Goal: Task Accomplishment & Management: Manage account settings

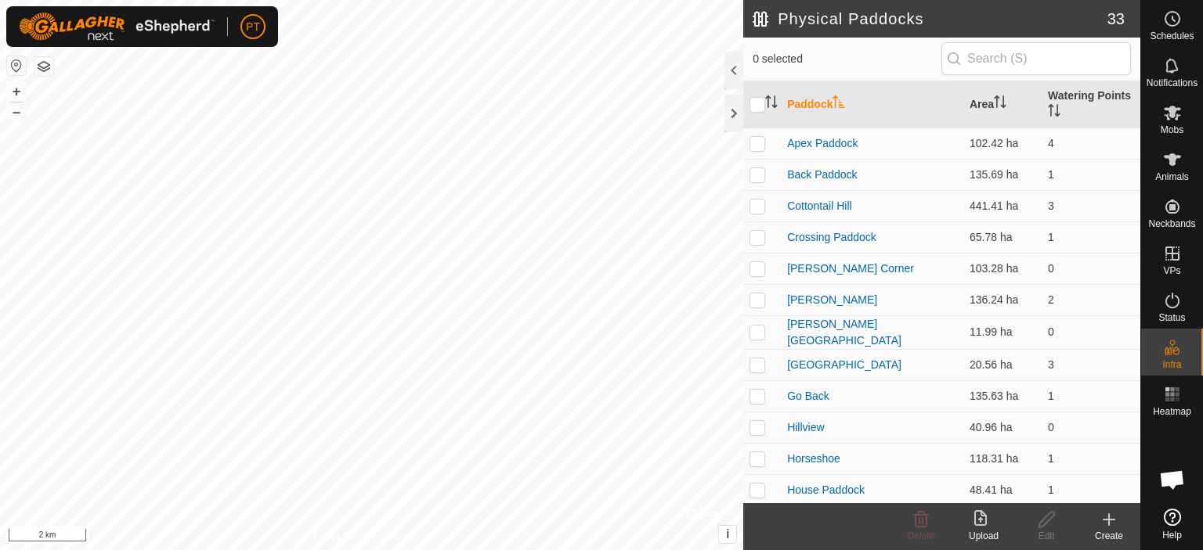
scroll to position [249, 0]
click at [686, 521] on div "Privacy Policy Contact Us SW Dam Type: dam Capacity: 1000000L Water Level: - Dr…" at bounding box center [371, 275] width 743 height 550
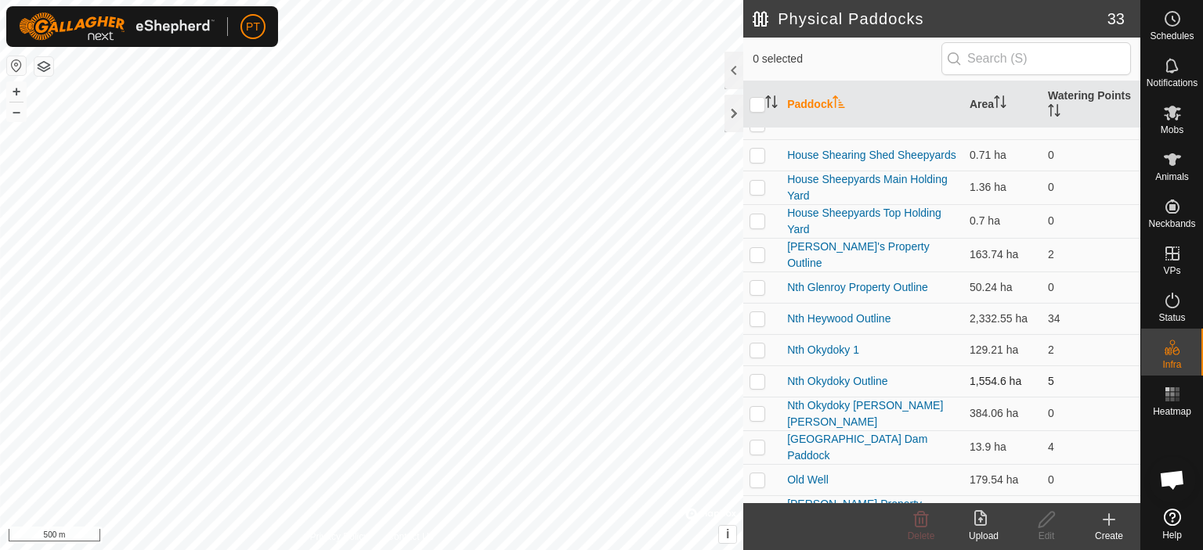
scroll to position [392, 0]
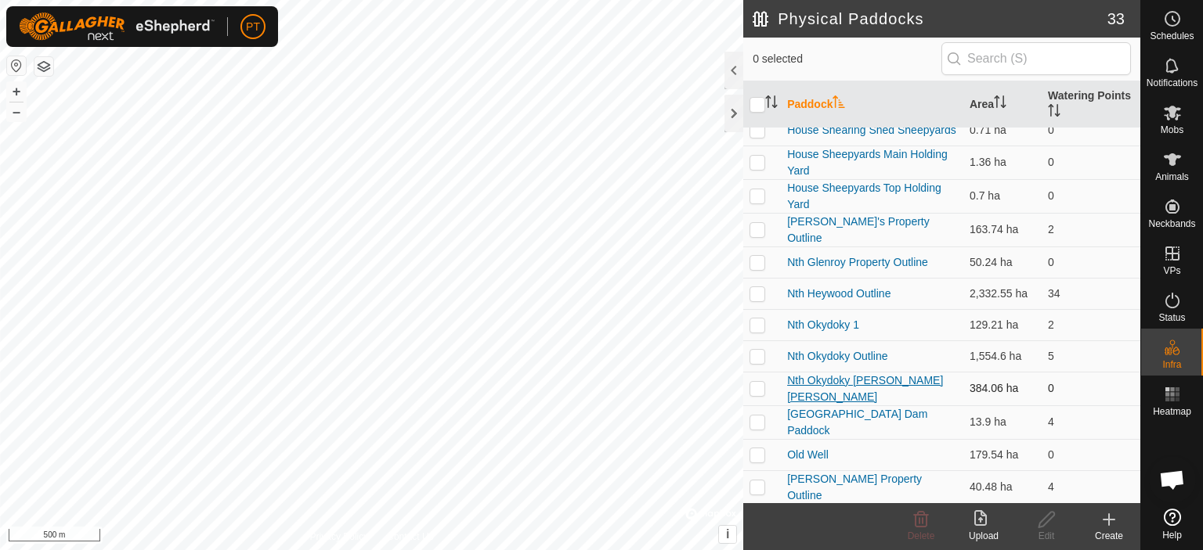
click at [822, 385] on link "Nth Okydoky [PERSON_NAME] [PERSON_NAME]" at bounding box center [865, 388] width 156 height 29
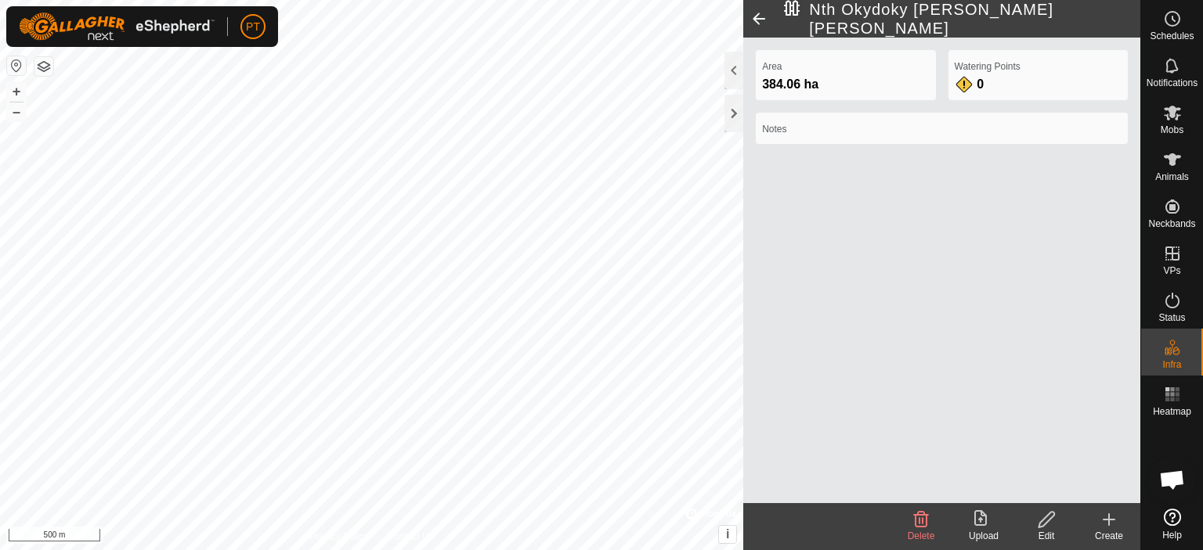
click at [760, 16] on span at bounding box center [758, 19] width 31 height 38
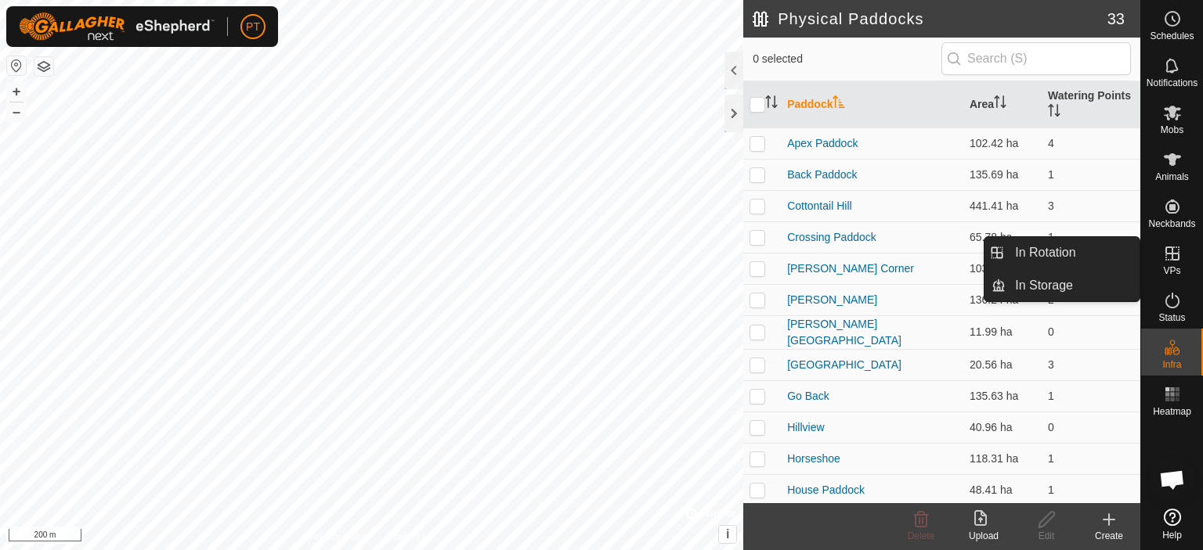
click at [1178, 253] on icon at bounding box center [1172, 254] width 14 height 14
click at [1020, 254] on link "In Rotation" at bounding box center [1072, 252] width 134 height 31
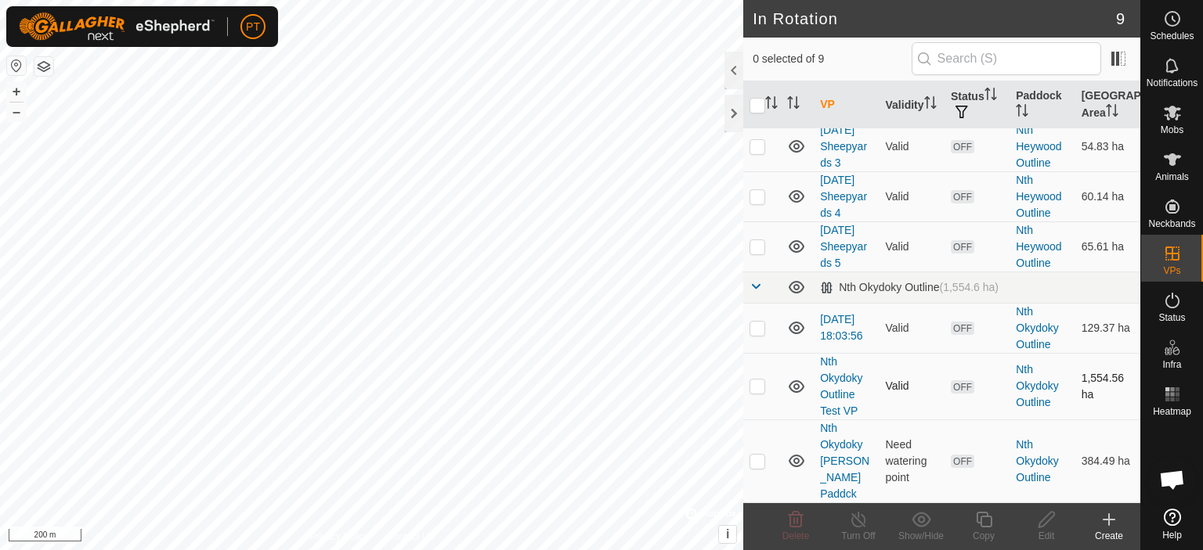
scroll to position [285, 0]
click at [835, 481] on link "Nth Okydoky [PERSON_NAME] Paddck" at bounding box center [844, 461] width 49 height 78
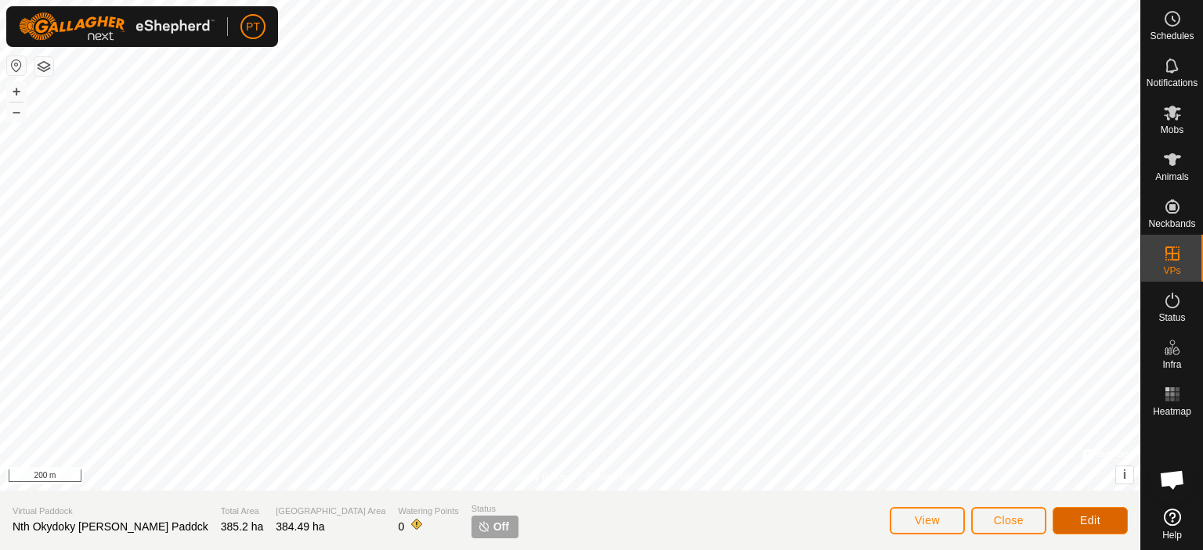
click at [1088, 521] on span "Edit" at bounding box center [1090, 520] width 20 height 13
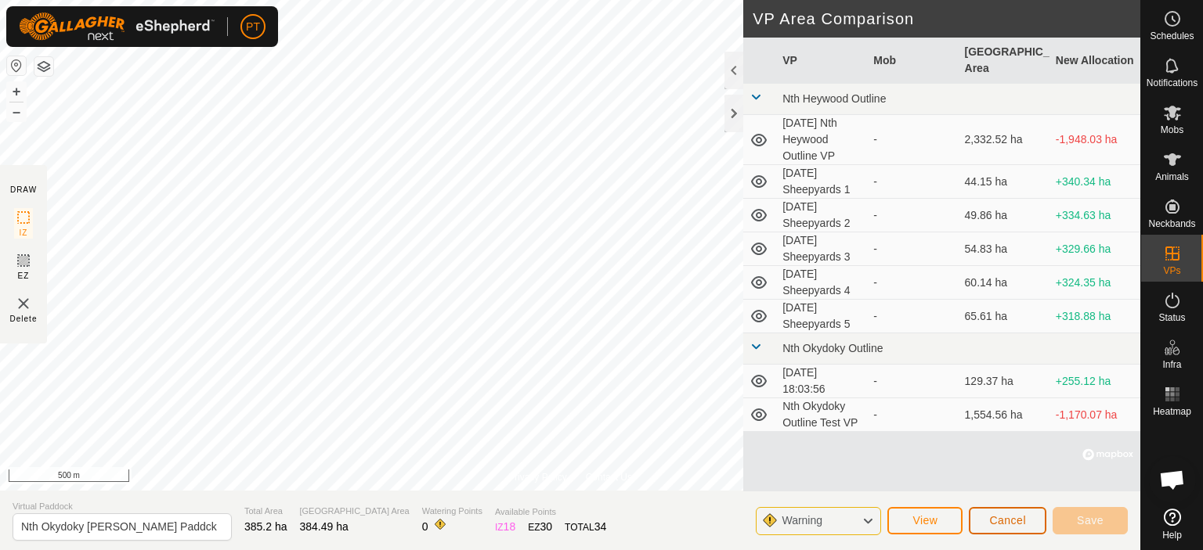
click at [997, 519] on span "Cancel" at bounding box center [1007, 520] width 37 height 13
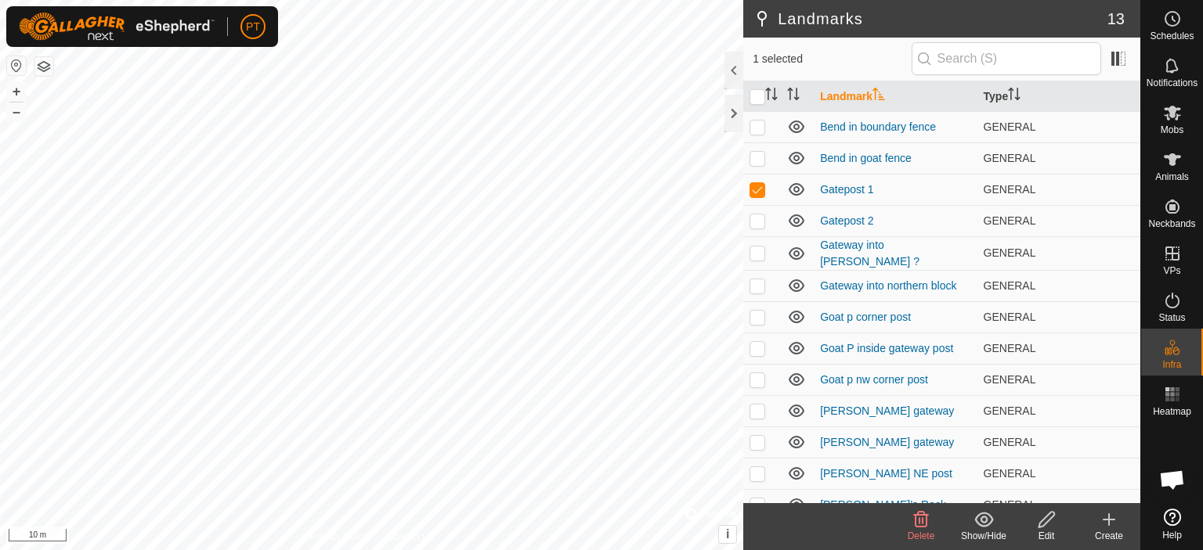
click at [523, 550] on html "PT Schedules Notifications Mobs Animals Neckbands VPs Status Infra Heatmap Help…" at bounding box center [601, 275] width 1203 height 550
click at [755, 221] on p-checkbox at bounding box center [757, 221] width 16 height 13
checkbox input "true"
click at [755, 193] on p-checkbox at bounding box center [757, 189] width 16 height 13
checkbox input "false"
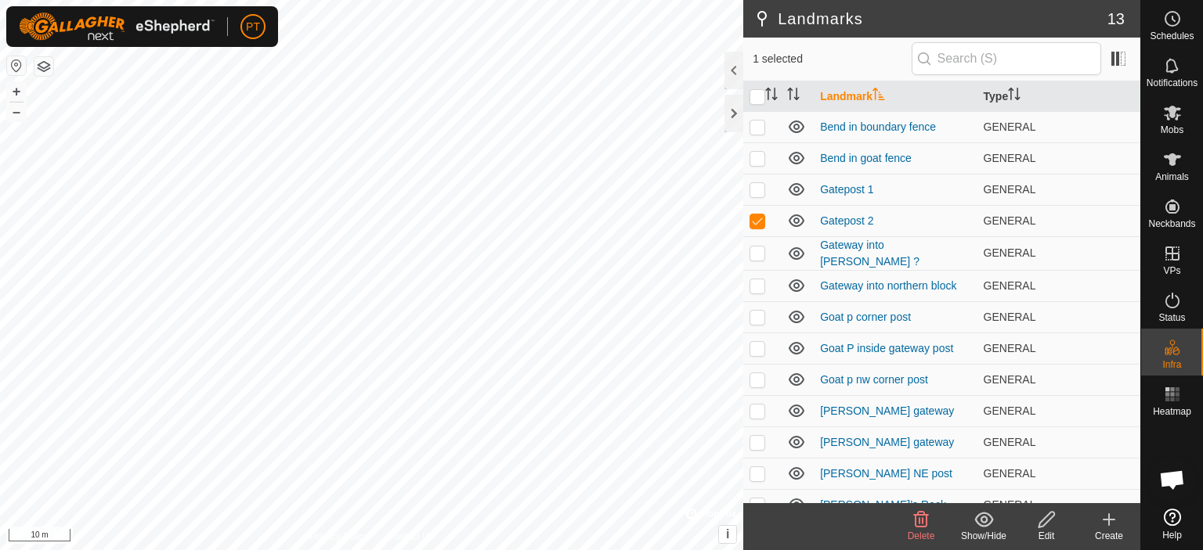
click at [919, 518] on icon at bounding box center [920, 520] width 19 height 19
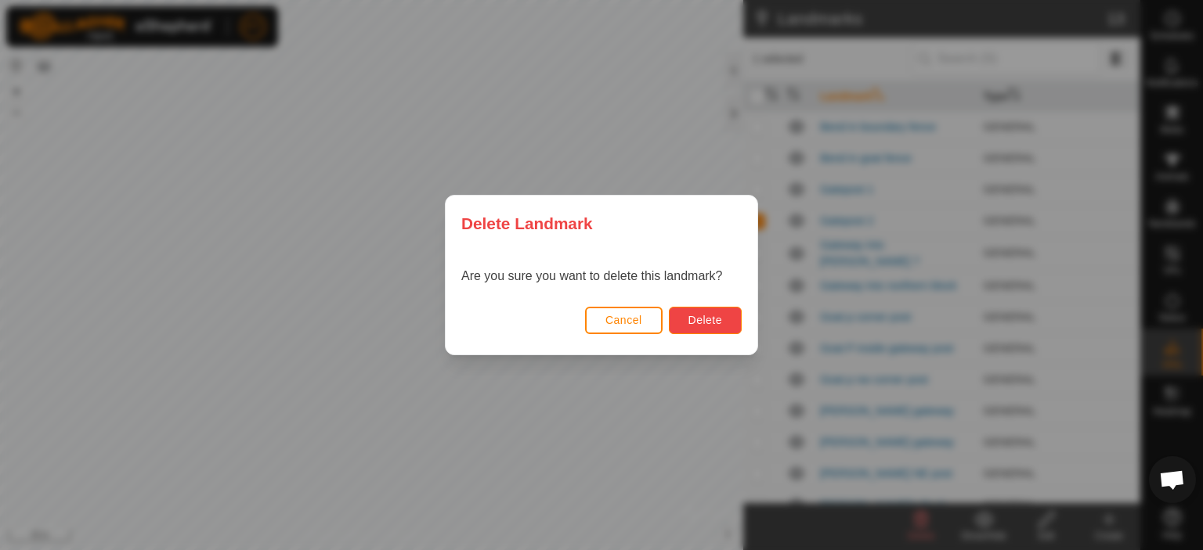
click at [705, 318] on span "Delete" at bounding box center [705, 320] width 34 height 13
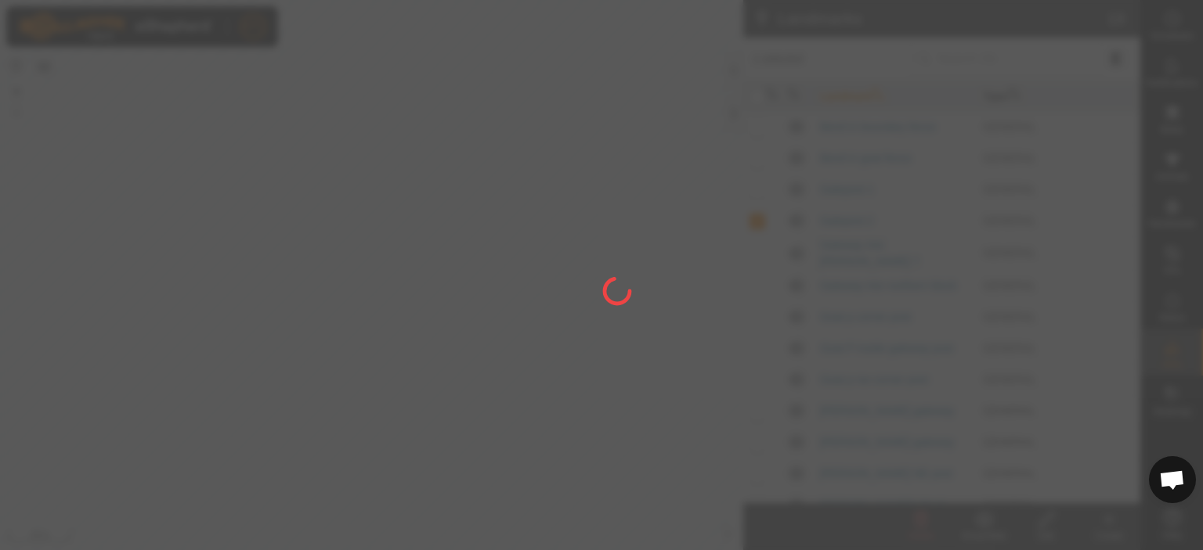
checkbox input "false"
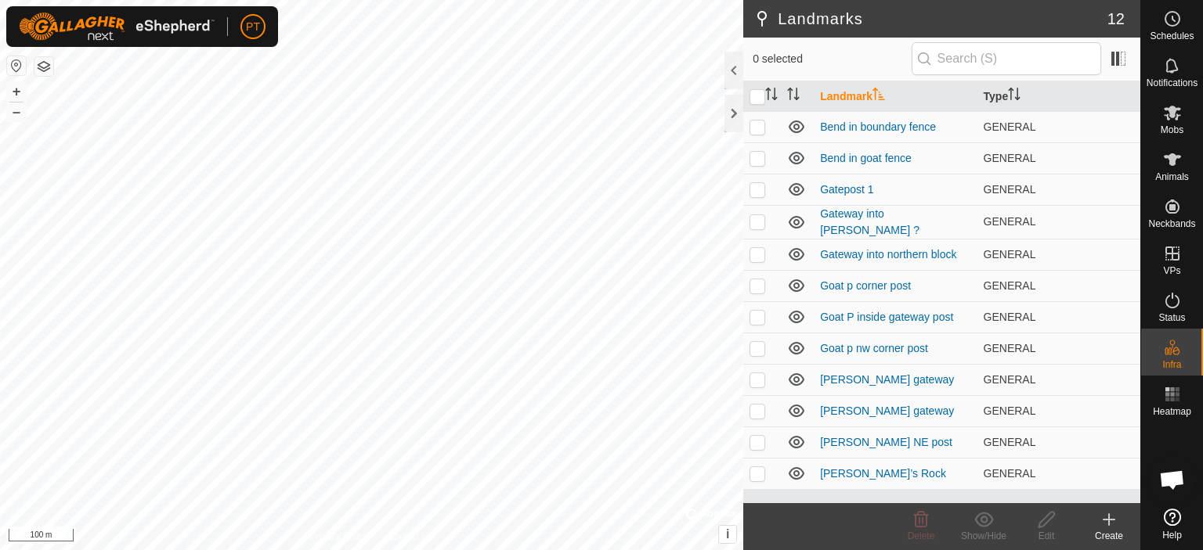
click at [486, 550] on html "PT Schedules Notifications Mobs Animals Neckbands VPs Status Infra Heatmap Help…" at bounding box center [601, 275] width 1203 height 550
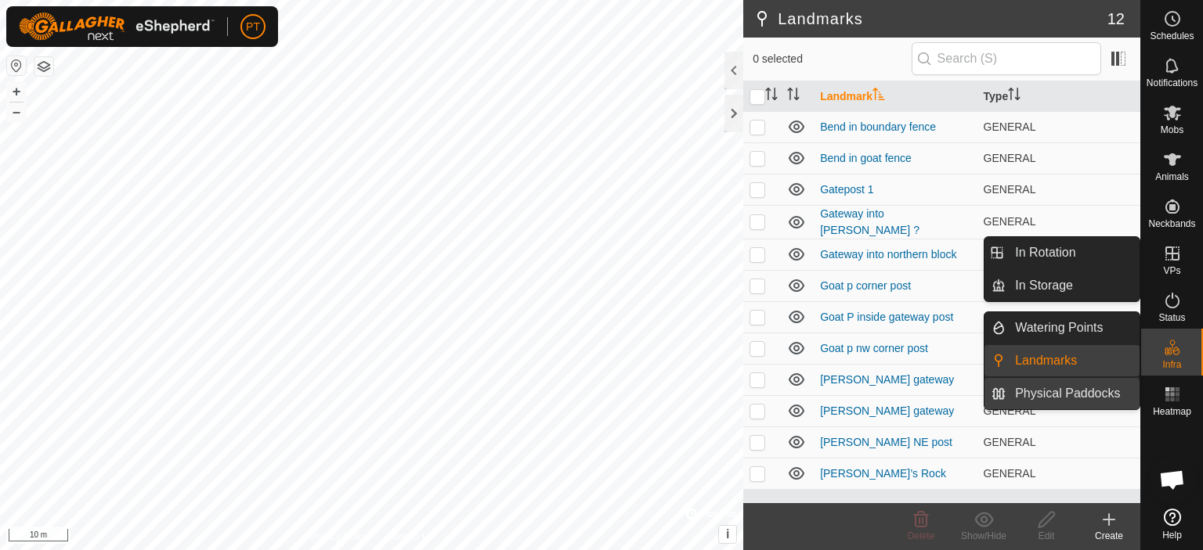
click at [1095, 397] on link "Physical Paddocks" at bounding box center [1072, 393] width 134 height 31
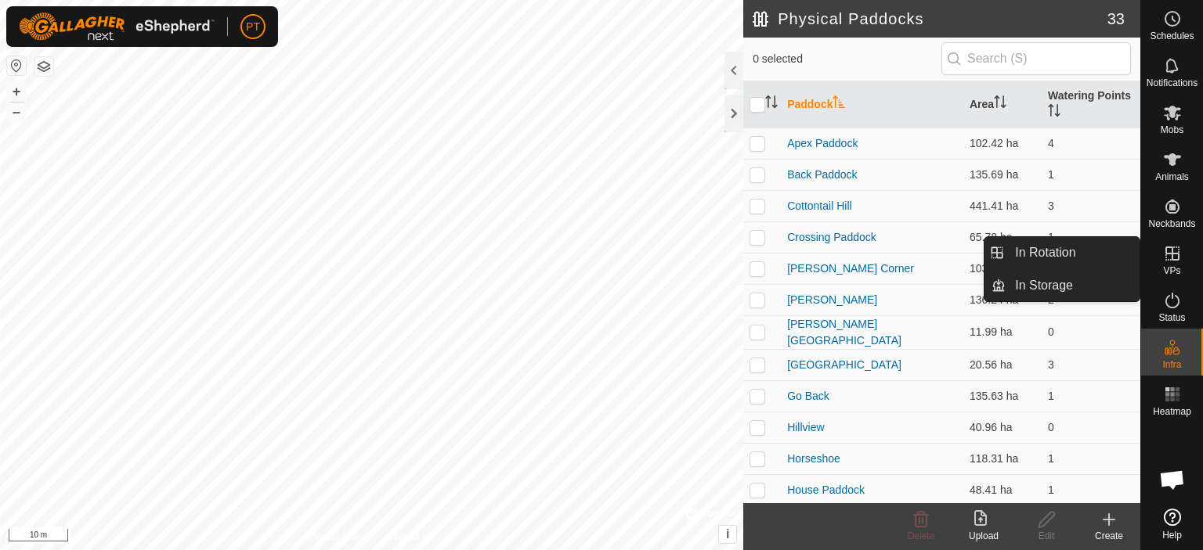
click at [1173, 257] on icon at bounding box center [1172, 253] width 19 height 19
click at [1043, 257] on link "In Rotation" at bounding box center [1072, 252] width 134 height 31
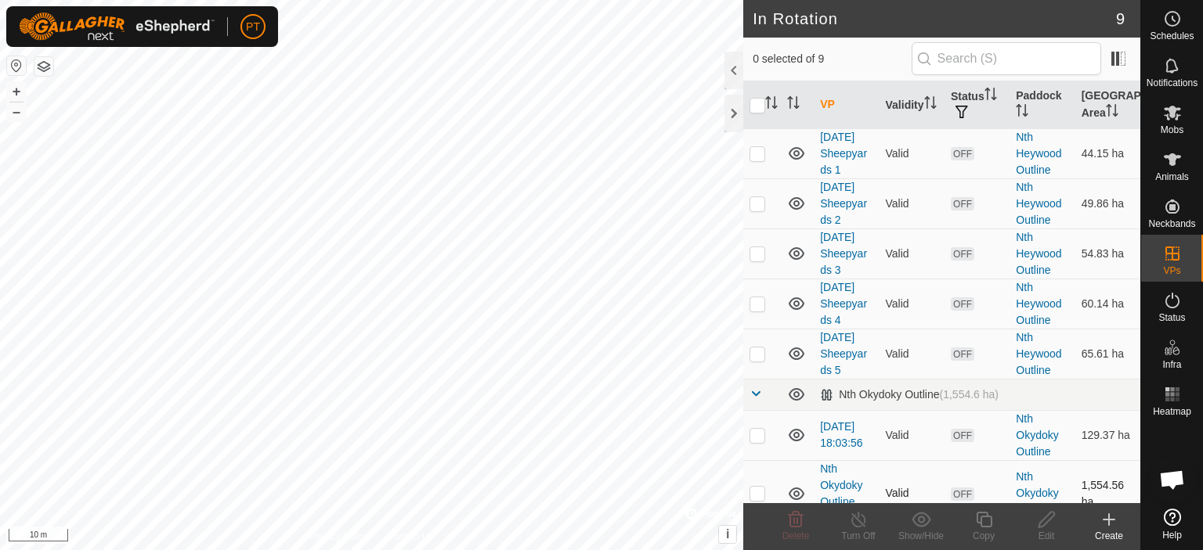
scroll to position [285, 0]
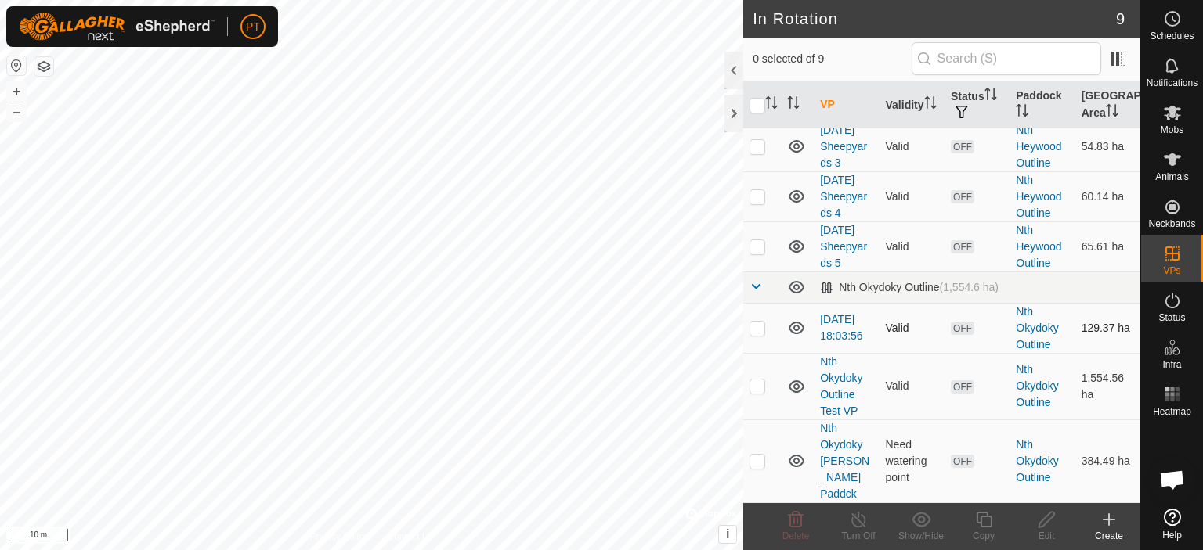
click at [1029, 353] on td "Nth Okydoky Outline" at bounding box center [1041, 328] width 65 height 50
click at [830, 342] on link "[DATE] 18:03:56" at bounding box center [841, 327] width 43 height 29
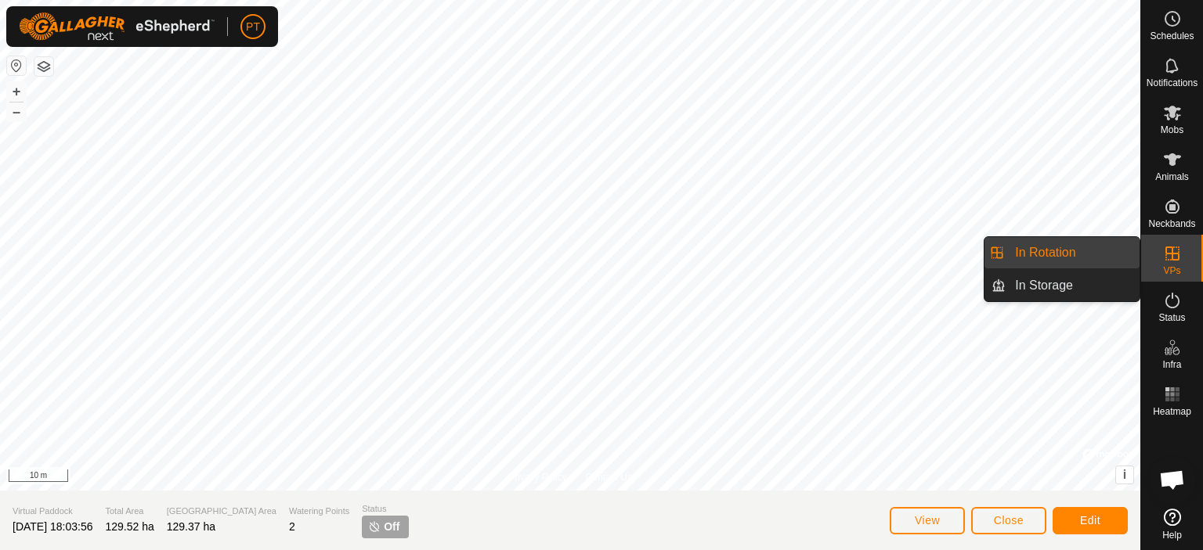
click at [1172, 261] on icon at bounding box center [1172, 253] width 19 height 19
click at [1037, 256] on span "In Rotation" at bounding box center [1045, 253] width 60 height 19
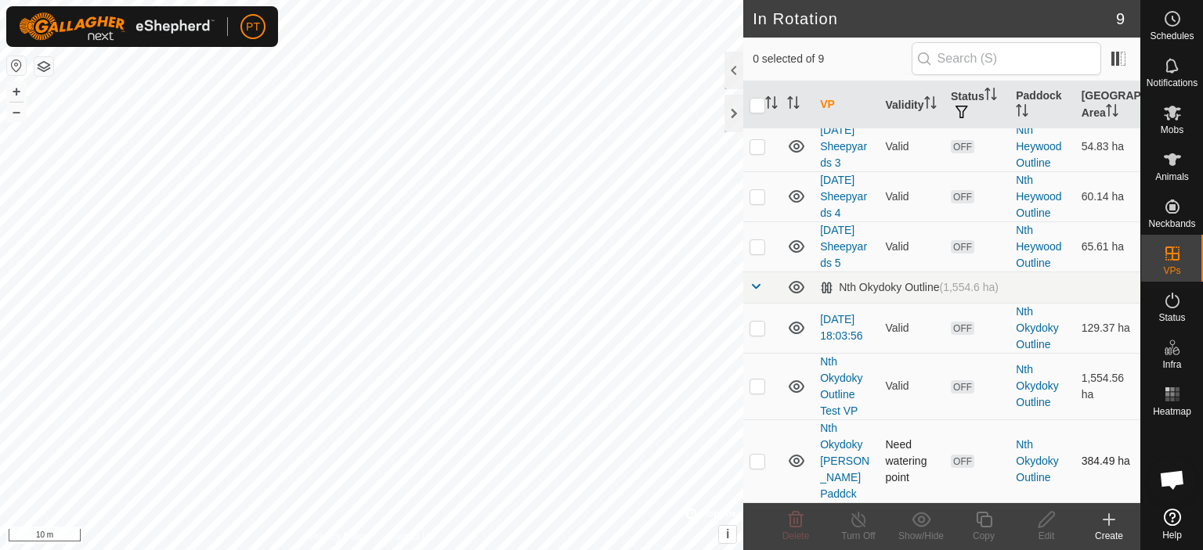
scroll to position [285, 0]
click at [835, 342] on link "[DATE] 18:03:56" at bounding box center [841, 327] width 43 height 29
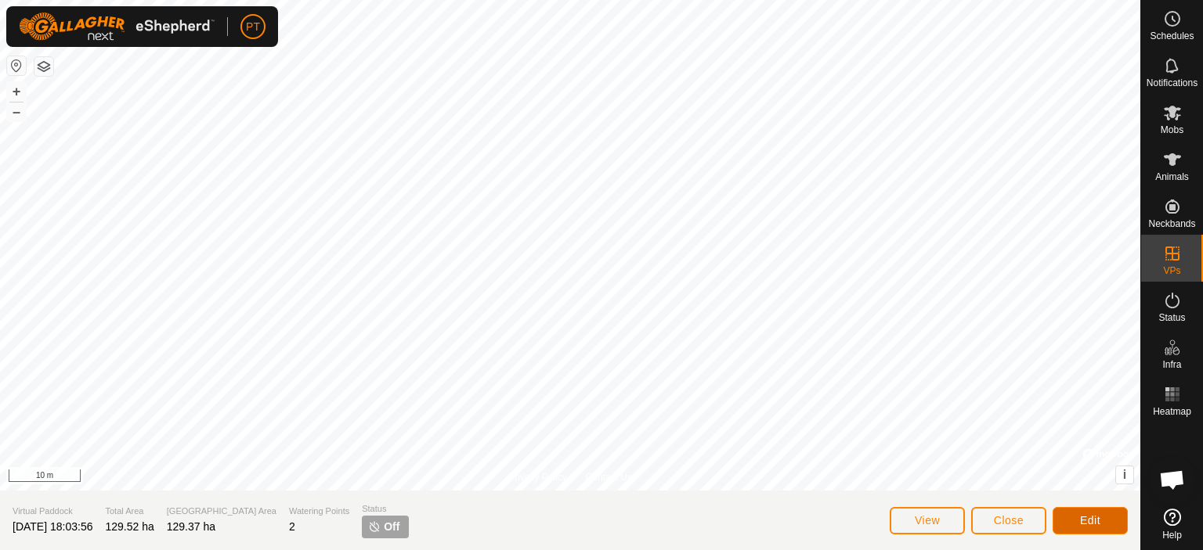
click at [1092, 518] on span "Edit" at bounding box center [1090, 520] width 20 height 13
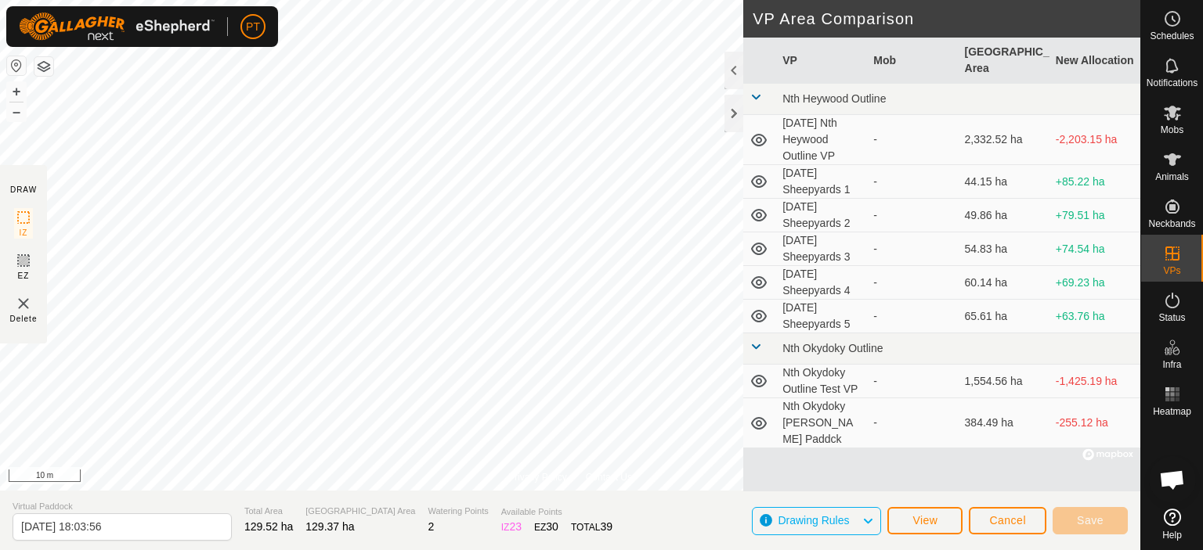
click at [818, 365] on td "Nth Okydoky Outline Test VP" at bounding box center [821, 382] width 91 height 34
click at [1075, 365] on td "-1,425.19 ha" at bounding box center [1094, 382] width 91 height 34
click at [940, 525] on button "View" at bounding box center [924, 520] width 75 height 27
click at [788, 365] on td "Nth Okydoky Outline Test VP" at bounding box center [821, 382] width 91 height 34
click at [805, 369] on td "Nth Okydoky Outline Test VP" at bounding box center [821, 382] width 91 height 34
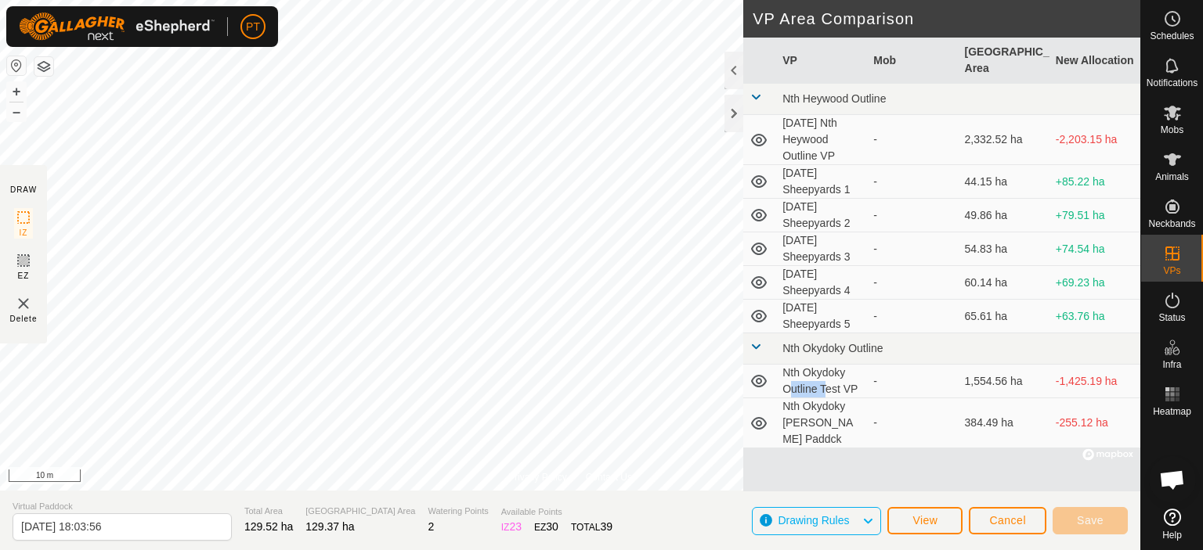
click at [805, 369] on td "Nth Okydoky Outline Test VP" at bounding box center [821, 382] width 91 height 34
click at [1009, 524] on span "Cancel" at bounding box center [1007, 520] width 37 height 13
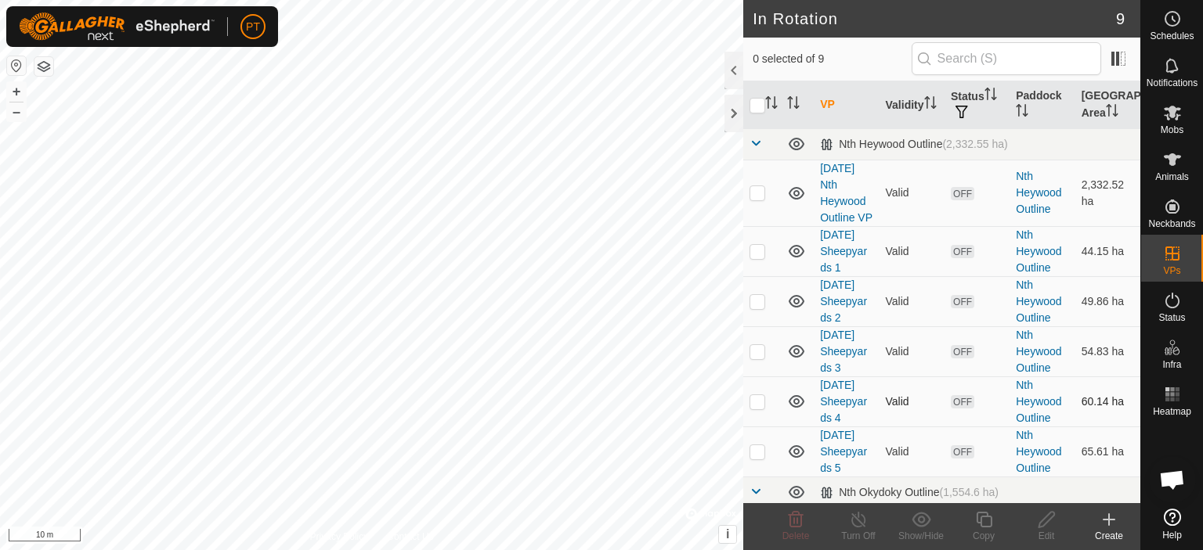
checkbox input "true"
click at [1035, 519] on edit-svg-icon at bounding box center [1046, 520] width 63 height 19
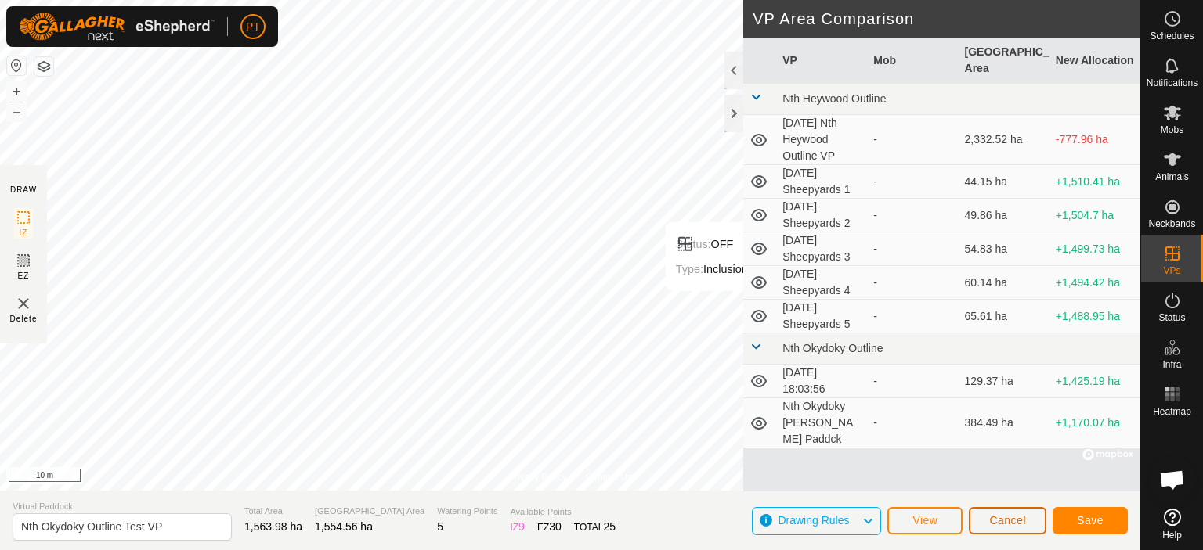
click at [1005, 520] on span "Cancel" at bounding box center [1007, 520] width 37 height 13
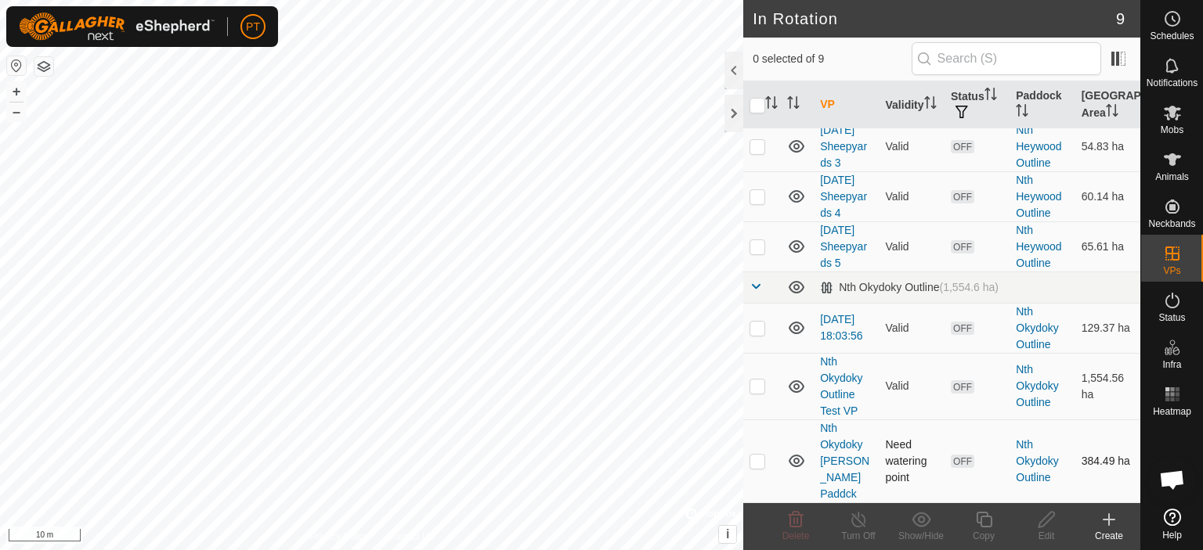
scroll to position [285, 0]
checkbox input "true"
click at [1048, 516] on icon at bounding box center [1047, 520] width 20 height 19
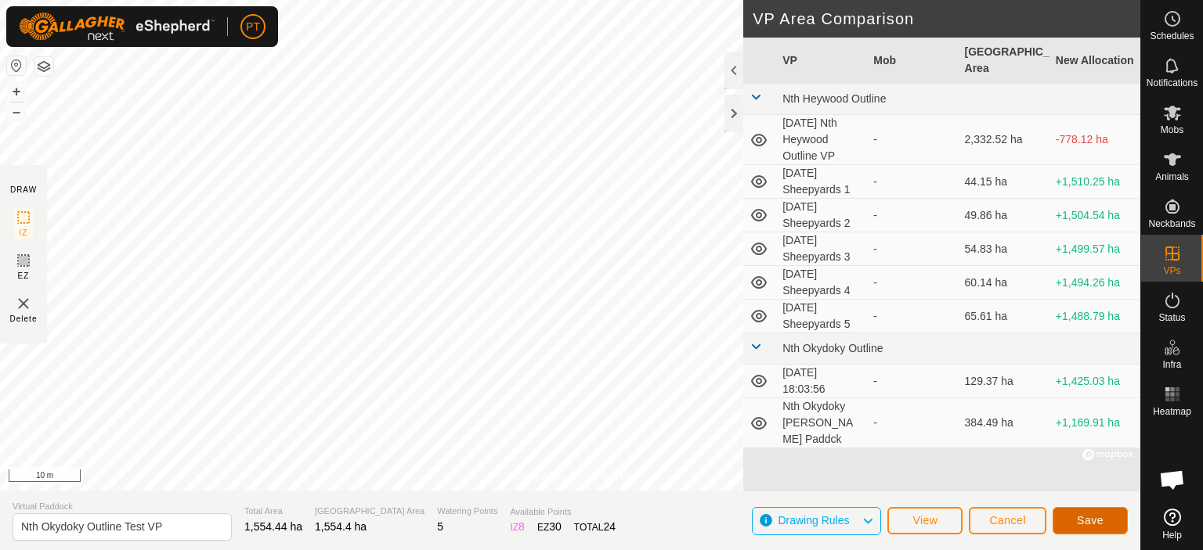
click at [1087, 521] on span "Save" at bounding box center [1090, 520] width 27 height 13
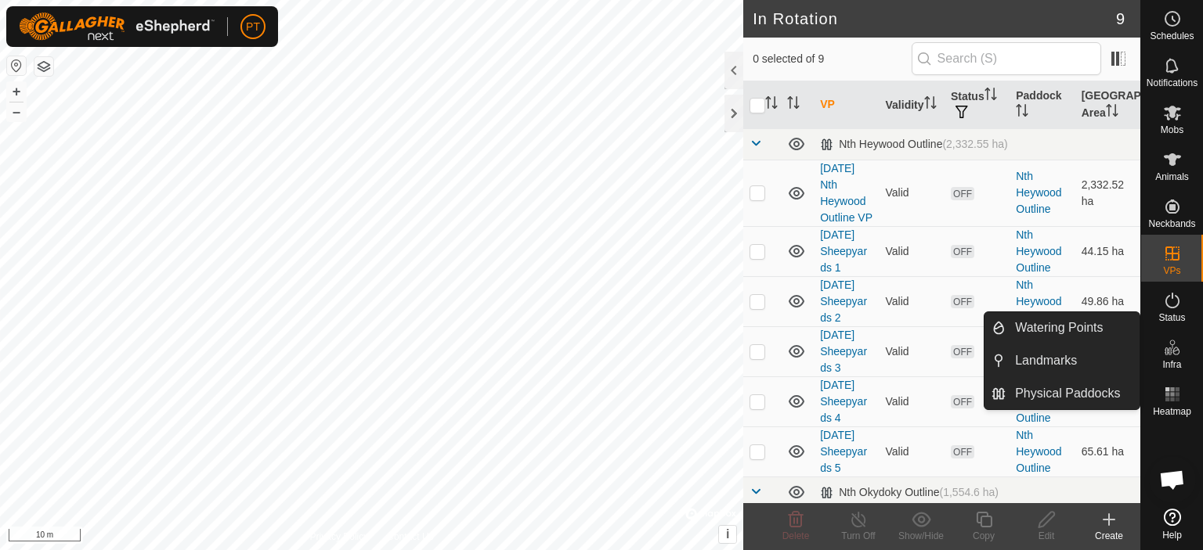
click at [1167, 349] on icon at bounding box center [1168, 352] width 8 height 8
click at [1064, 397] on link "Physical Paddocks" at bounding box center [1072, 393] width 134 height 31
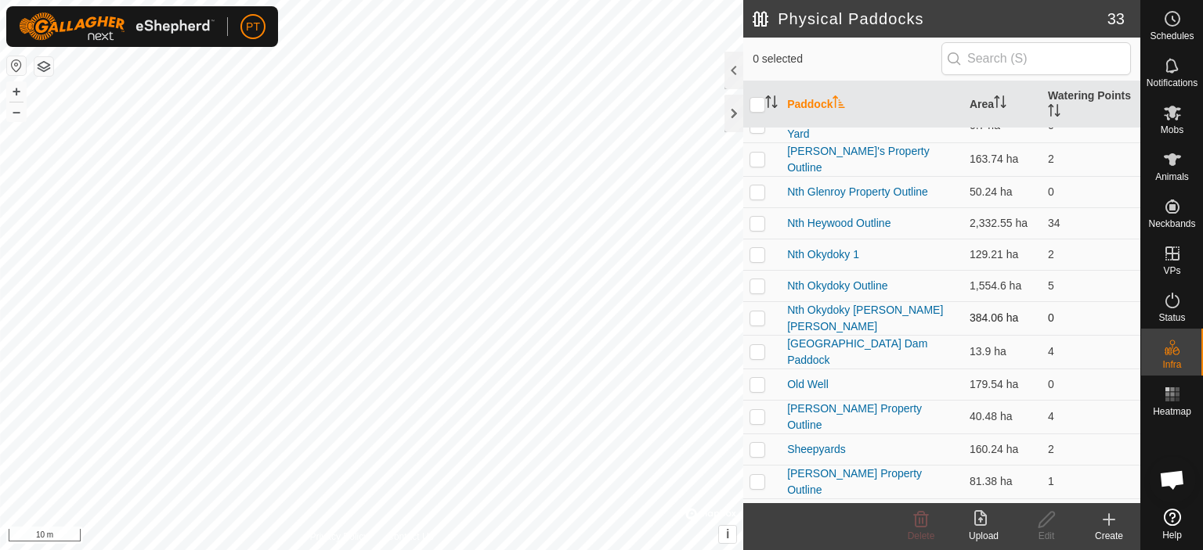
scroll to position [470, 0]
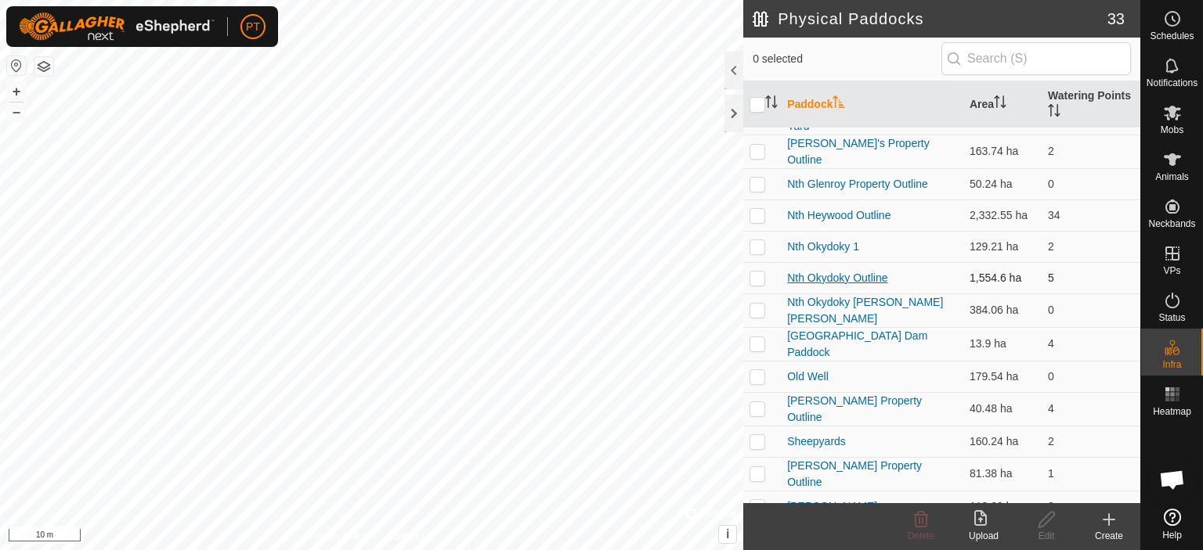
click at [824, 276] on link "Nth Okydoky Outline" at bounding box center [837, 278] width 100 height 13
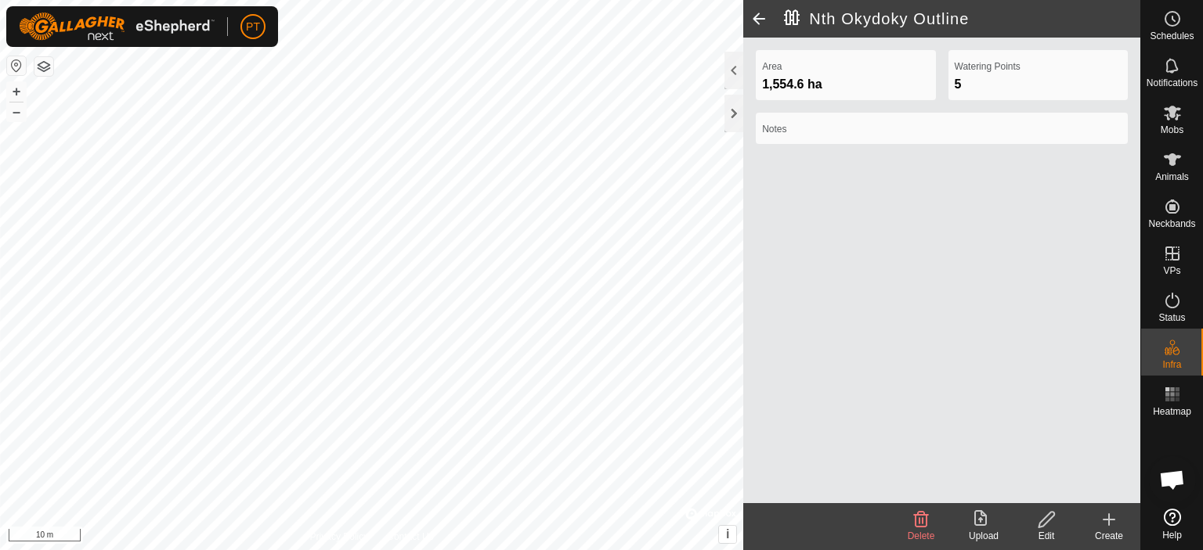
click at [1039, 516] on icon at bounding box center [1047, 520] width 20 height 19
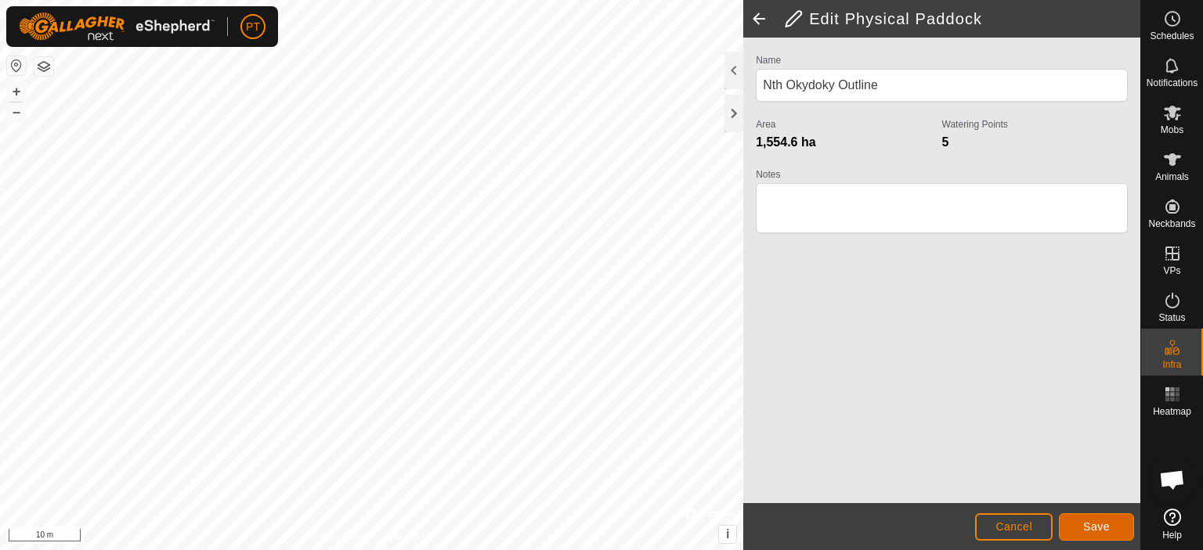
click at [1090, 525] on span "Save" at bounding box center [1096, 527] width 27 height 13
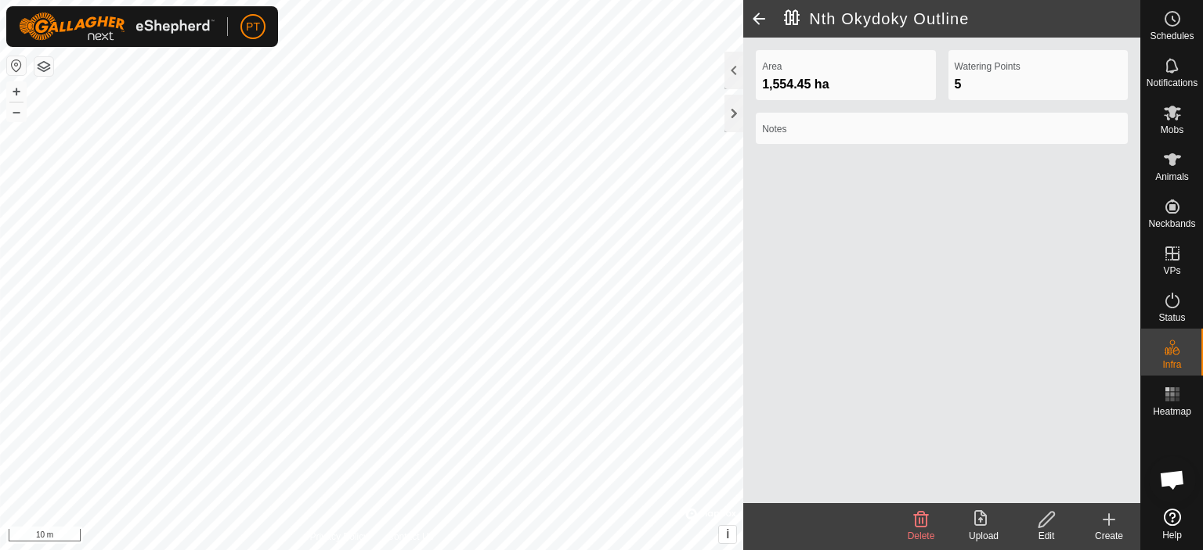
click at [395, 550] on html "PT Schedules Notifications Mobs Animals Neckbands VPs Status Infra Heatmap Help…" at bounding box center [601, 275] width 1203 height 550
click at [404, 550] on html "PT Schedules Notifications Mobs Animals Neckbands VPs Status Infra Heatmap Help…" at bounding box center [601, 275] width 1203 height 550
click at [469, 550] on html "PT Schedules Notifications Mobs Animals Neckbands VPs Status Infra Heatmap Help…" at bounding box center [601, 275] width 1203 height 550
click at [564, 550] on html "PT Schedules Notifications Mobs Animals Neckbands VPs Status Infra Heatmap Help…" at bounding box center [601, 275] width 1203 height 550
click at [616, 550] on html "PT Schedules Notifications Mobs Animals Neckbands VPs Status Infra Heatmap Help…" at bounding box center [601, 275] width 1203 height 550
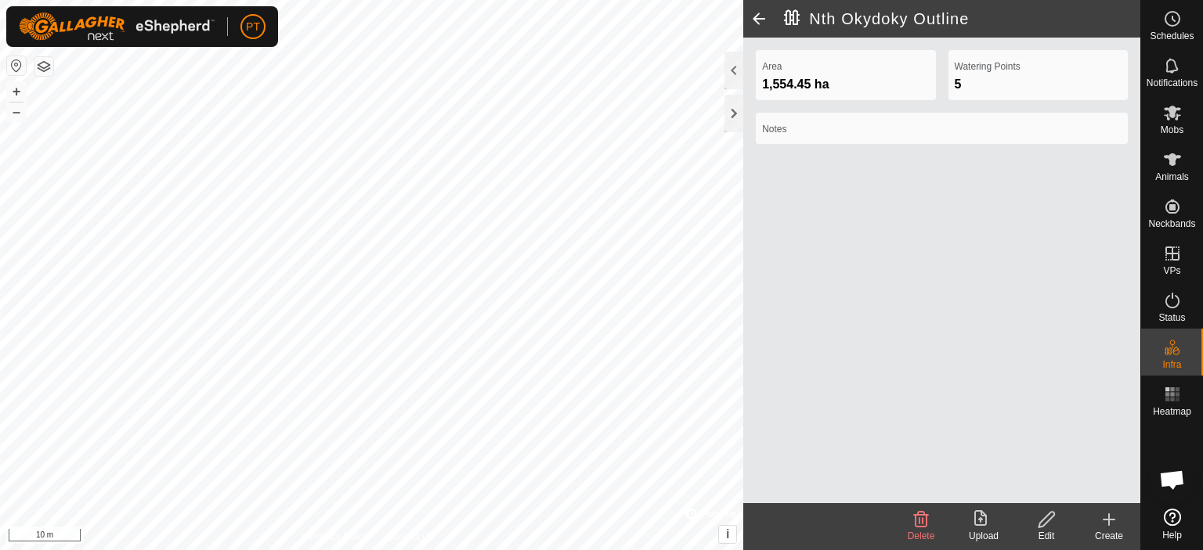
click at [671, 550] on html "PT Schedules Notifications Mobs Animals Neckbands VPs Status Infra Heatmap Help…" at bounding box center [601, 275] width 1203 height 550
click at [566, 550] on html "PT Schedules Notifications Mobs Animals Neckbands VPs Status Infra Heatmap Help…" at bounding box center [601, 275] width 1203 height 550
click at [674, 550] on html "PT Schedules Notifications Mobs Animals Neckbands VPs Status Infra Heatmap Help…" at bounding box center [601, 275] width 1203 height 550
click at [268, 550] on html "PT Schedules Notifications Mobs Animals Neckbands VPs Status Infra Heatmap Help…" at bounding box center [601, 275] width 1203 height 550
click at [380, 550] on html "PT Schedules Notifications Mobs Animals Neckbands VPs Status Infra Heatmap Help…" at bounding box center [601, 275] width 1203 height 550
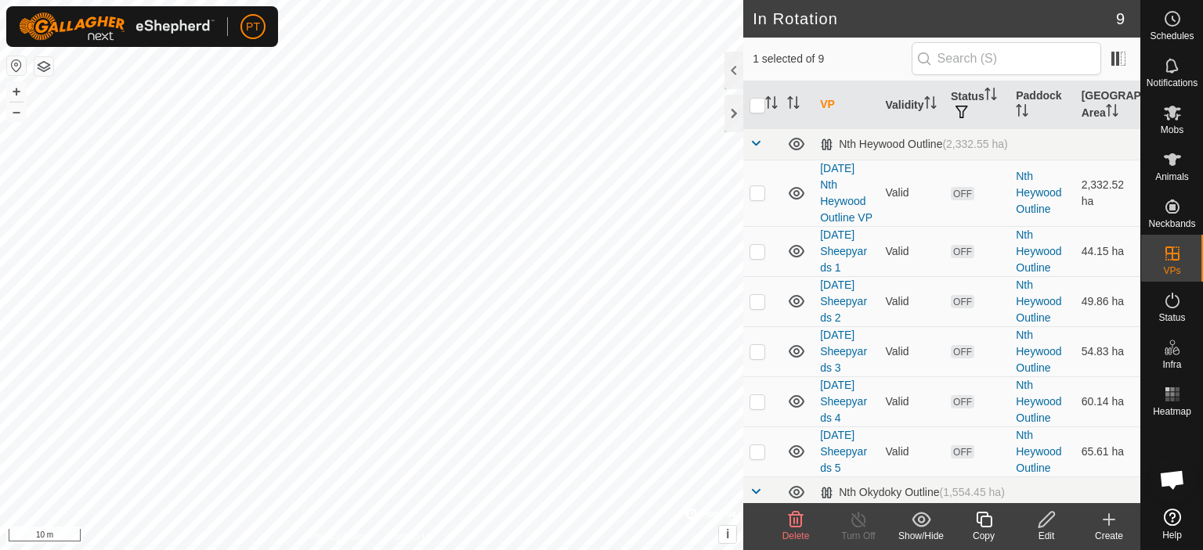
click at [1040, 522] on icon at bounding box center [1047, 520] width 20 height 19
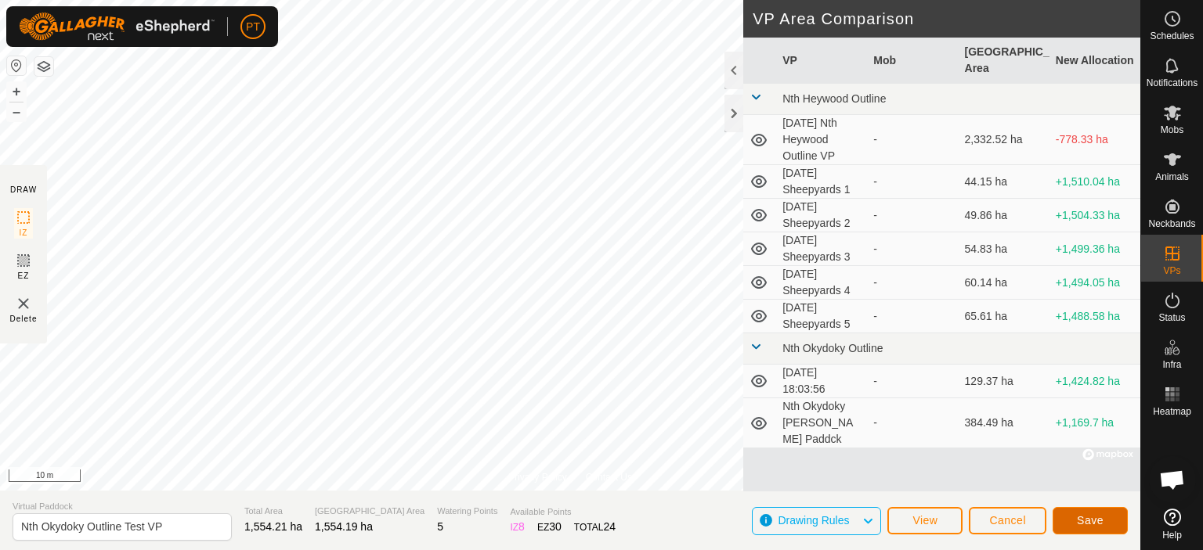
click at [1084, 509] on button "Save" at bounding box center [1089, 520] width 75 height 27
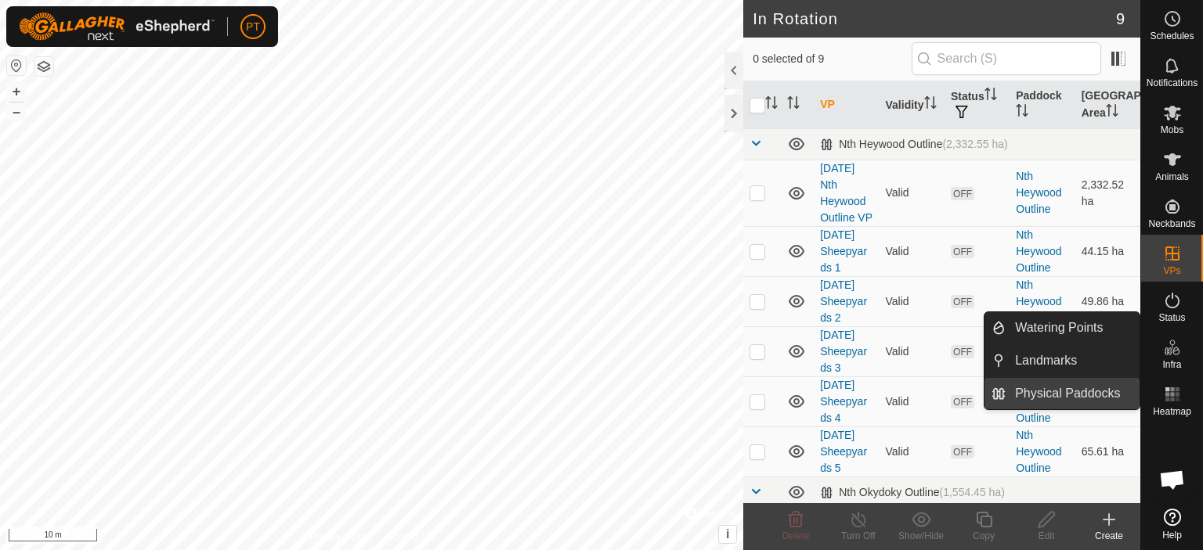
click at [1058, 394] on link "Physical Paddocks" at bounding box center [1072, 393] width 134 height 31
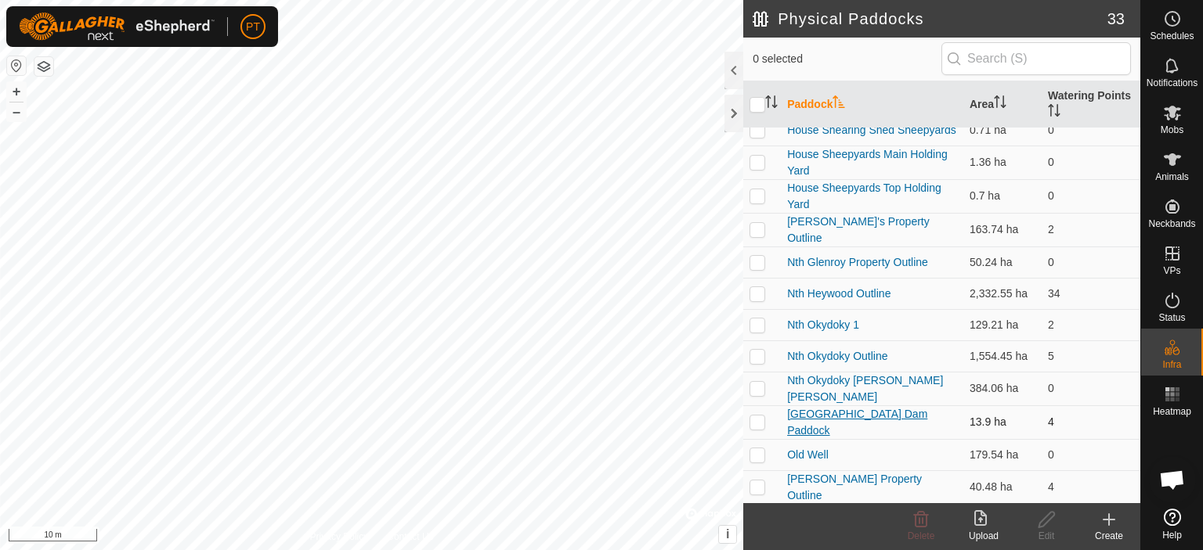
scroll to position [470, 0]
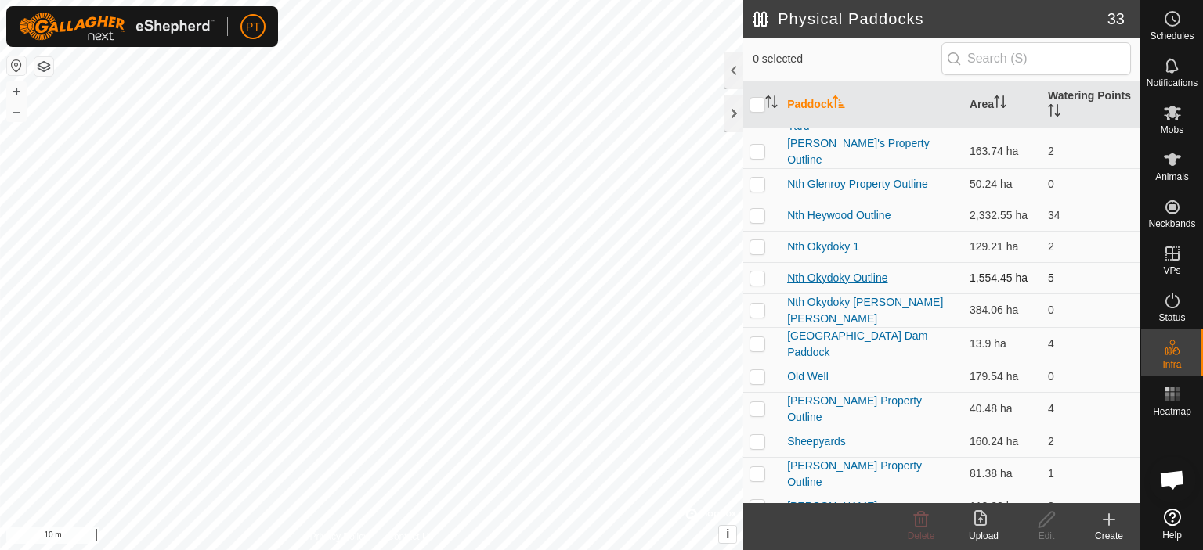
click at [828, 272] on link "Nth Okydoky Outline" at bounding box center [837, 278] width 100 height 13
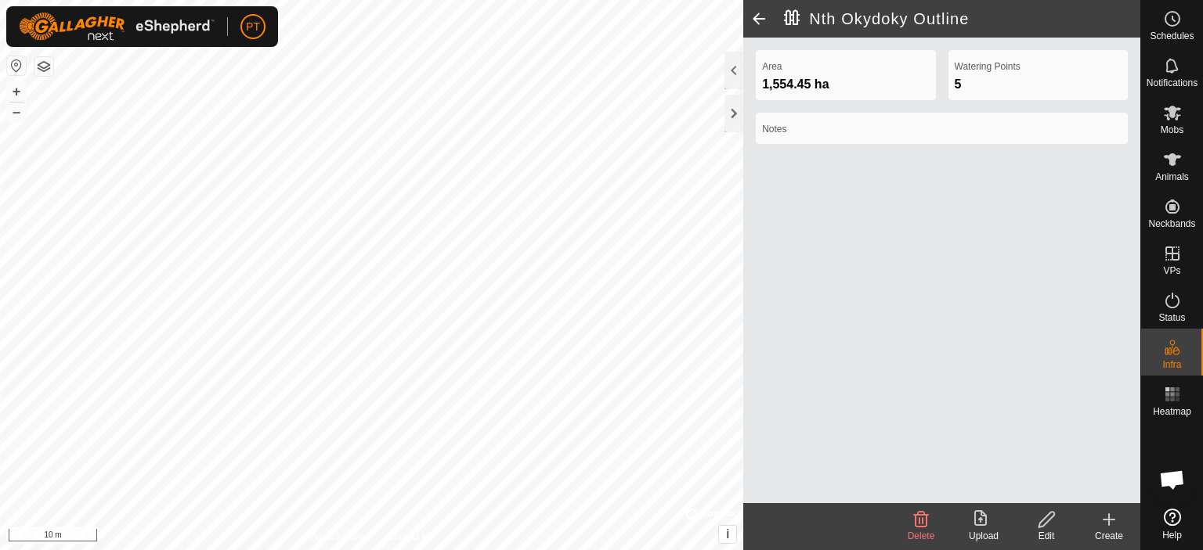
click at [1044, 518] on icon at bounding box center [1046, 520] width 16 height 16
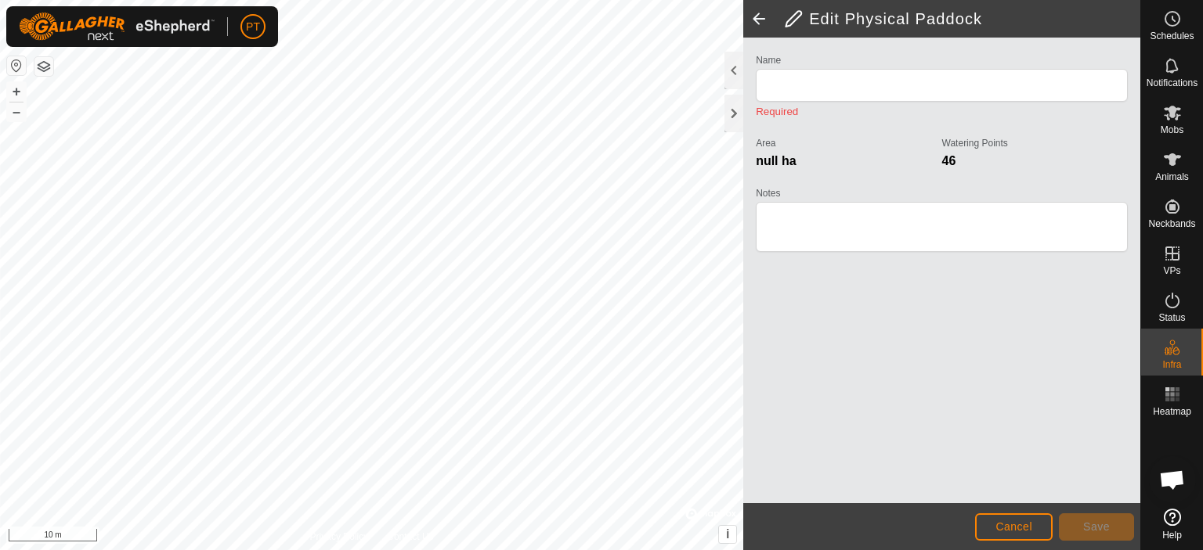
type input "Nth Okydoky Outline"
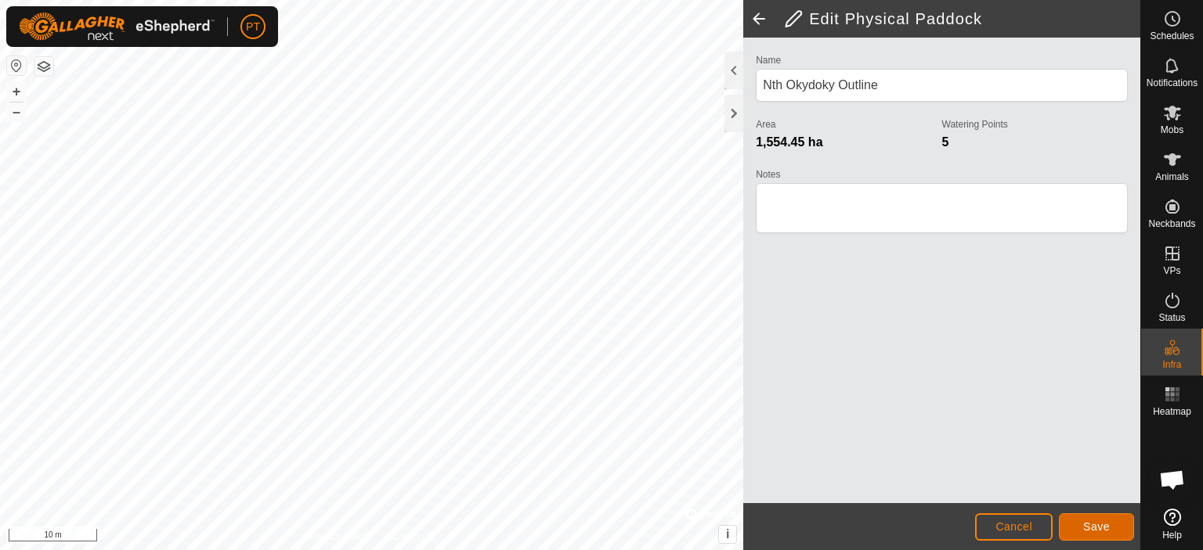
click at [1088, 525] on span "Save" at bounding box center [1096, 527] width 27 height 13
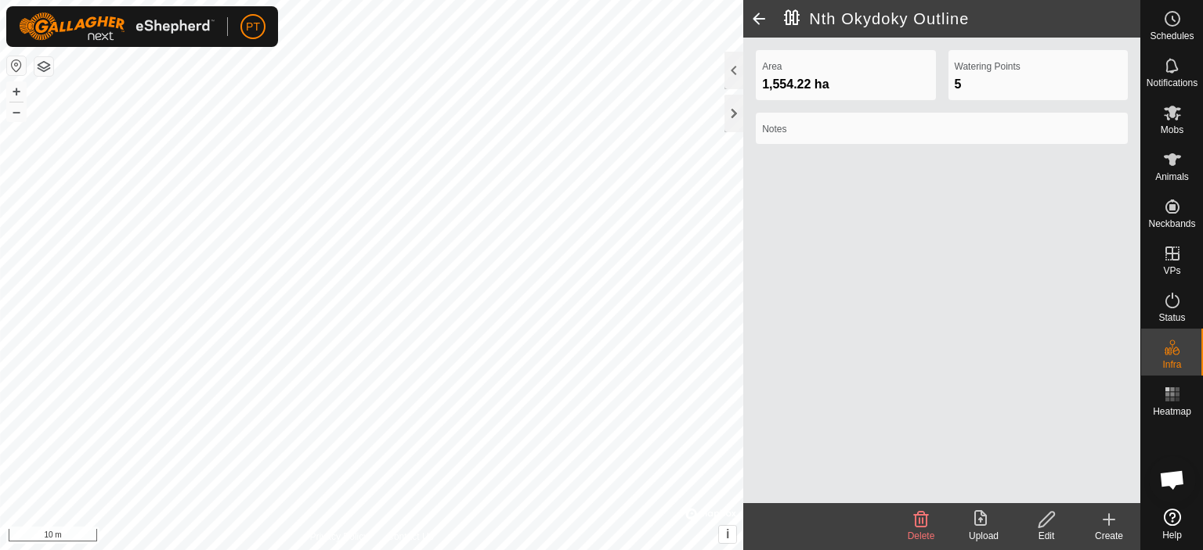
click at [821, 334] on div "Nth Okydoky Outline Area 1,554.22 ha Watering Points 5 Notes Delete Upload Edit…" at bounding box center [570, 275] width 1140 height 550
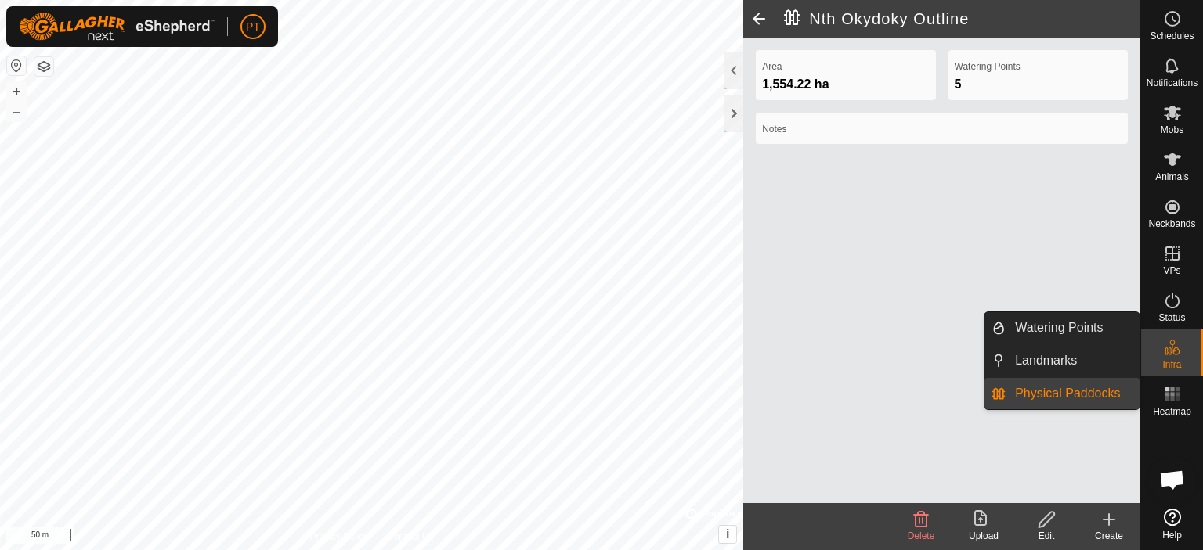
click at [1088, 395] on link "Physical Paddocks" at bounding box center [1072, 393] width 134 height 31
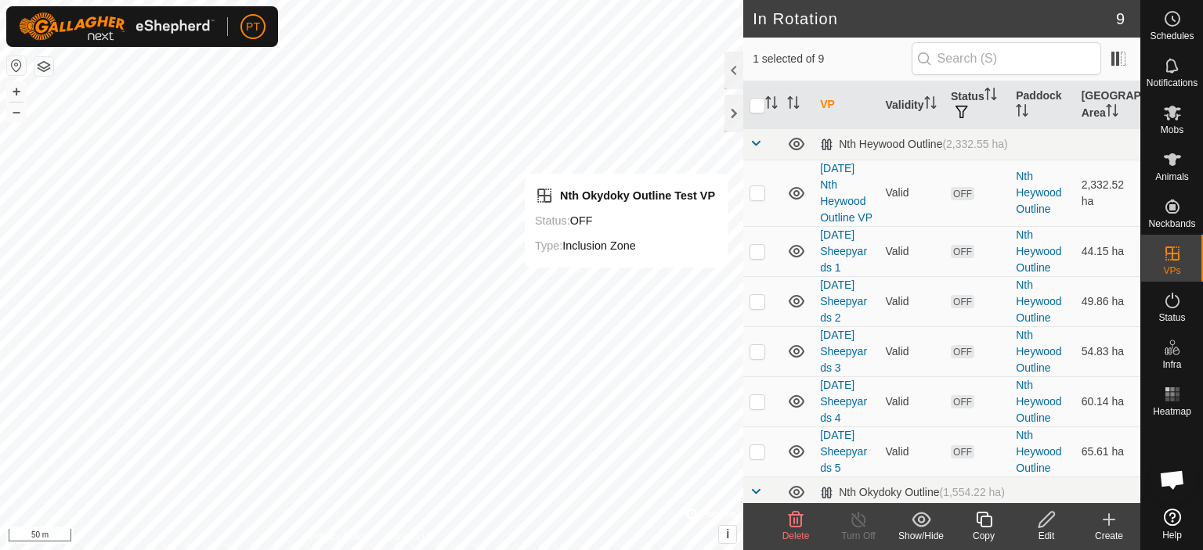
click at [1045, 522] on icon at bounding box center [1047, 520] width 20 height 19
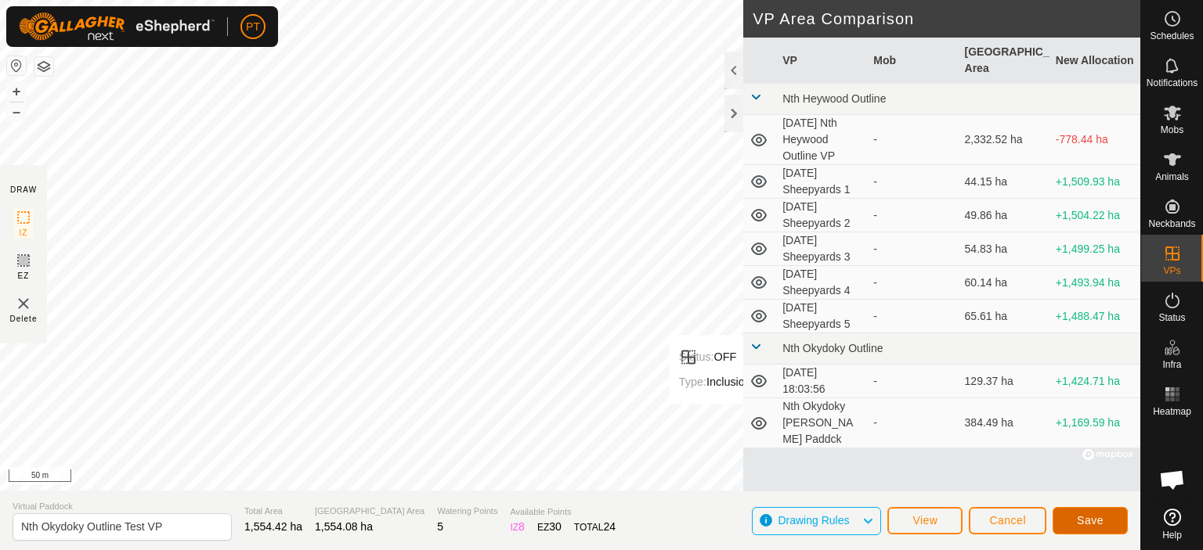
click at [1093, 519] on span "Save" at bounding box center [1090, 520] width 27 height 13
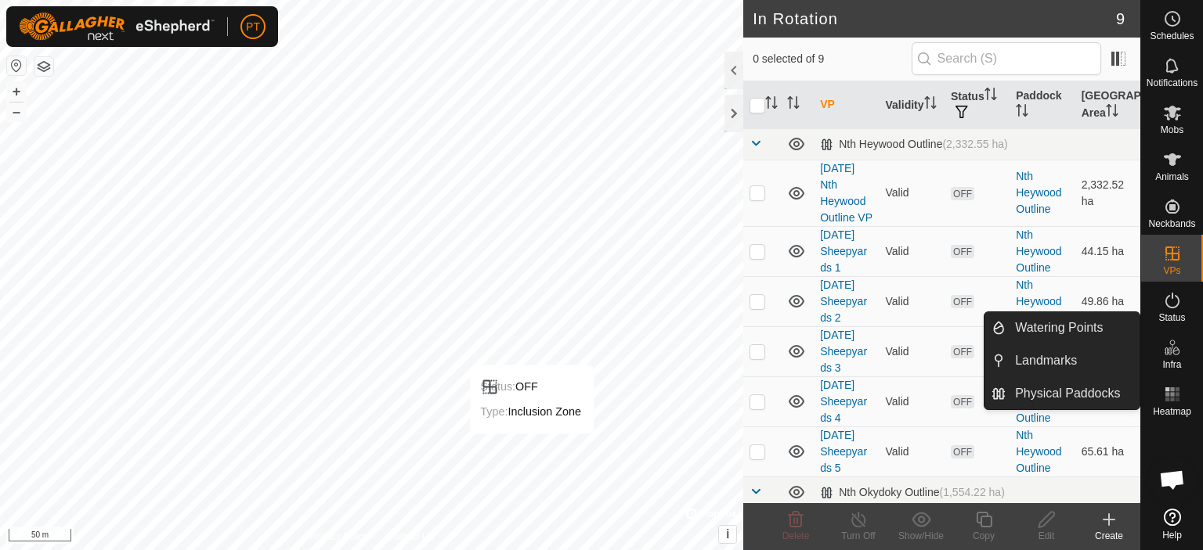
click at [1171, 361] on span "Infra" at bounding box center [1171, 364] width 19 height 9
click at [1076, 393] on link "Physical Paddocks" at bounding box center [1072, 393] width 134 height 31
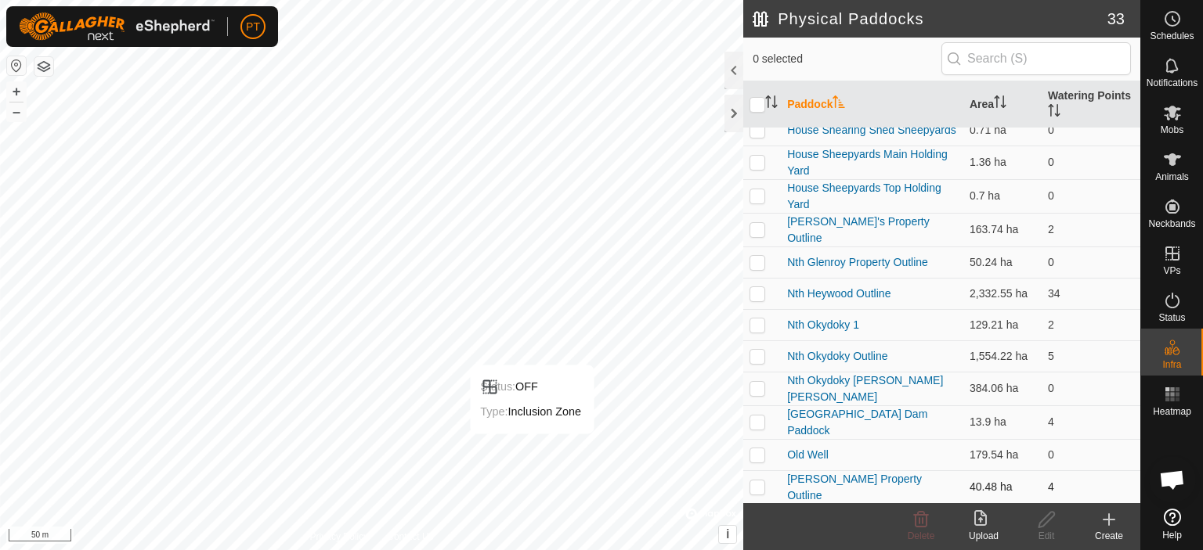
scroll to position [470, 0]
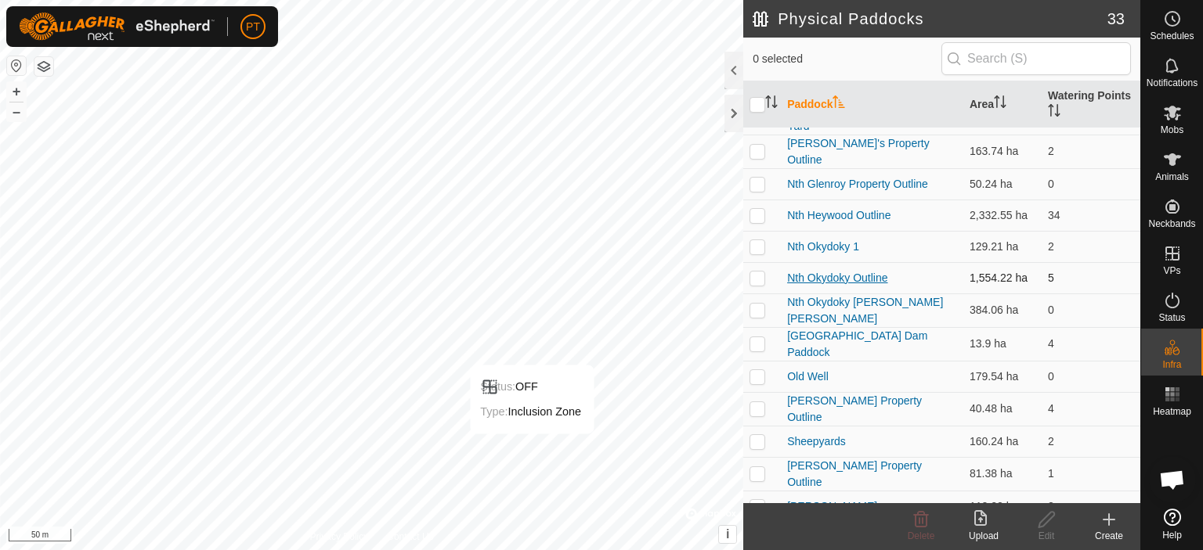
click at [834, 276] on link "Nth Okydoky Outline" at bounding box center [837, 278] width 100 height 13
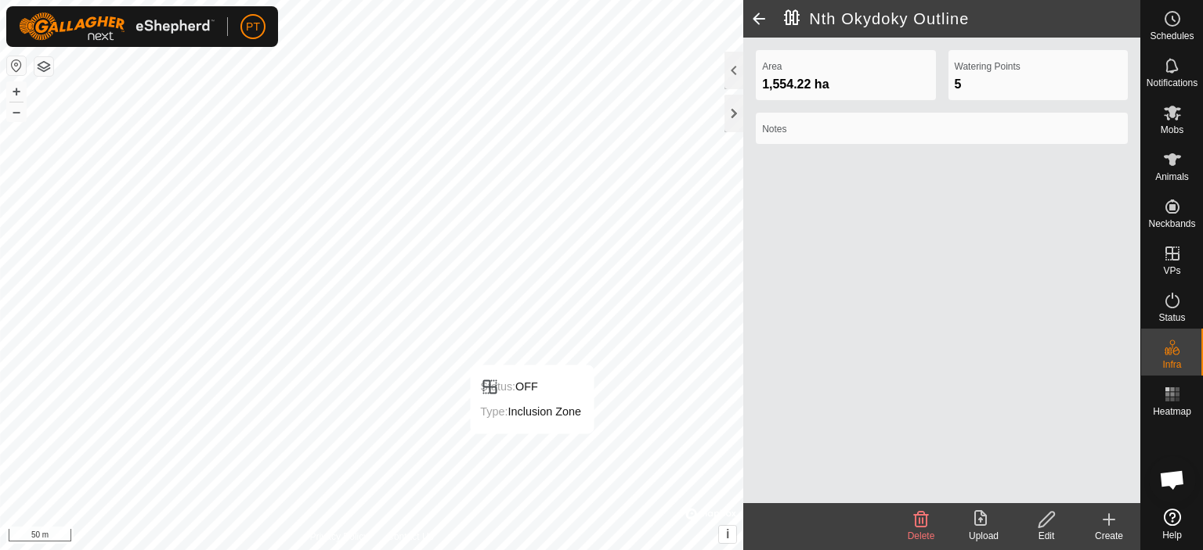
click at [1043, 514] on icon at bounding box center [1047, 520] width 20 height 19
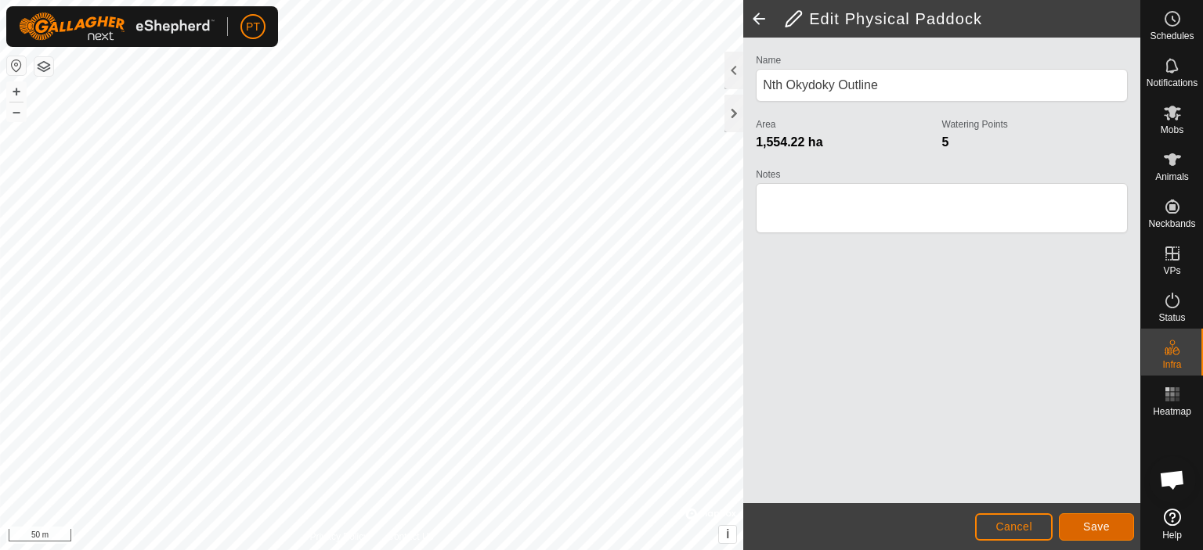
click at [1091, 522] on span "Save" at bounding box center [1096, 527] width 27 height 13
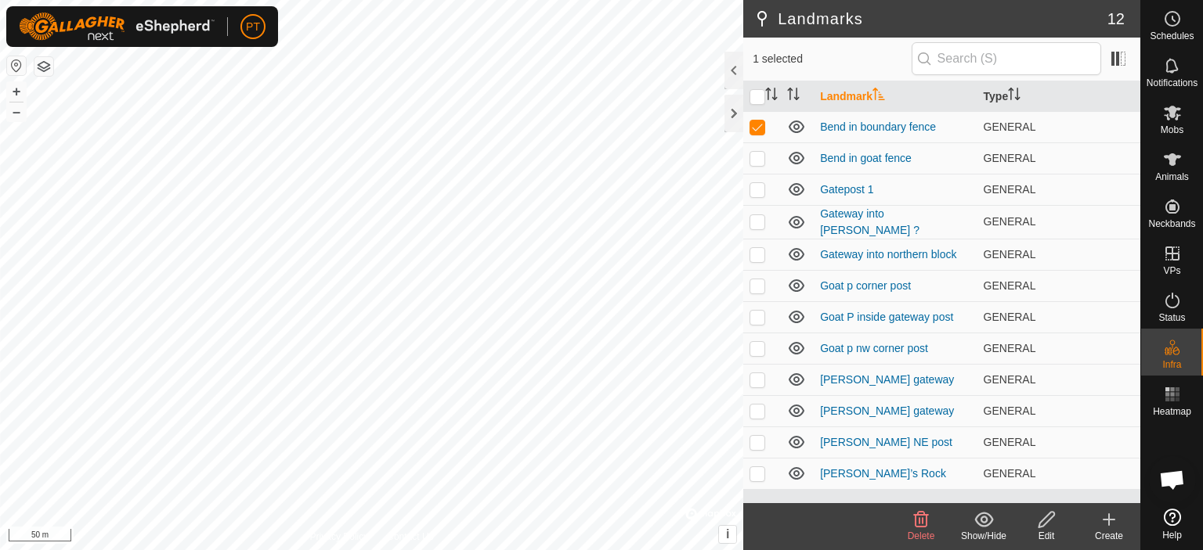
click at [923, 521] on icon at bounding box center [920, 520] width 19 height 19
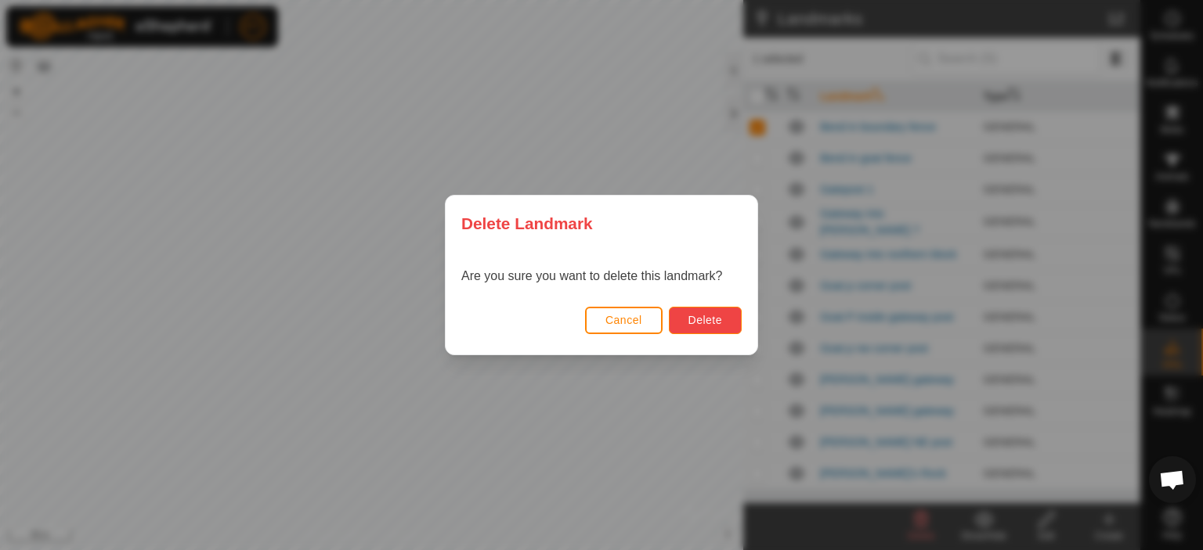
click at [695, 320] on span "Delete" at bounding box center [705, 320] width 34 height 13
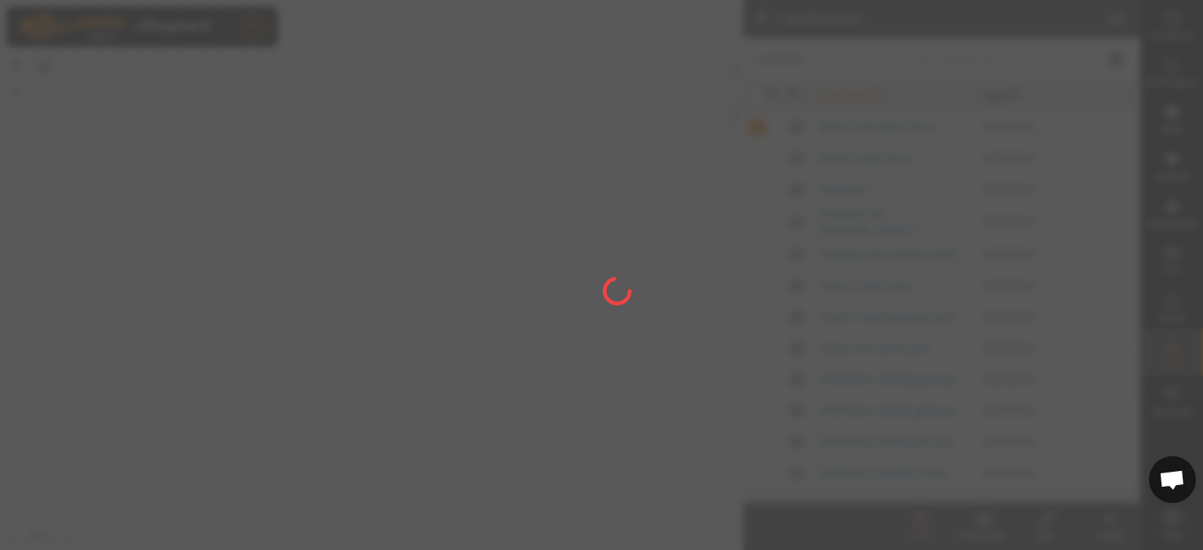
checkbox input "false"
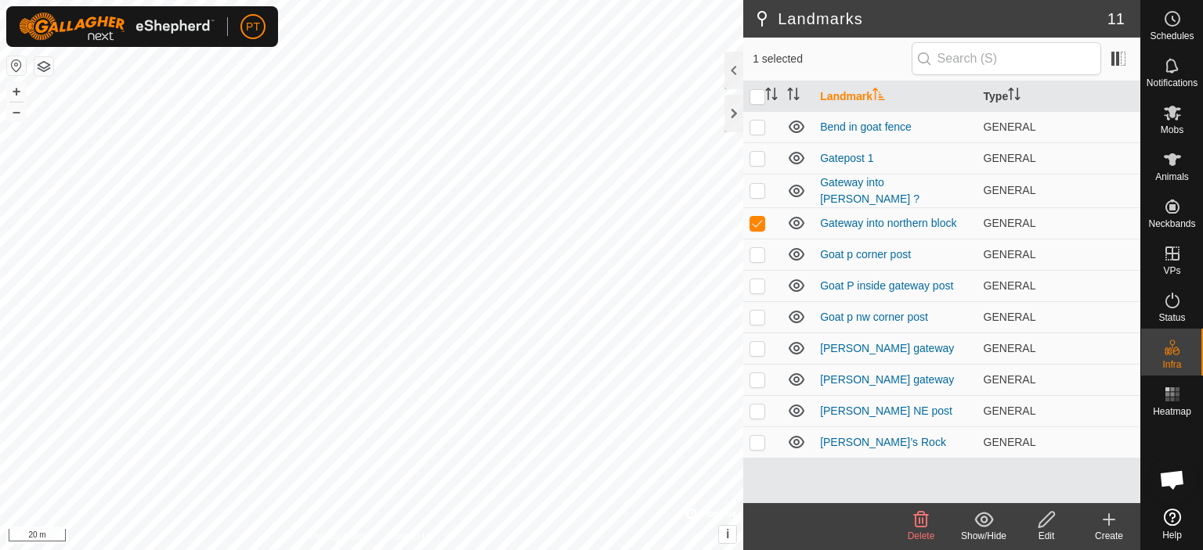
click at [668, 550] on html "PT Schedules Notifications Mobs Animals Neckbands VPs Status Infra Heatmap Help…" at bounding box center [601, 275] width 1203 height 550
checkbox input "false"
checkbox input "true"
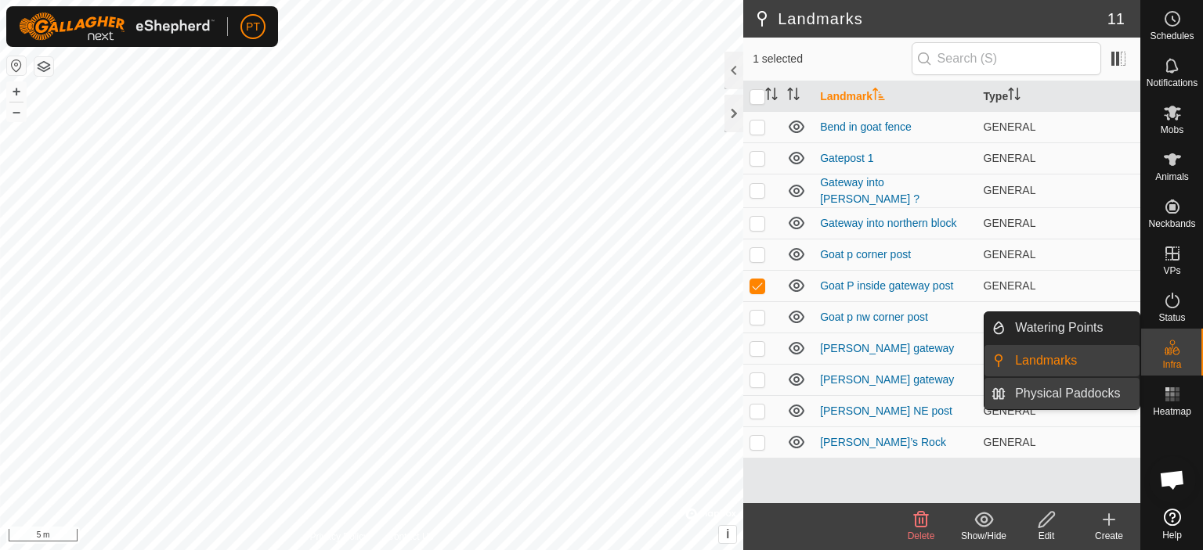
click at [1092, 397] on link "Physical Paddocks" at bounding box center [1072, 393] width 134 height 31
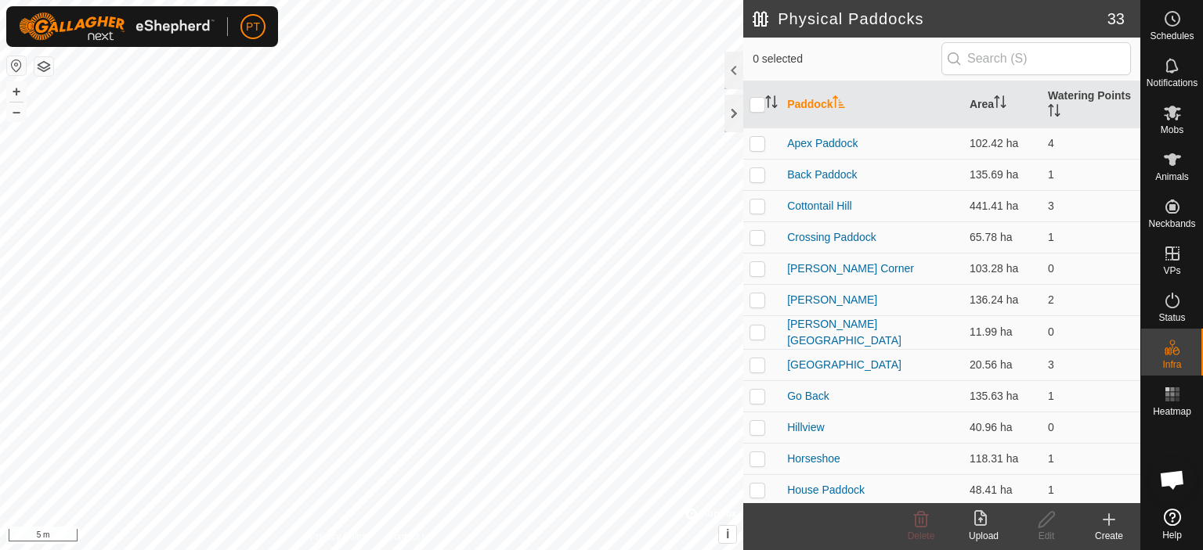
click at [1109, 517] on icon at bounding box center [1109, 519] width 0 height 11
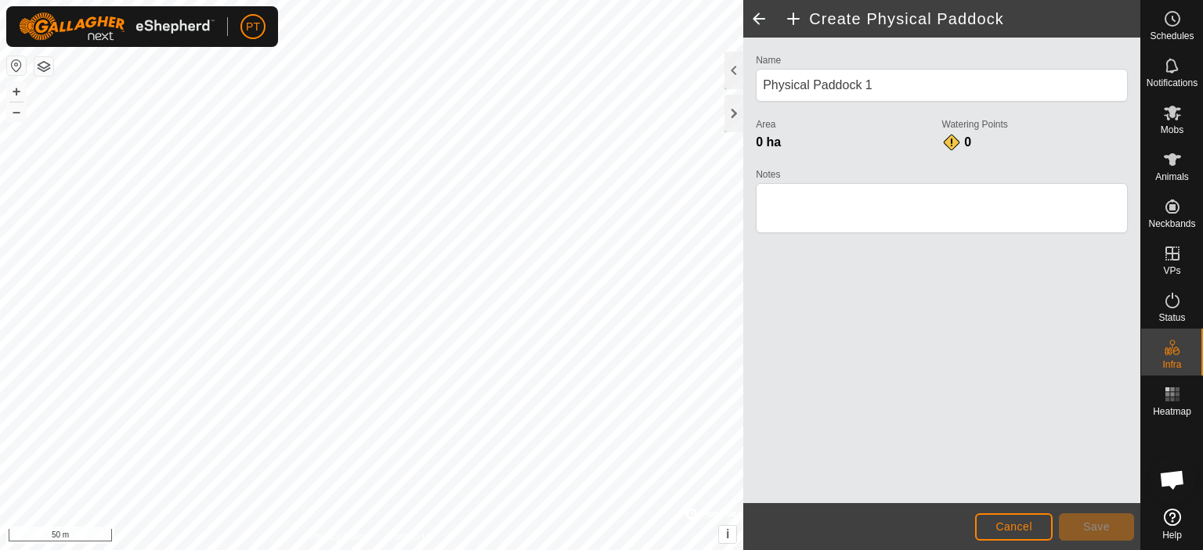
click at [396, 550] on html "PT Schedules Notifications Mobs Animals Neckbands VPs Status Infra Heatmap Help…" at bounding box center [601, 275] width 1203 height 550
click at [511, 550] on html "PT Schedules Notifications Mobs Animals Neckbands VPs Status Infra Heatmap Help…" at bounding box center [601, 275] width 1203 height 550
click at [536, 550] on html "PT Schedules Notifications Mobs Animals Neckbands VPs Status Infra Heatmap Help…" at bounding box center [601, 275] width 1203 height 550
click at [409, 550] on html "PT Schedules Notifications Mobs Animals Neckbands VPs Status Infra Heatmap Help…" at bounding box center [601, 275] width 1203 height 550
click at [1099, 527] on span "Save" at bounding box center [1096, 527] width 27 height 13
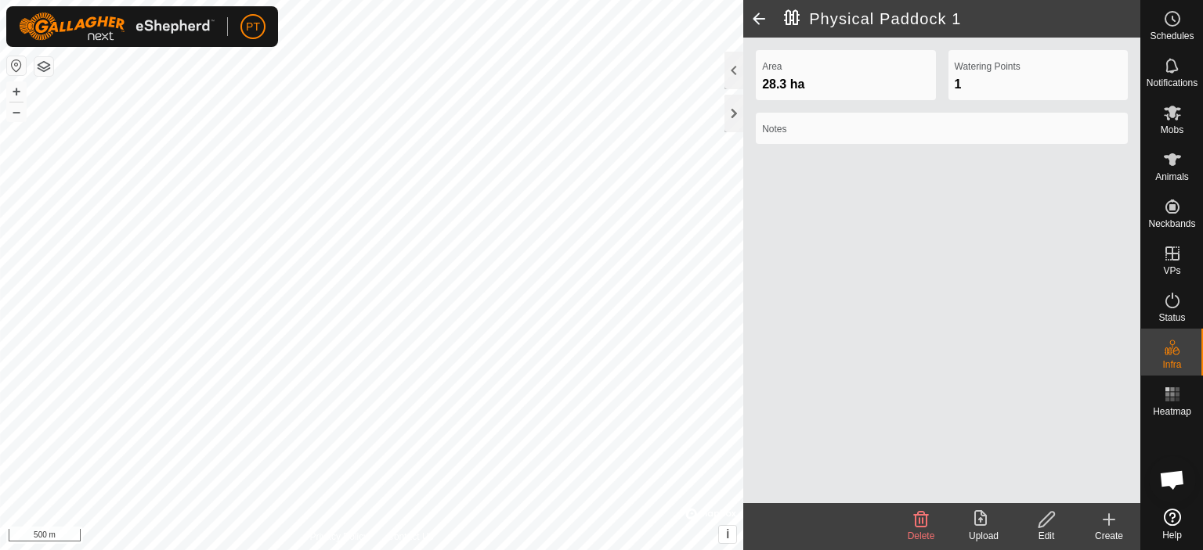
click at [1046, 516] on icon at bounding box center [1046, 520] width 16 height 16
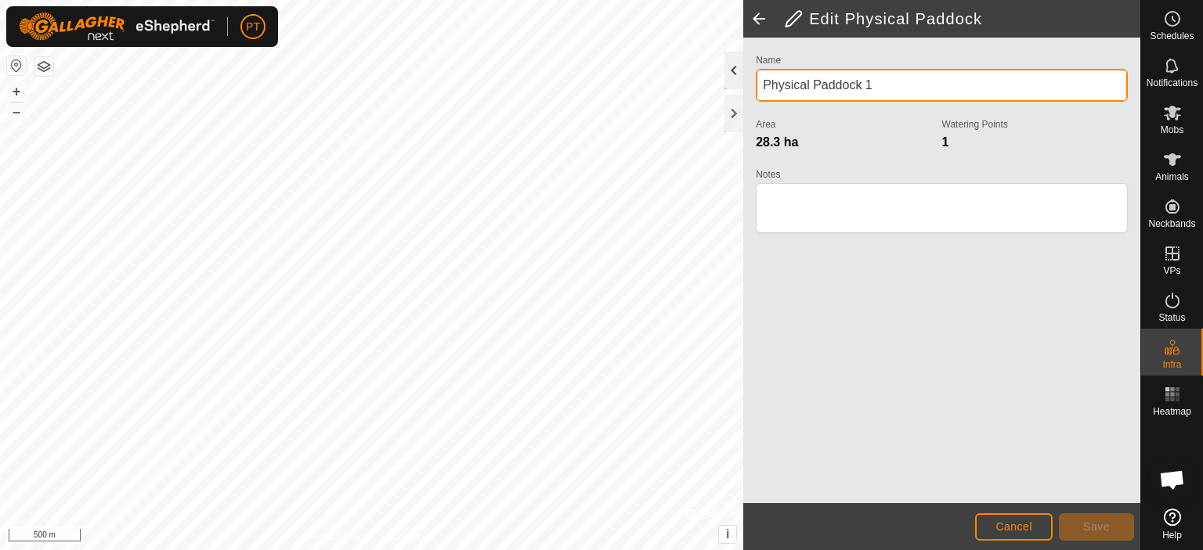
drag, startPoint x: 808, startPoint y: 85, endPoint x: 740, endPoint y: 76, distance: 68.8
click at [743, 76] on div "Edit Physical Paddock Name Physical Paddock 1 Area 28.3 ha Watering Points 1 No…" at bounding box center [941, 275] width 397 height 550
click at [868, 87] on input "Goat Paddock 1" at bounding box center [942, 85] width 372 height 33
type input "Goat Paddock"
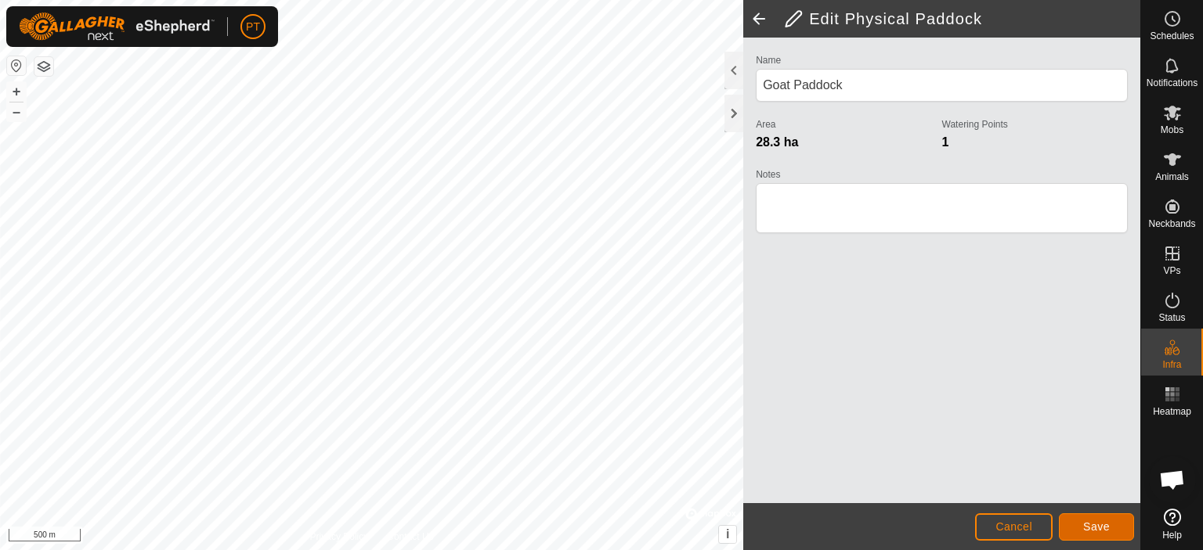
click at [1091, 529] on span "Save" at bounding box center [1096, 527] width 27 height 13
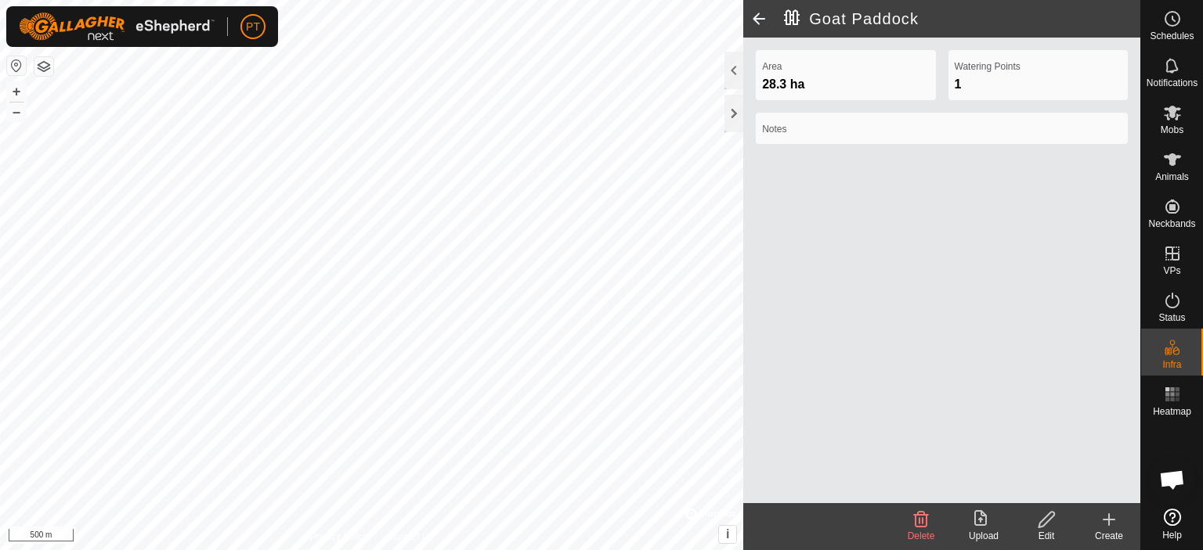
click at [642, 0] on html "PT Schedules Notifications Mobs Animals Neckbands VPs Status Infra Heatmap Help…" at bounding box center [601, 275] width 1203 height 550
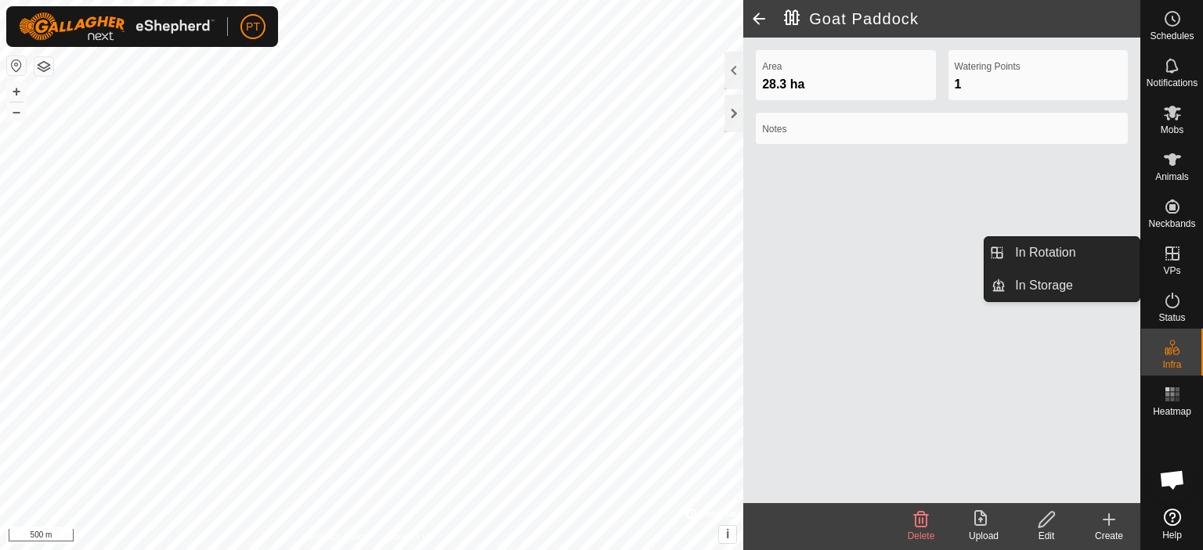
click at [1173, 257] on icon at bounding box center [1172, 253] width 19 height 19
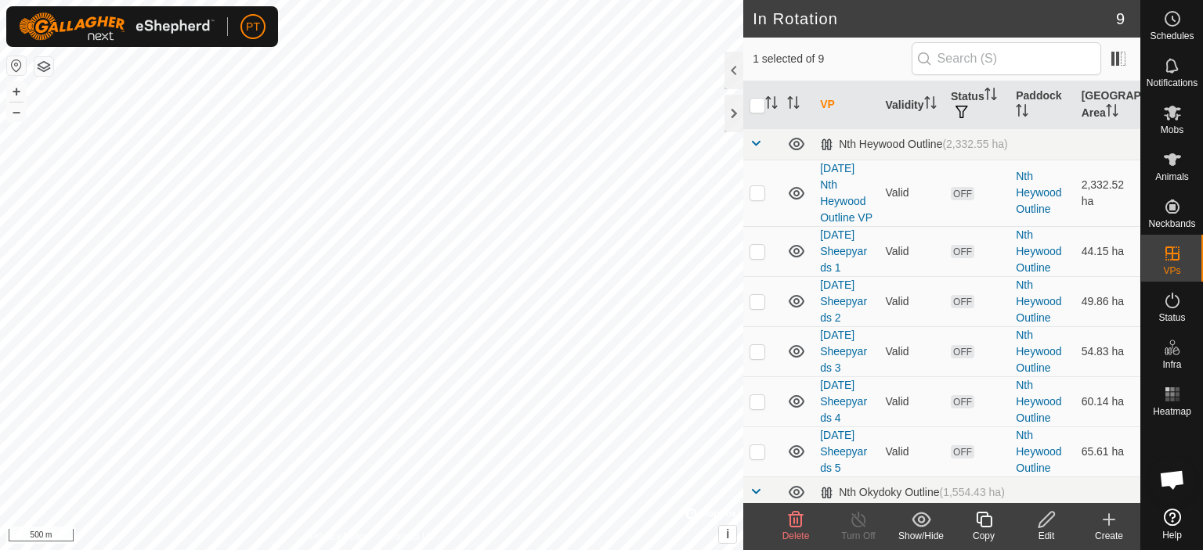
click at [792, 522] on icon at bounding box center [795, 520] width 19 height 19
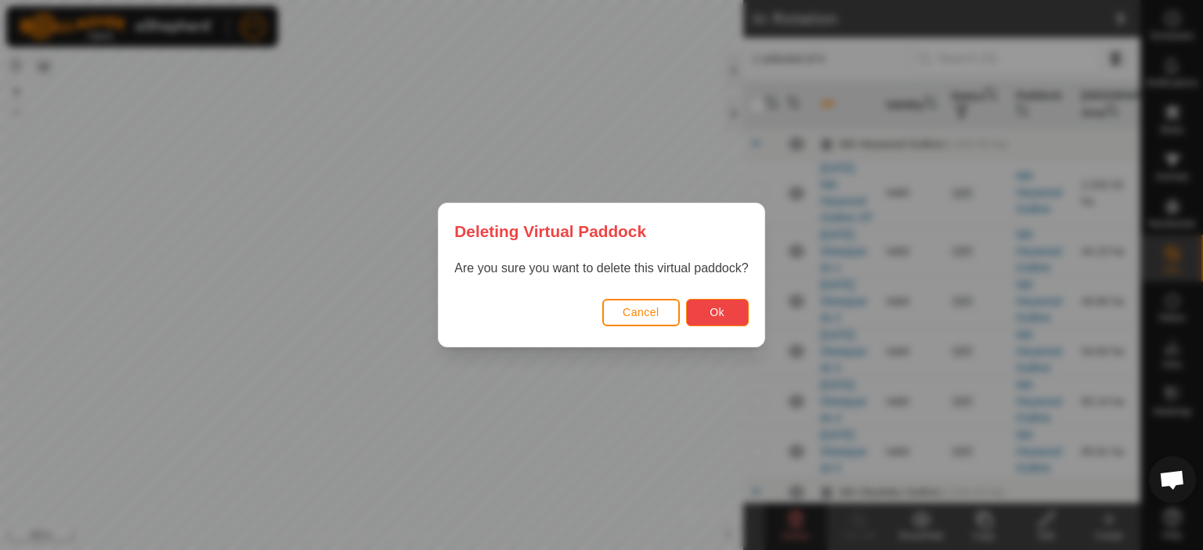
click at [716, 317] on span "Ok" at bounding box center [716, 312] width 15 height 13
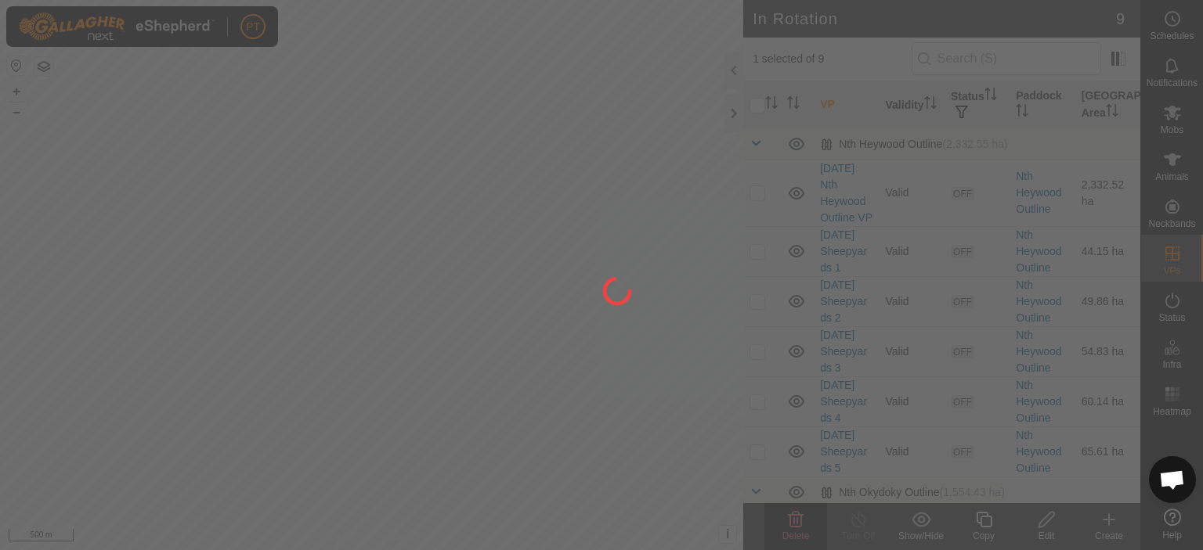
checkbox input "false"
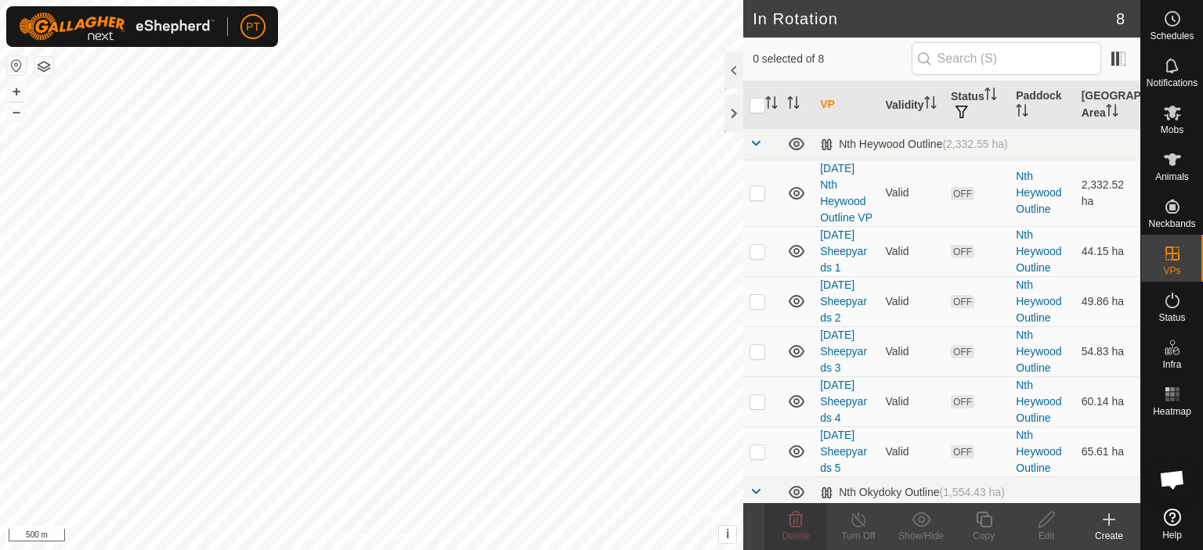
checkbox input "true"
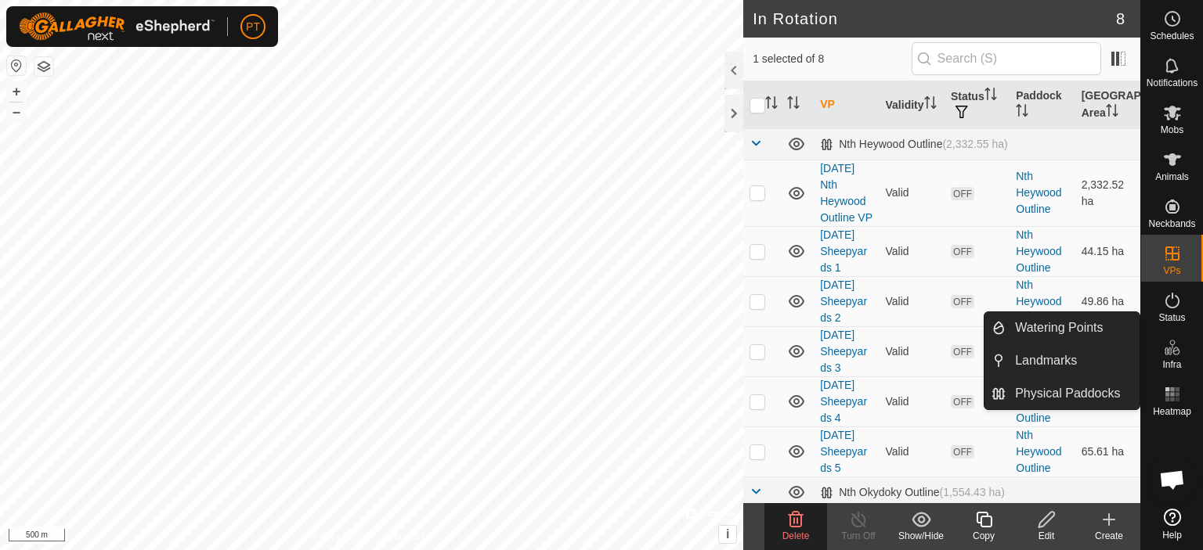
click at [1171, 352] on icon at bounding box center [1172, 347] width 19 height 19
click at [1090, 398] on link "Physical Paddocks" at bounding box center [1072, 393] width 134 height 31
click at [1170, 352] on icon at bounding box center [1172, 347] width 19 height 19
click at [1090, 397] on link "Physical Paddocks" at bounding box center [1072, 393] width 134 height 31
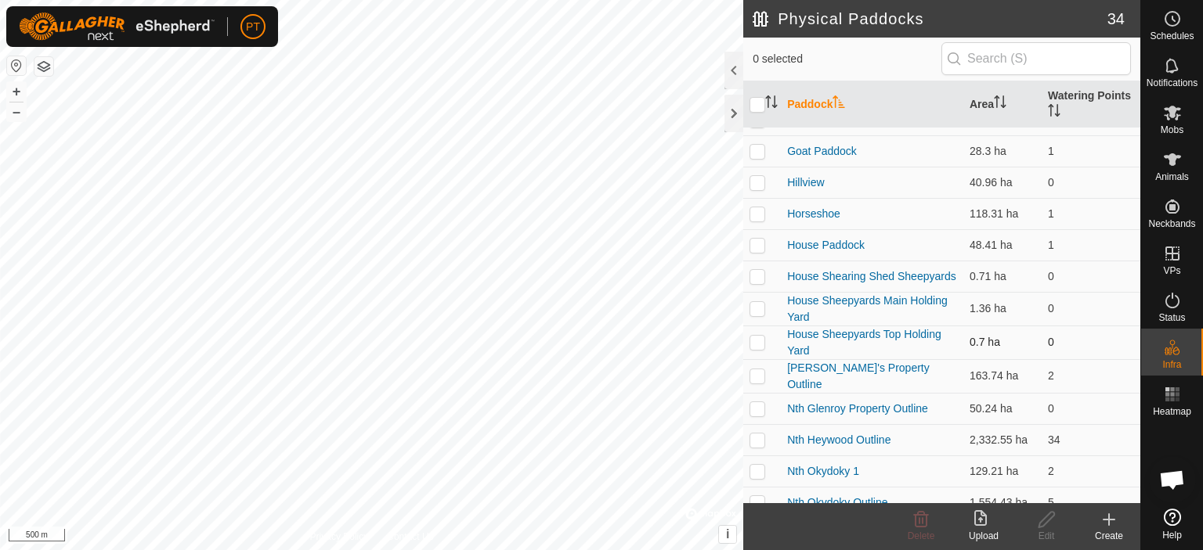
scroll to position [313, 0]
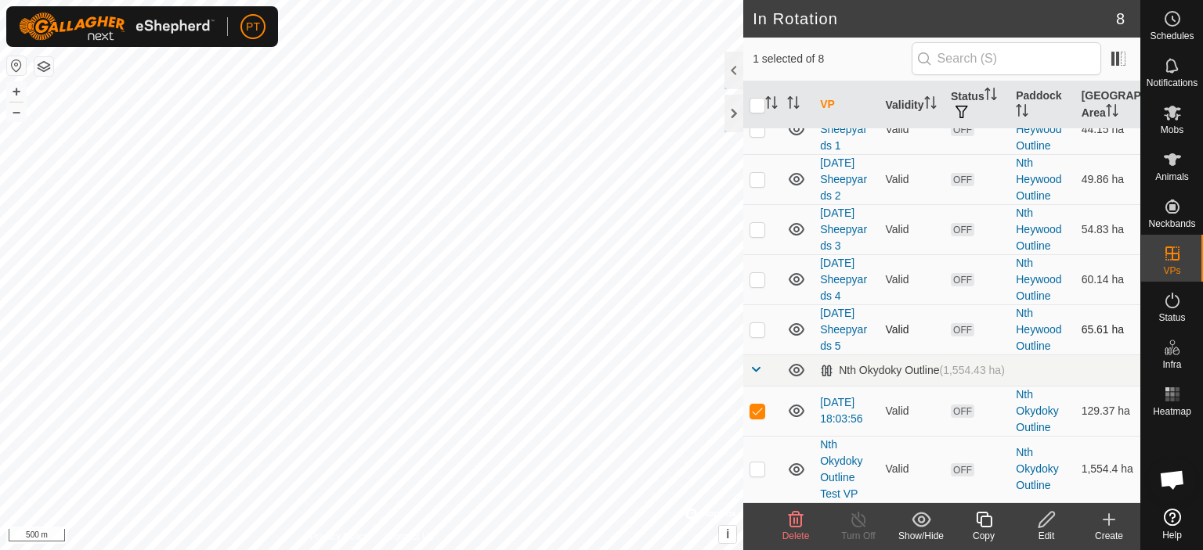
scroll to position [218, 0]
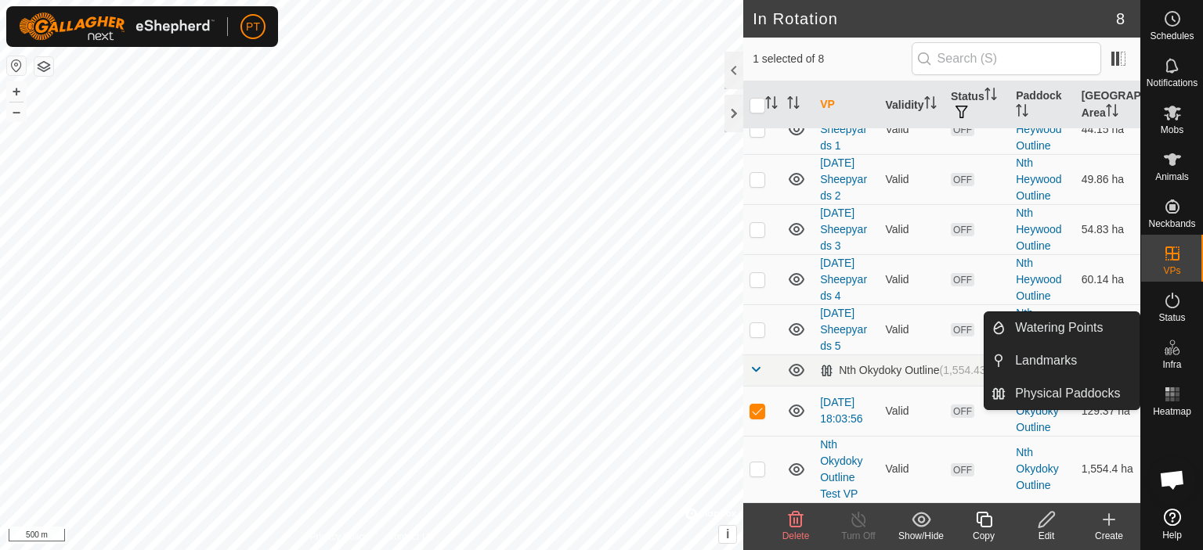
click at [1174, 355] on icon at bounding box center [1172, 347] width 19 height 19
click at [1046, 395] on link "Physical Paddocks" at bounding box center [1072, 393] width 134 height 31
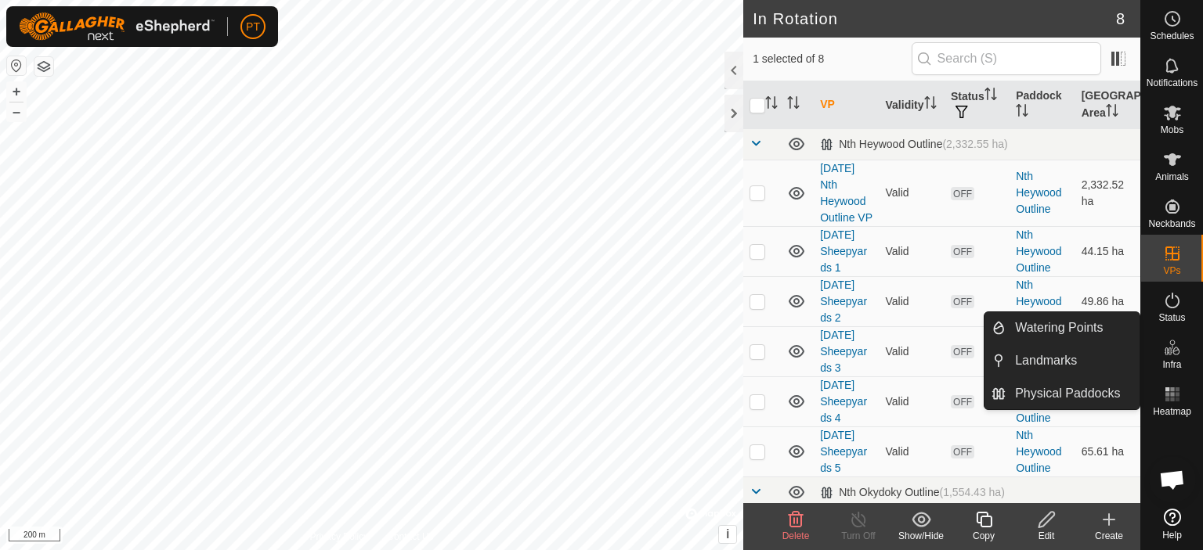
click at [1170, 353] on icon at bounding box center [1168, 352] width 8 height 8
click at [1097, 390] on link "Physical Paddocks" at bounding box center [1072, 393] width 134 height 31
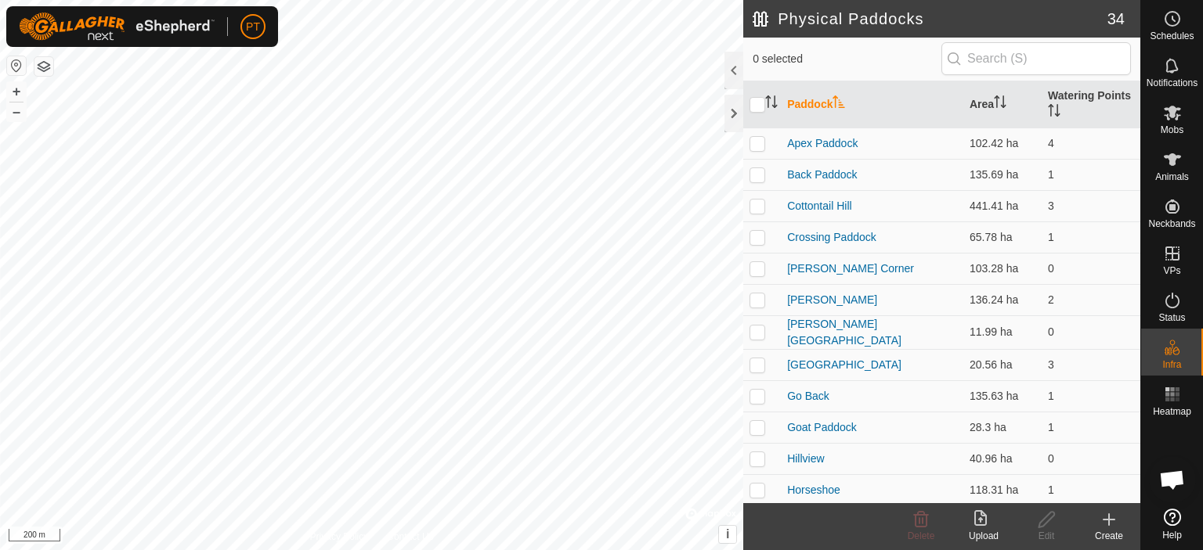
click at [1109, 522] on icon at bounding box center [1109, 519] width 0 height 11
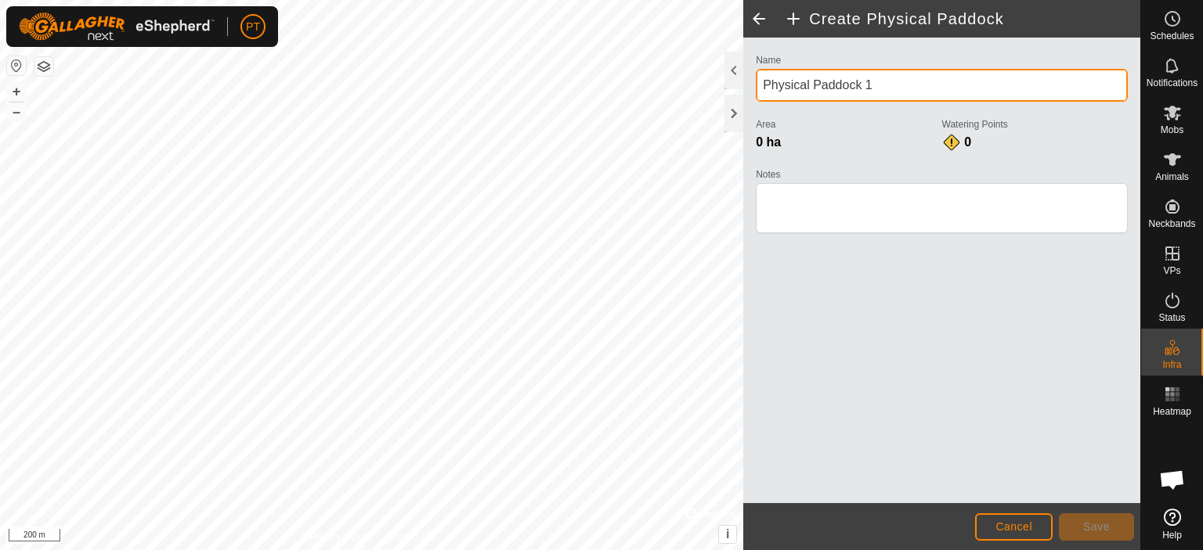
click at [890, 81] on input "Physical Paddock 1" at bounding box center [942, 85] width 372 height 33
drag, startPoint x: 890, startPoint y: 83, endPoint x: 752, endPoint y: 78, distance: 137.1
click at [752, 78] on div "Name Physical Paddock 1 Area 0 ha Watering Points 0 Notes" at bounding box center [941, 150] width 384 height 201
type input "Nth Okydoky My Block"
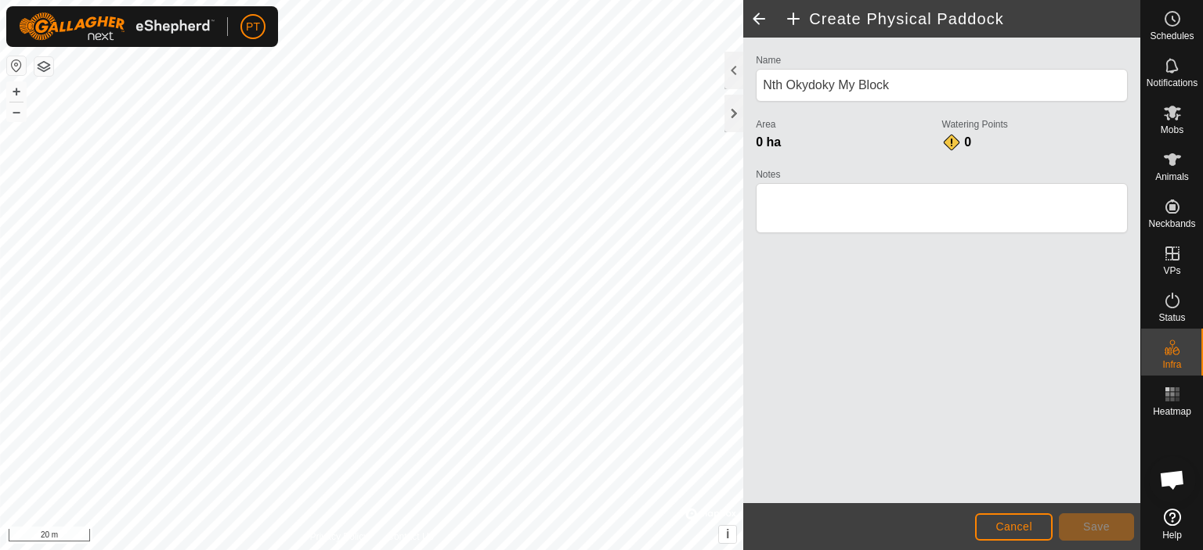
click at [446, 550] on html "PT Schedules Notifications Mobs Animals Neckbands VPs Status Infra Heatmap Help…" at bounding box center [601, 275] width 1203 height 550
click at [174, 550] on html "PT Schedules Notifications Mobs Animals Neckbands VPs Status Infra Heatmap Help…" at bounding box center [601, 275] width 1203 height 550
click at [1095, 521] on span "Save" at bounding box center [1096, 527] width 27 height 13
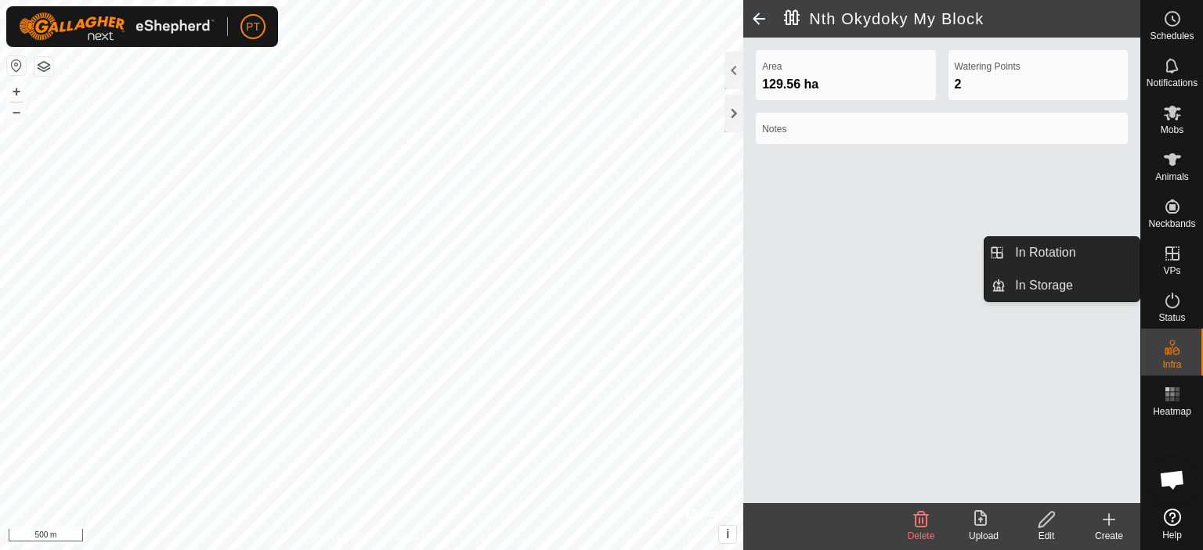
click at [1175, 253] on icon at bounding box center [1172, 254] width 14 height 14
click at [1041, 256] on link "In Rotation" at bounding box center [1072, 252] width 134 height 31
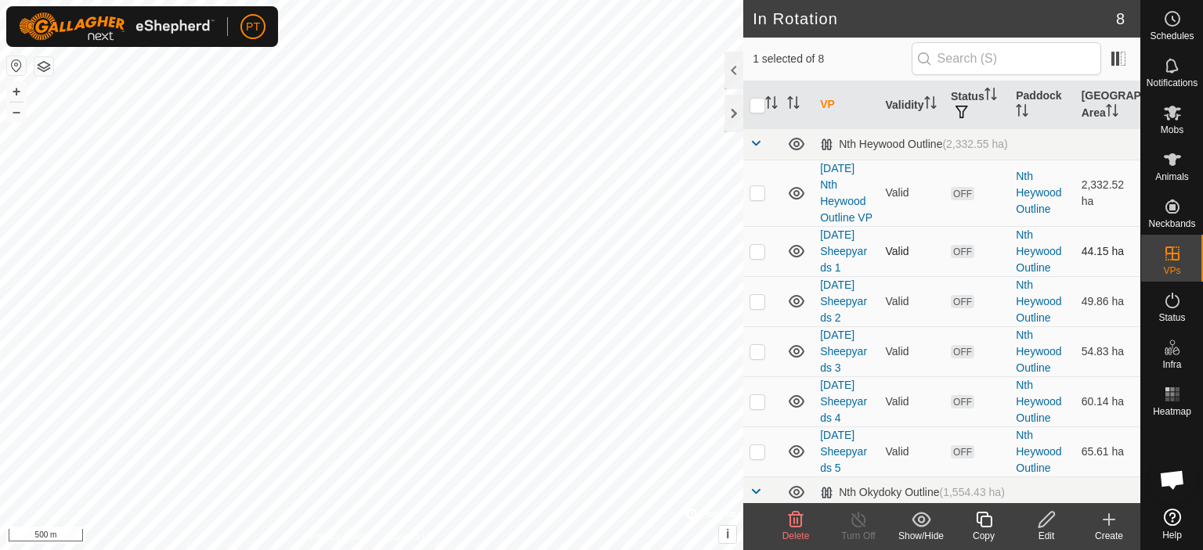
checkbox input "true"
checkbox input "false"
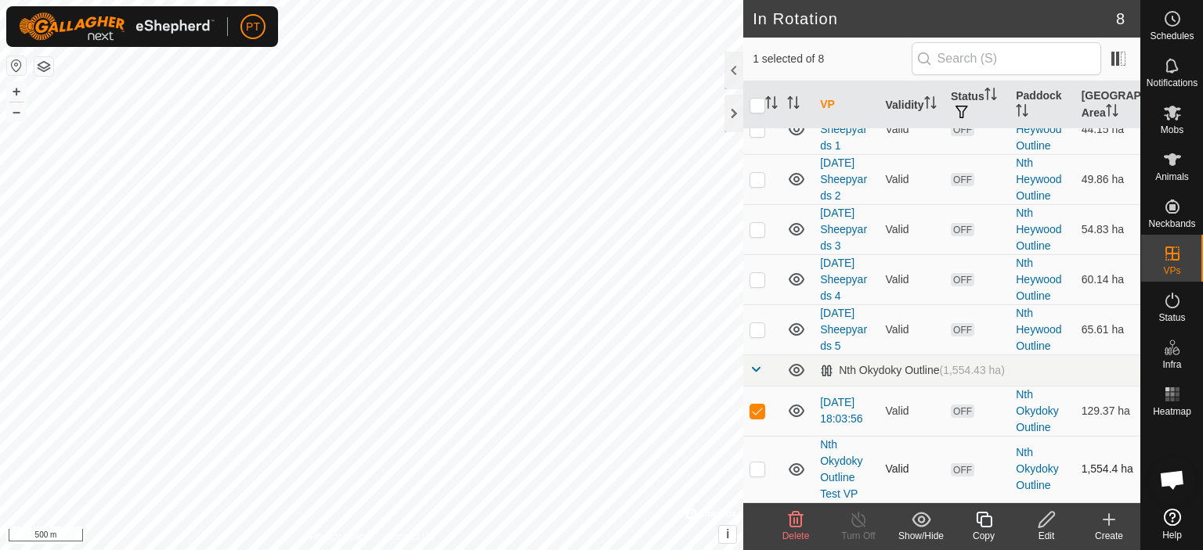
scroll to position [218, 0]
click at [795, 409] on icon at bounding box center [796, 411] width 19 height 19
checkbox input "false"
drag, startPoint x: 855, startPoint y: 421, endPoint x: 833, endPoint y: 179, distance: 243.7
click at [832, 179] on tbody "Nth Heywood Outline (2,332.55 ha) [DATE] Nth Heywood Outline VP Valid OFF Nth H…" at bounding box center [941, 254] width 397 height 496
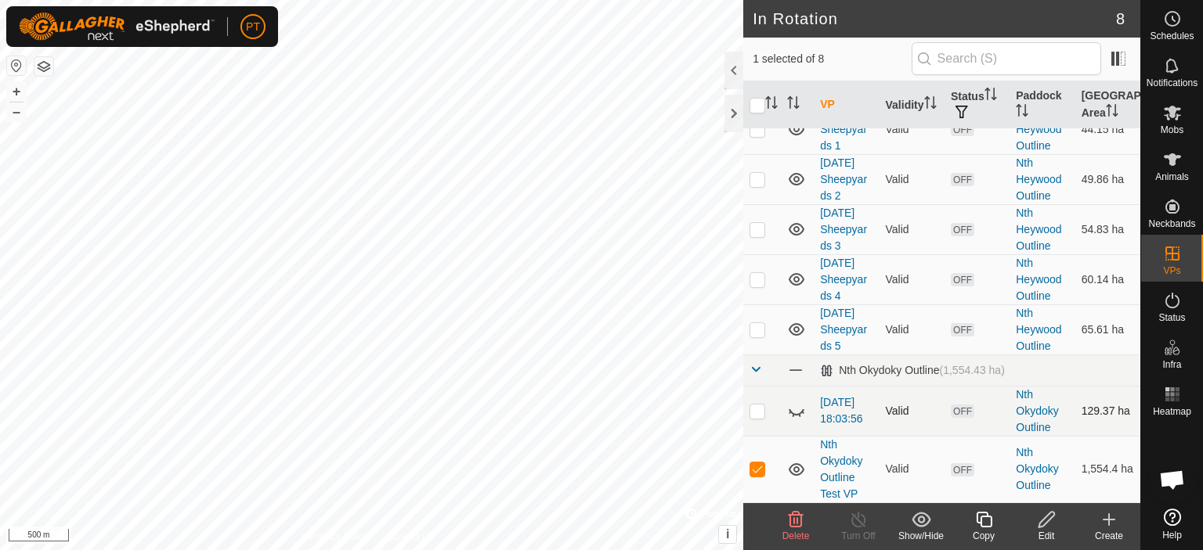
drag, startPoint x: 915, startPoint y: 250, endPoint x: 919, endPoint y: 424, distance: 174.7
click at [921, 425] on tbody "Nth Heywood Outline (2,332.55 ha) [DATE] Nth Heywood Outline VP Valid OFF Nth H…" at bounding box center [941, 254] width 397 height 496
click at [755, 466] on p-checkbox at bounding box center [757, 469] width 16 height 13
click at [752, 469] on p-checkbox at bounding box center [757, 469] width 16 height 13
click at [756, 467] on p-checkbox at bounding box center [757, 469] width 16 height 13
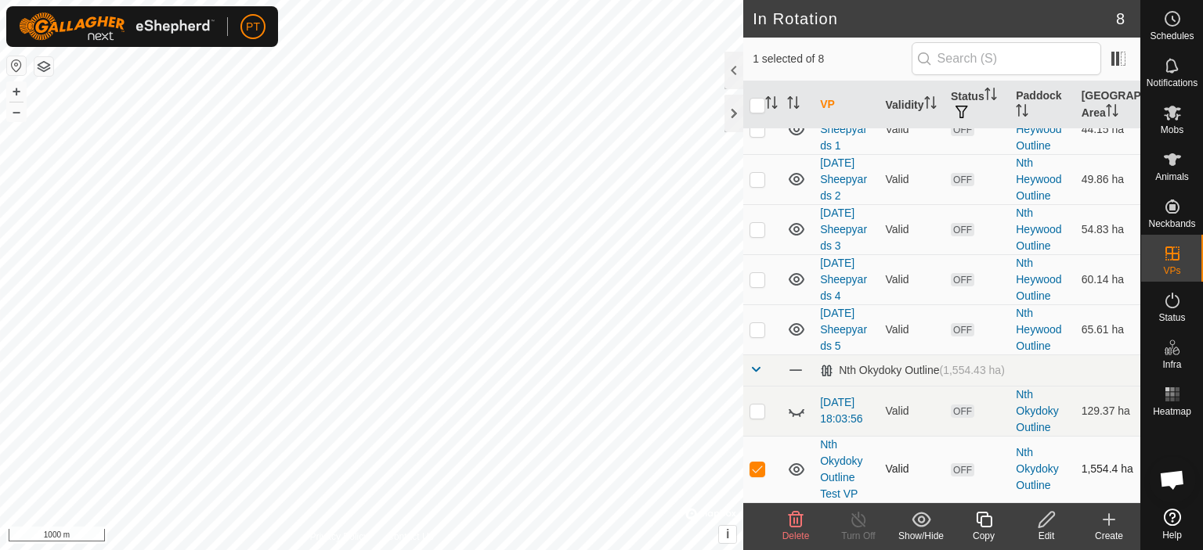
checkbox input "false"
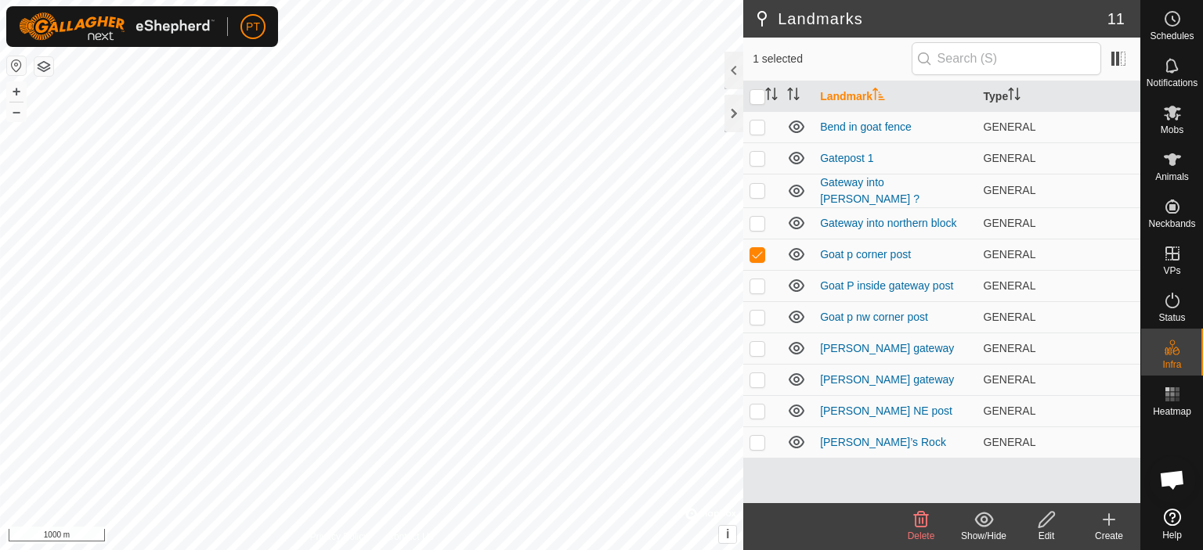
click at [918, 518] on icon at bounding box center [920, 520] width 19 height 19
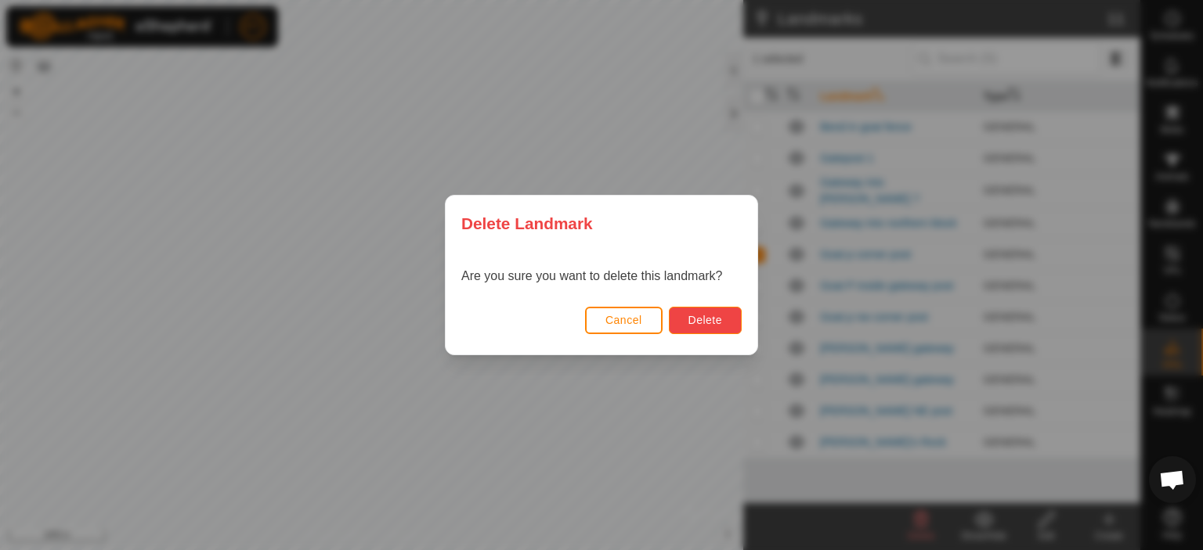
click at [702, 319] on span "Delete" at bounding box center [705, 320] width 34 height 13
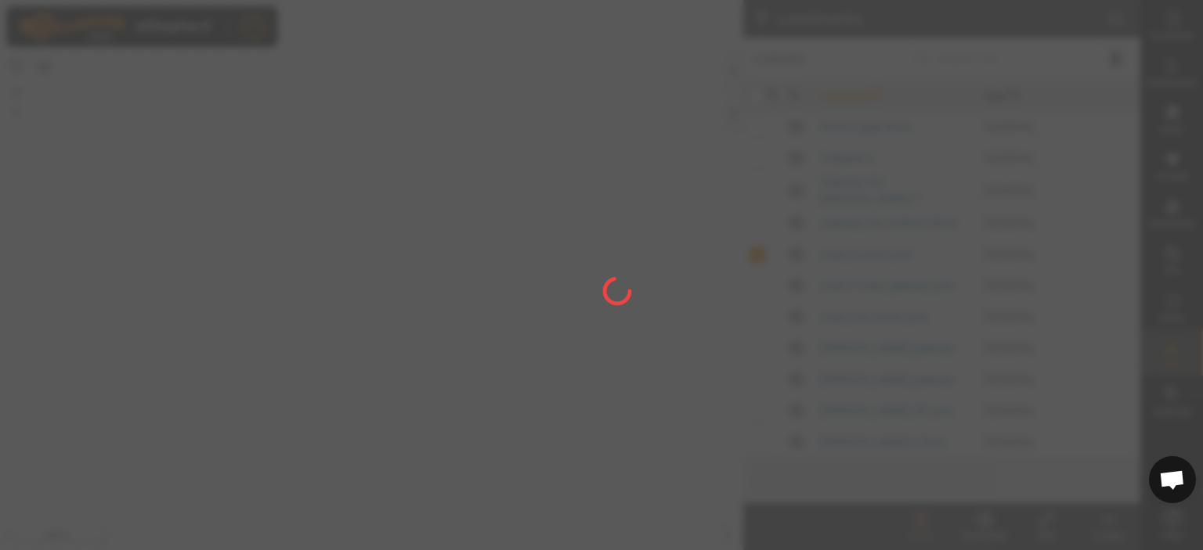
checkbox input "false"
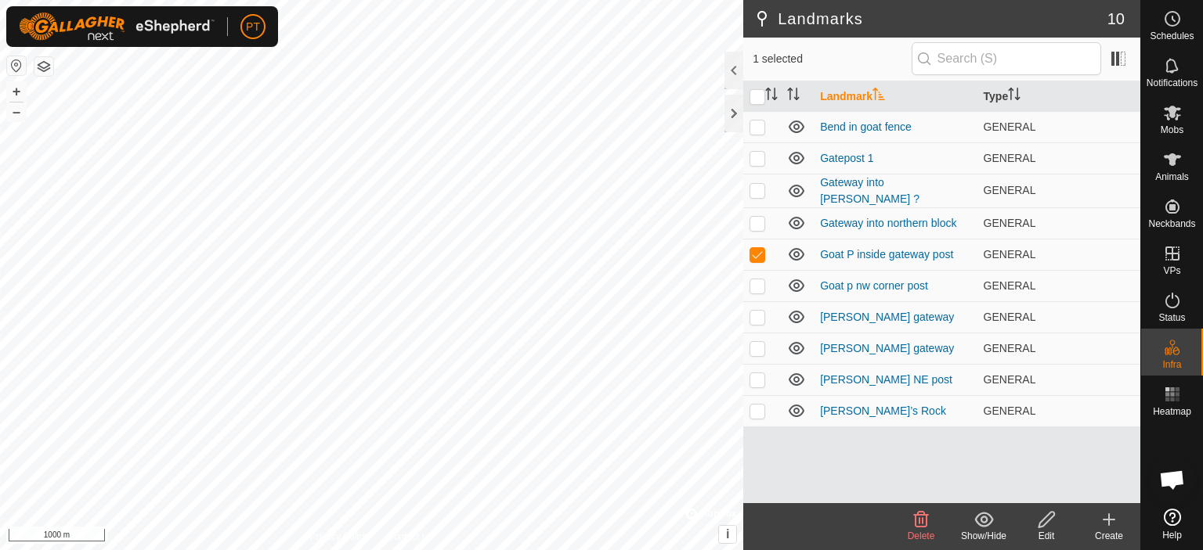
click at [922, 518] on icon at bounding box center [921, 520] width 15 height 16
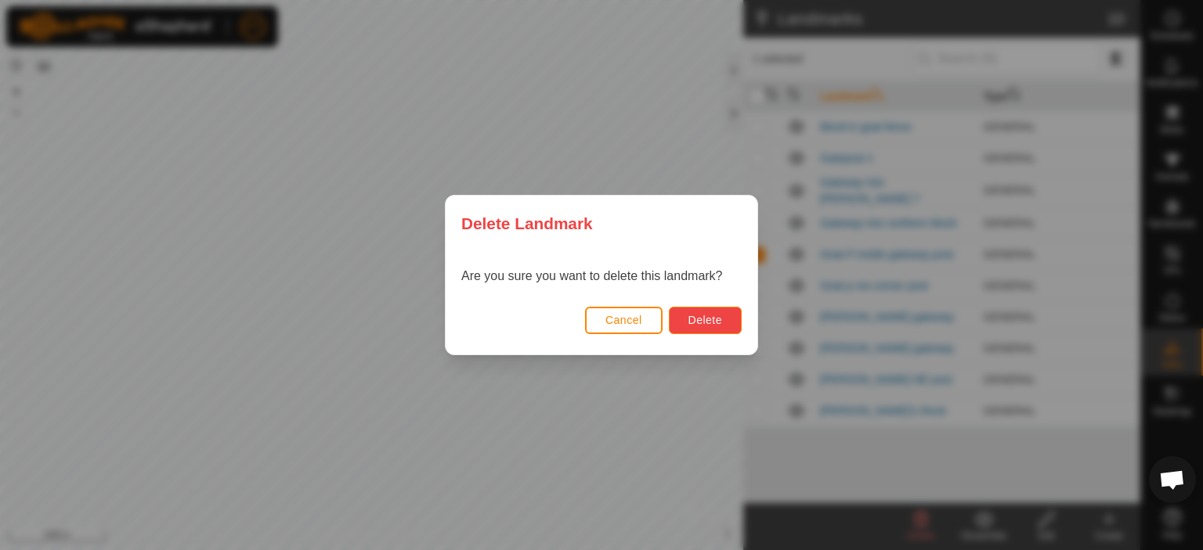
click at [695, 316] on span "Delete" at bounding box center [705, 320] width 34 height 13
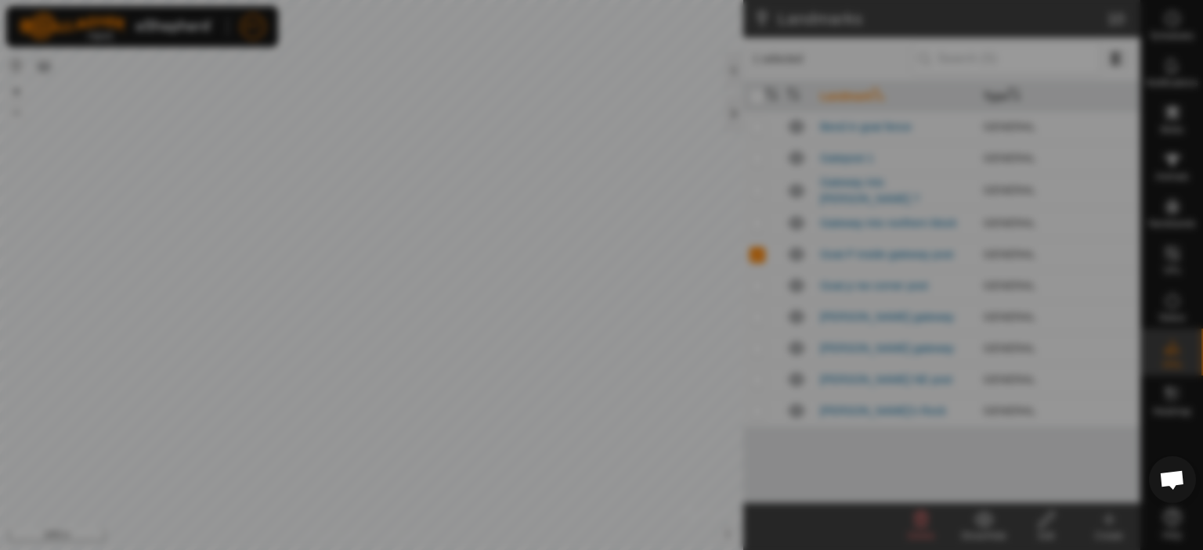
checkbox input "false"
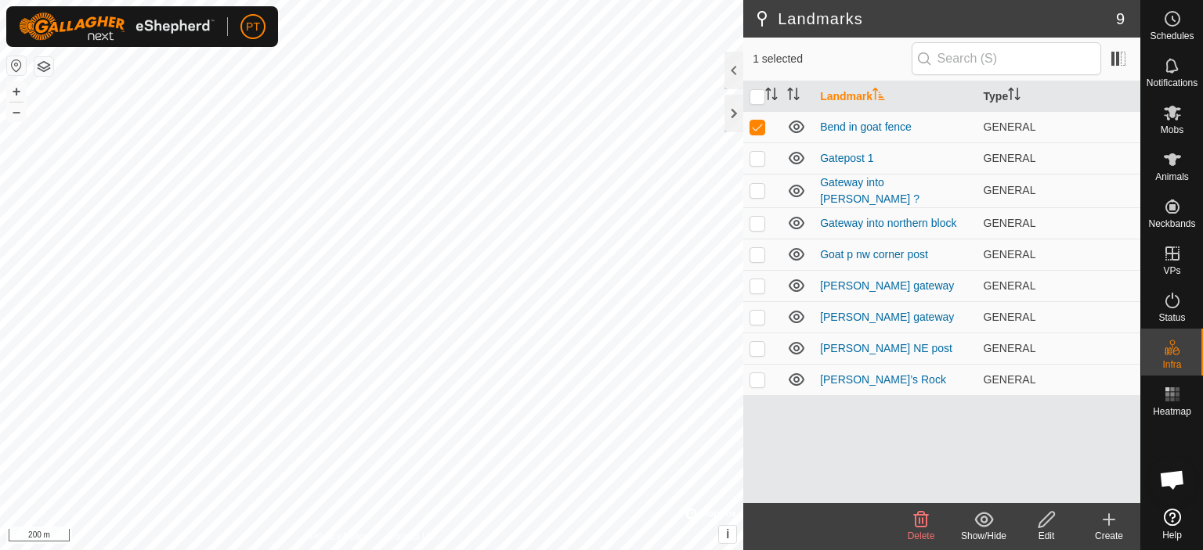
click at [923, 525] on icon at bounding box center [920, 520] width 19 height 19
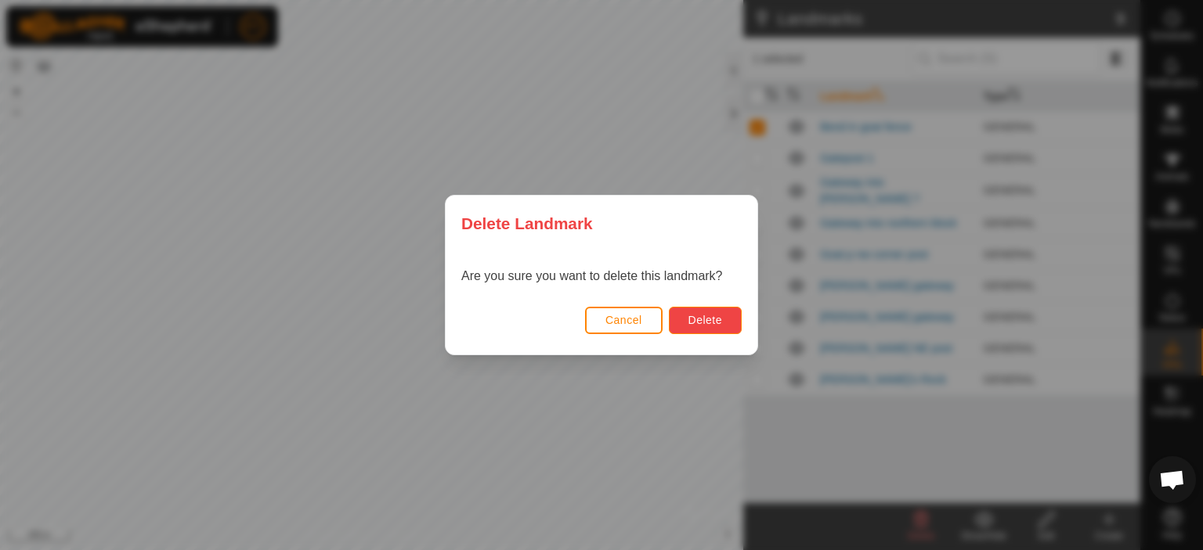
click at [709, 311] on button "Delete" at bounding box center [705, 320] width 73 height 27
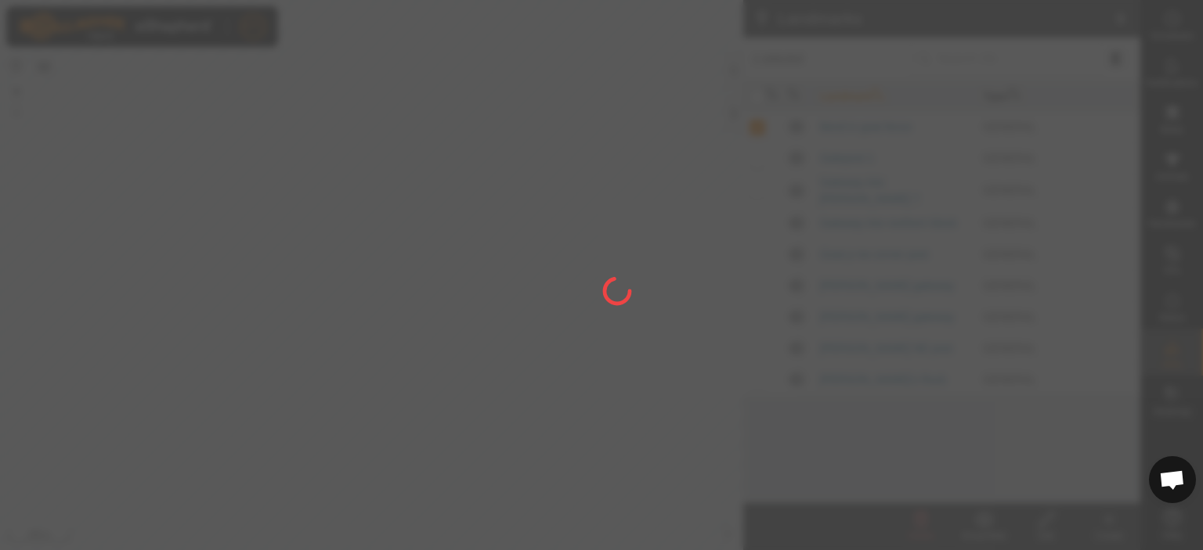
checkbox input "false"
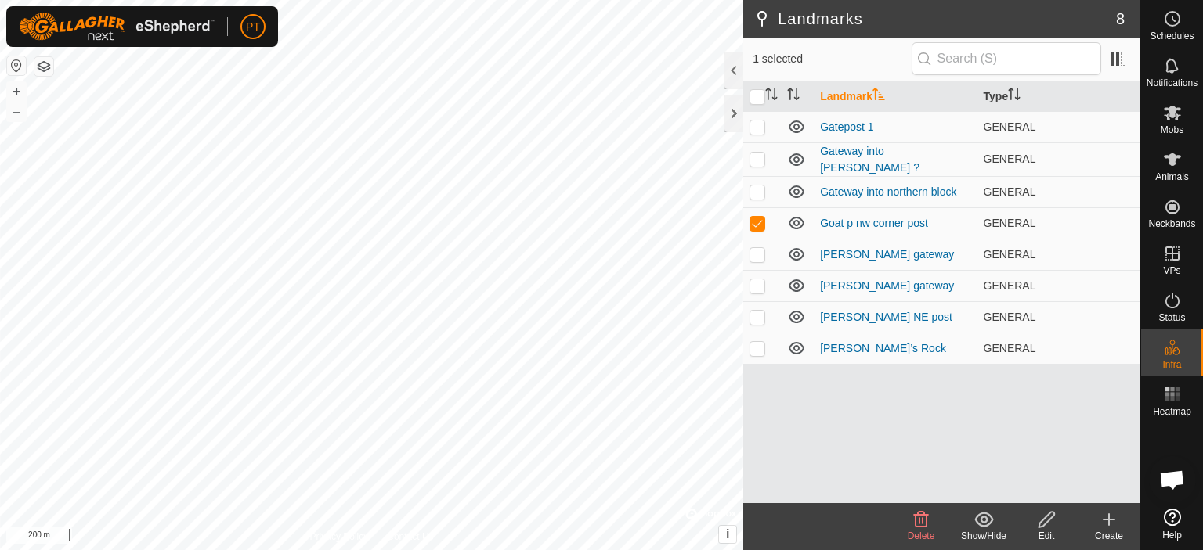
click at [920, 517] on icon at bounding box center [920, 520] width 19 height 19
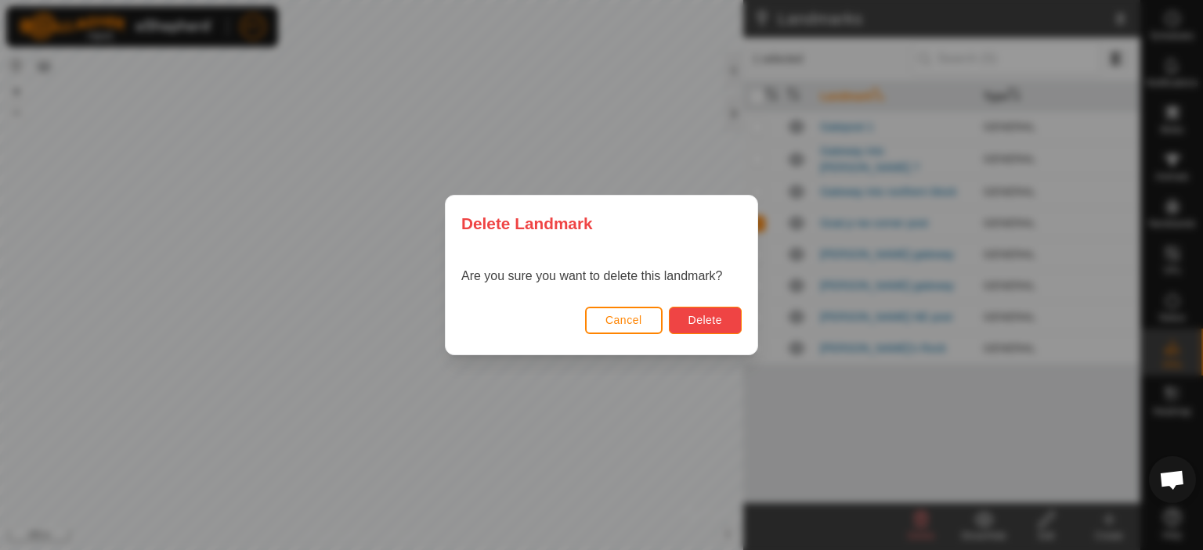
click at [693, 322] on span "Delete" at bounding box center [705, 320] width 34 height 13
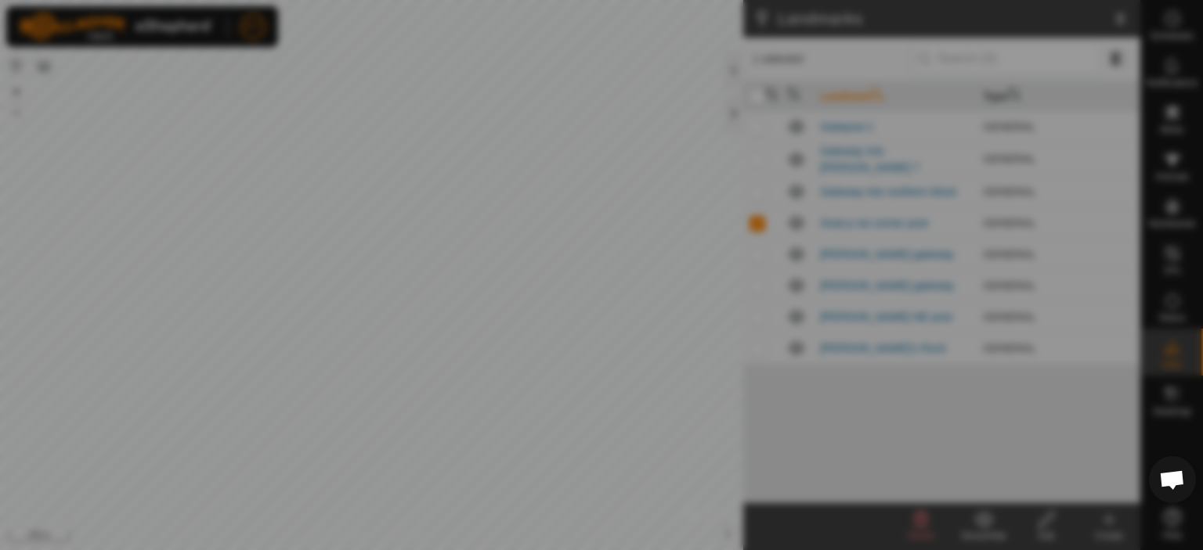
checkbox input "false"
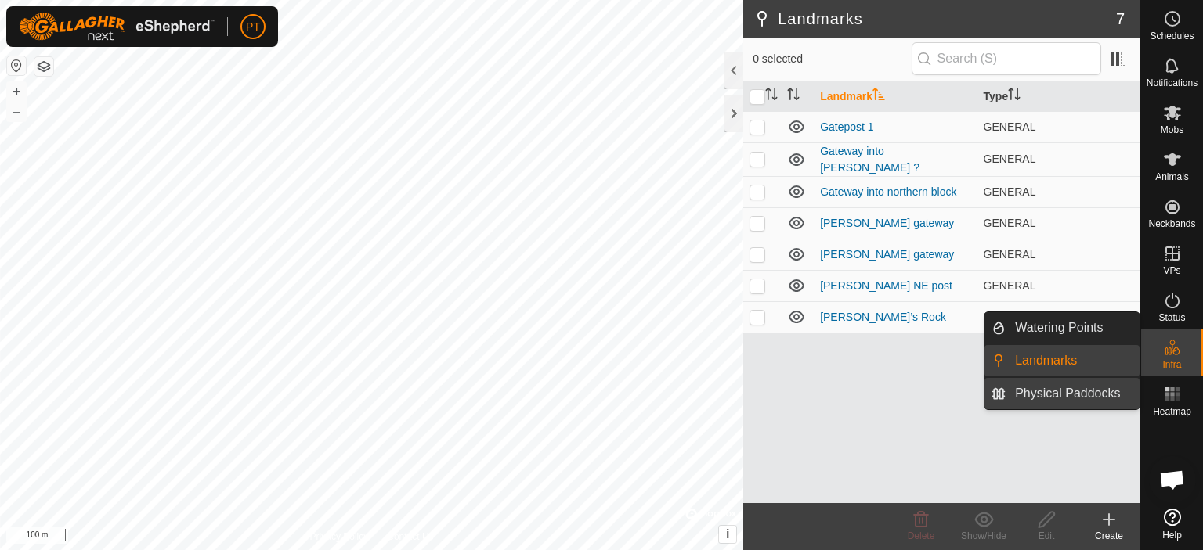
click at [1059, 390] on link "Physical Paddocks" at bounding box center [1072, 393] width 134 height 31
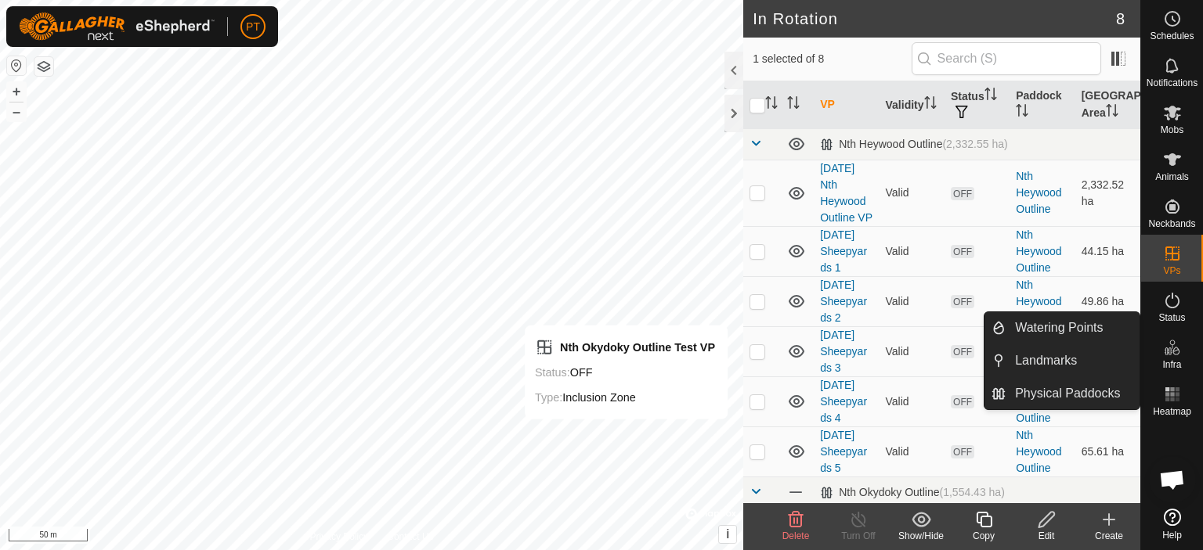
click at [1175, 350] on icon at bounding box center [1172, 347] width 19 height 19
click at [1073, 392] on link "Physical Paddocks" at bounding box center [1072, 393] width 134 height 31
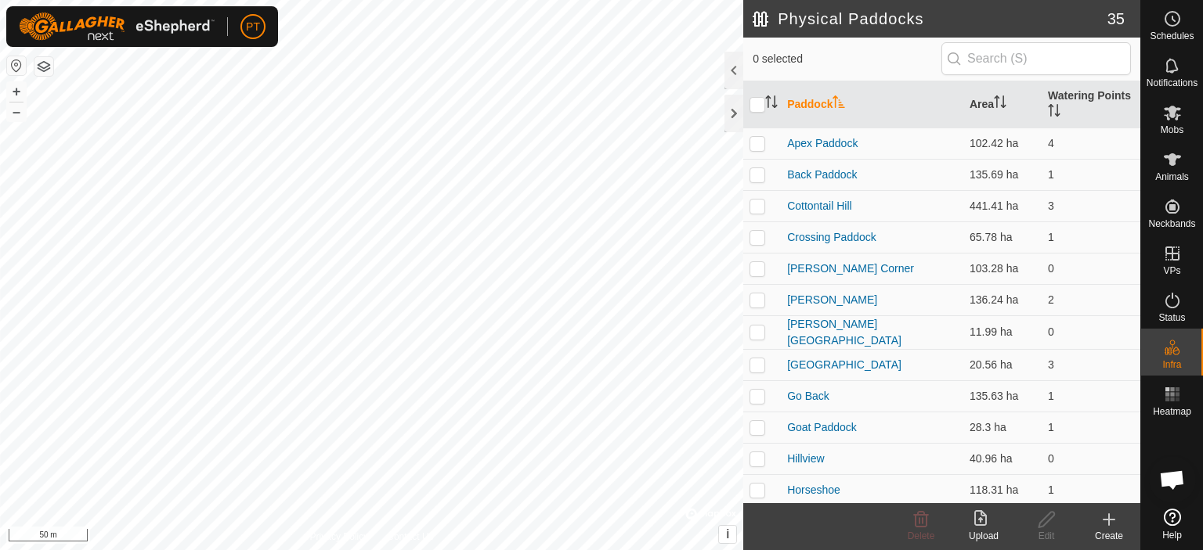
click at [1105, 516] on icon at bounding box center [1108, 520] width 19 height 19
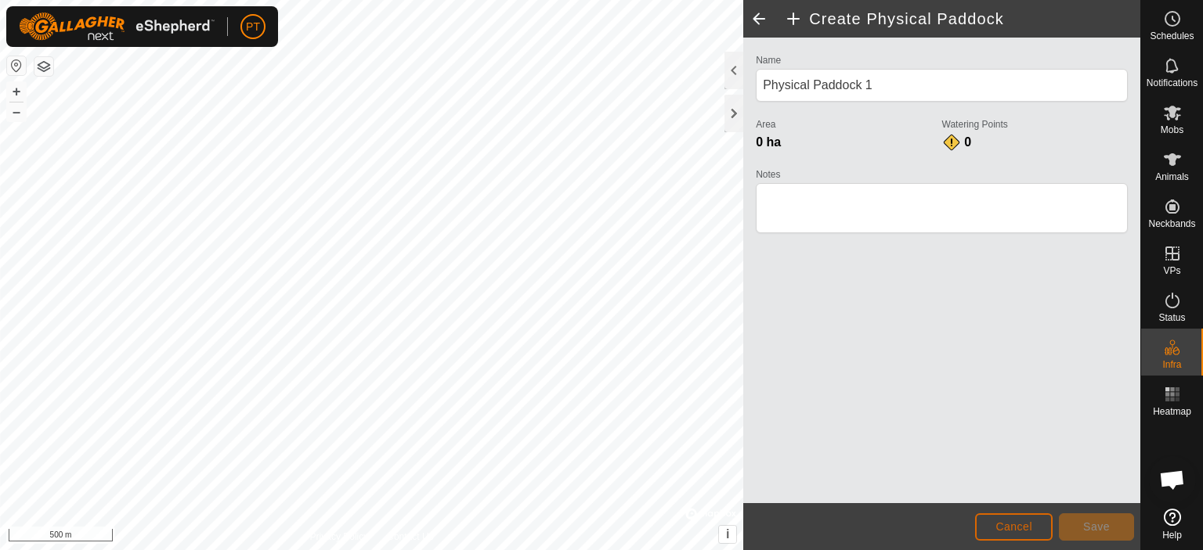
click at [1030, 531] on span "Cancel" at bounding box center [1013, 527] width 37 height 13
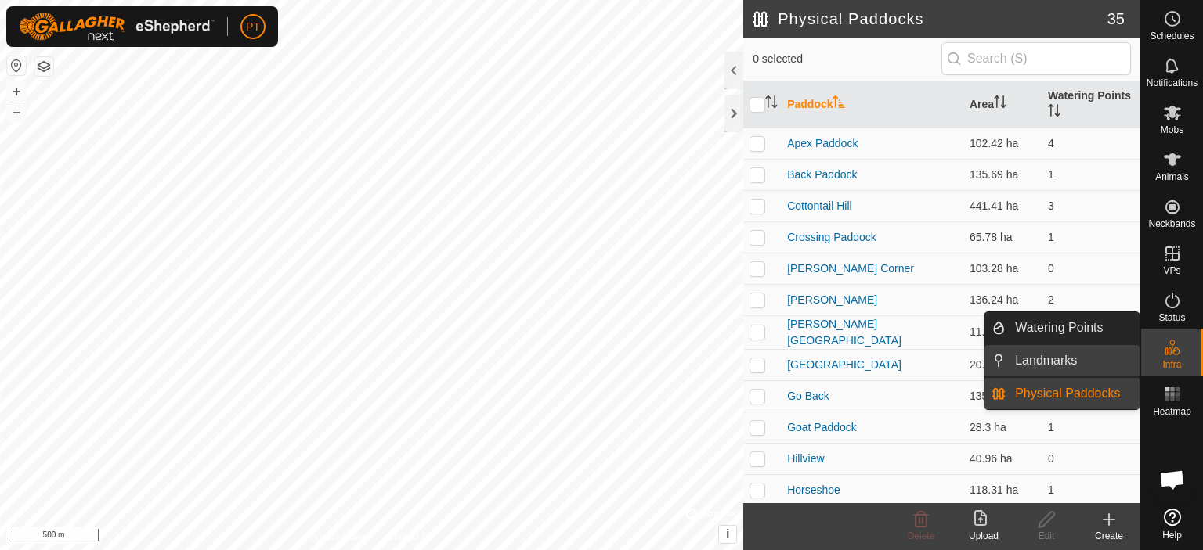
click at [1050, 360] on link "Landmarks" at bounding box center [1072, 360] width 134 height 31
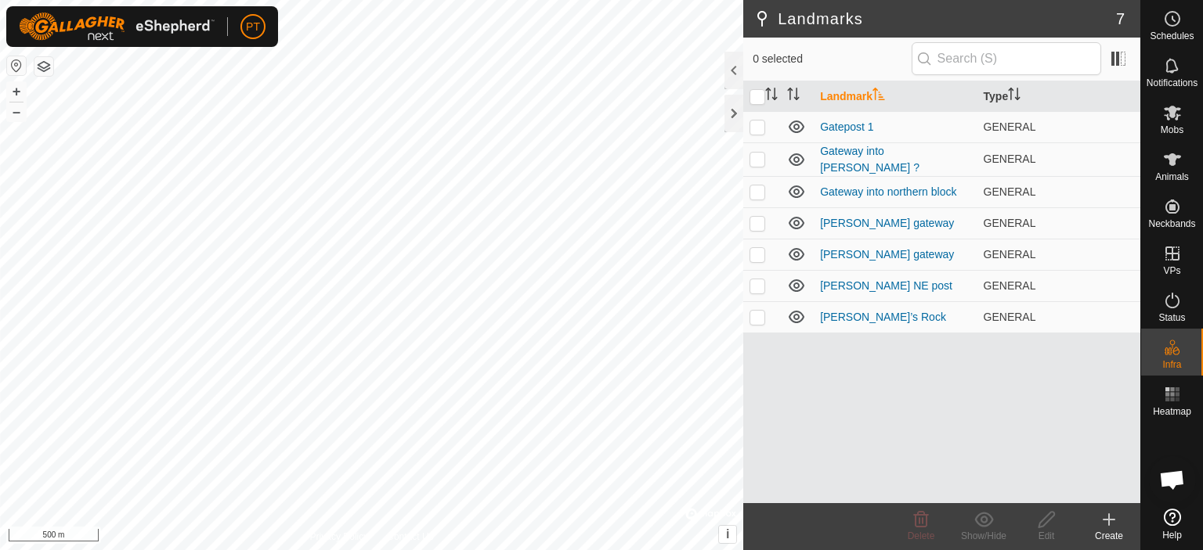
click at [1110, 516] on icon at bounding box center [1108, 520] width 19 height 19
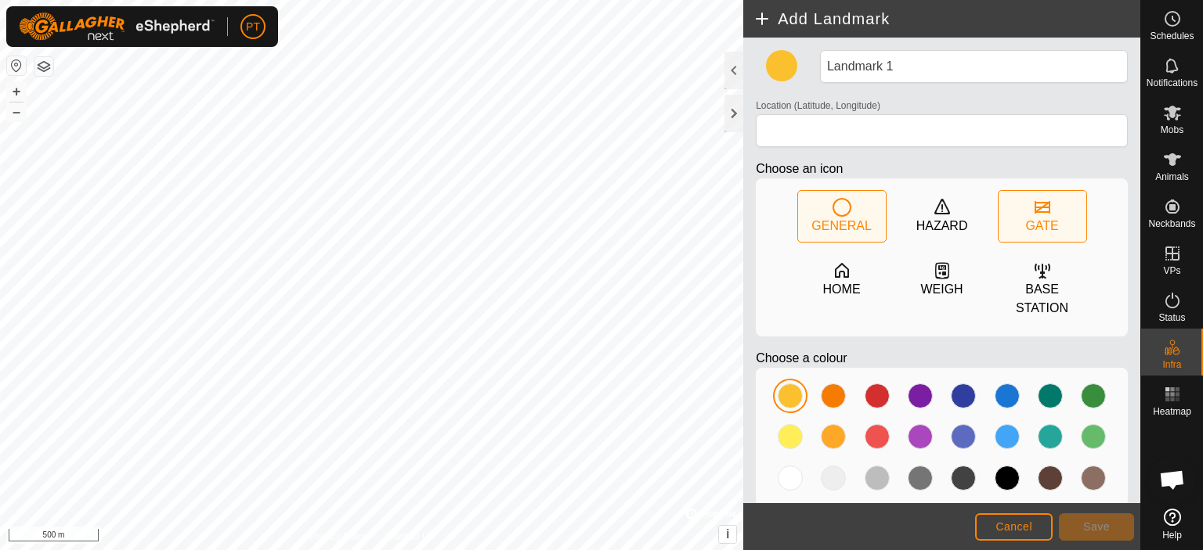
click at [1038, 209] on icon at bounding box center [1042, 207] width 19 height 19
type input "-34.089715, 145.913752"
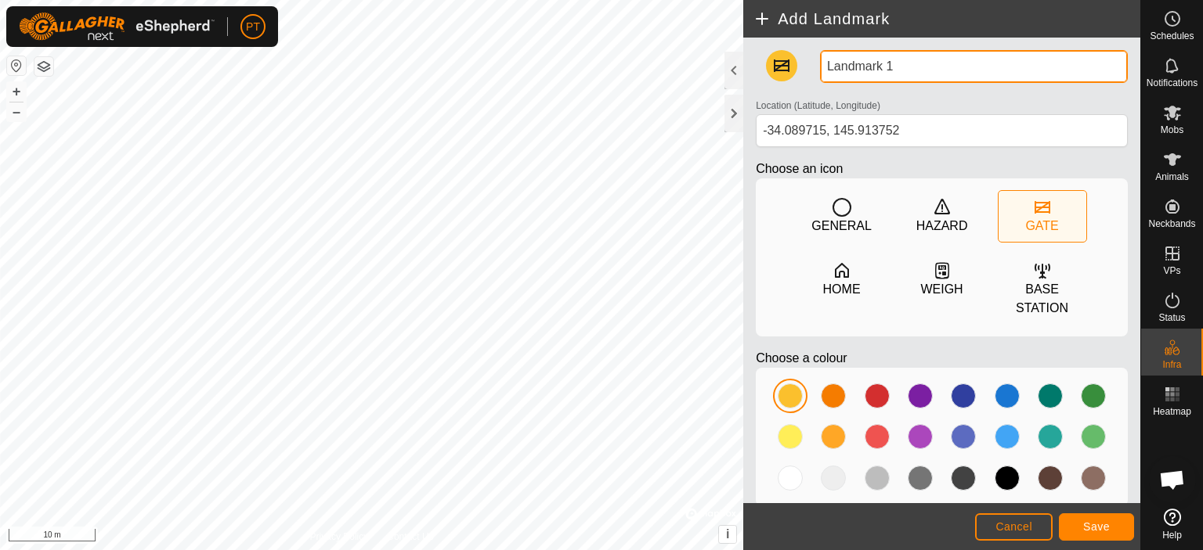
click at [893, 67] on input "Landmark 1" at bounding box center [974, 66] width 308 height 33
drag, startPoint x: 893, startPoint y: 67, endPoint x: 811, endPoint y: 71, distance: 82.4
click at [814, 71] on div "Landmark 1" at bounding box center [974, 66] width 320 height 33
type input "Gateway into [GEOGRAPHIC_DATA]"
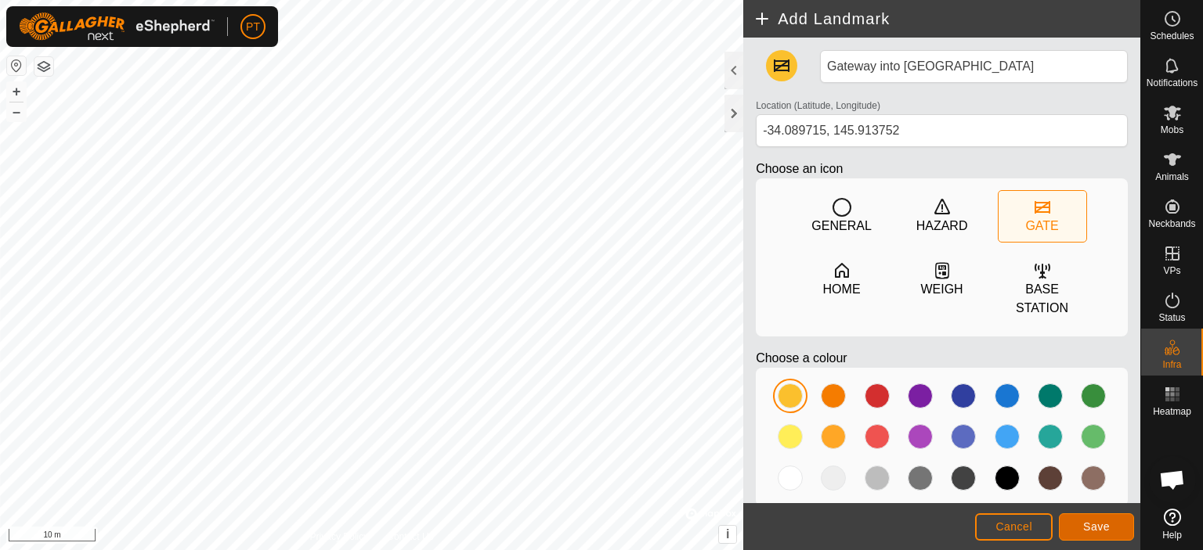
click at [1098, 527] on span "Save" at bounding box center [1096, 527] width 27 height 13
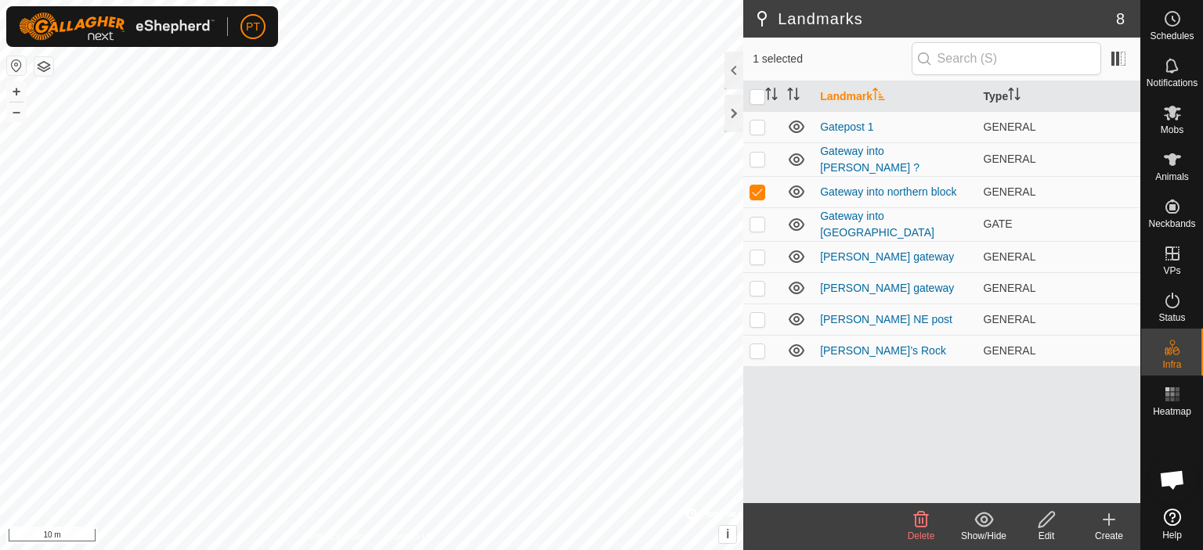
click at [922, 522] on icon at bounding box center [921, 520] width 15 height 16
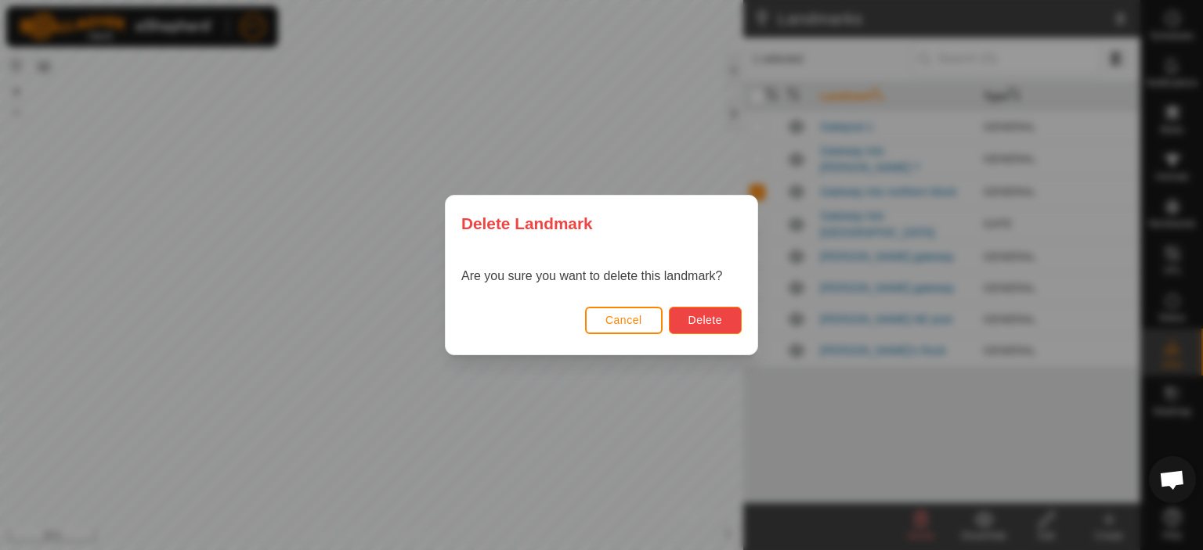
click at [688, 321] on span "Delete" at bounding box center [705, 320] width 34 height 13
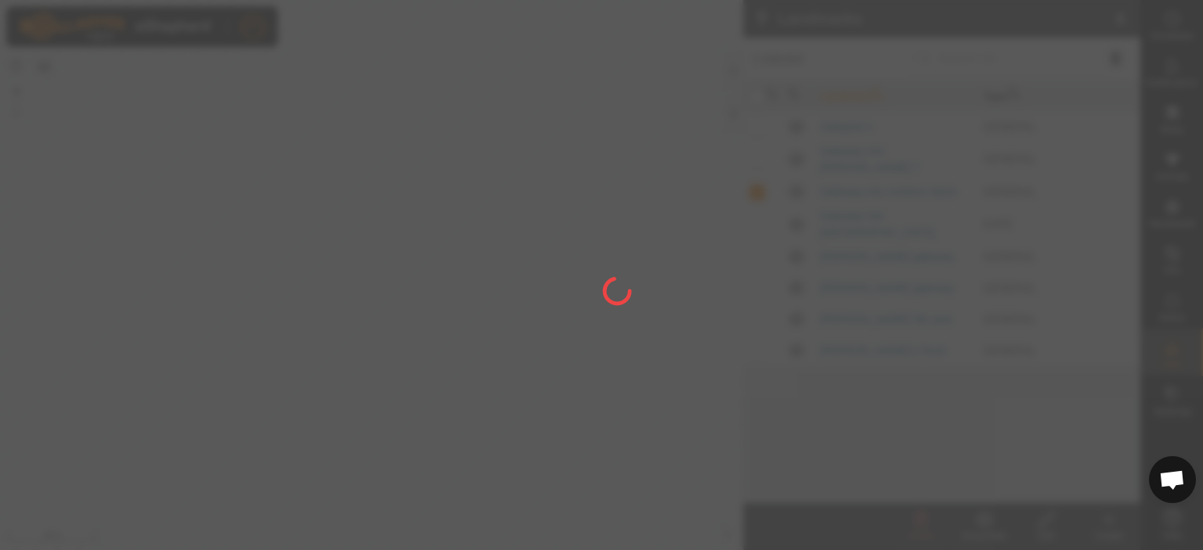
checkbox input "false"
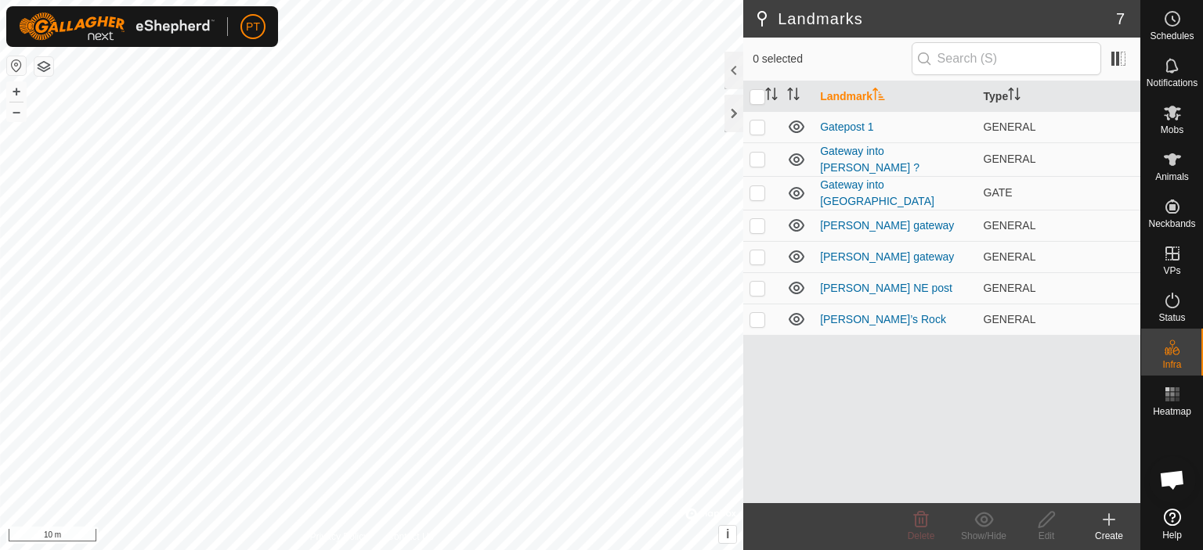
click at [1107, 525] on icon at bounding box center [1108, 520] width 19 height 19
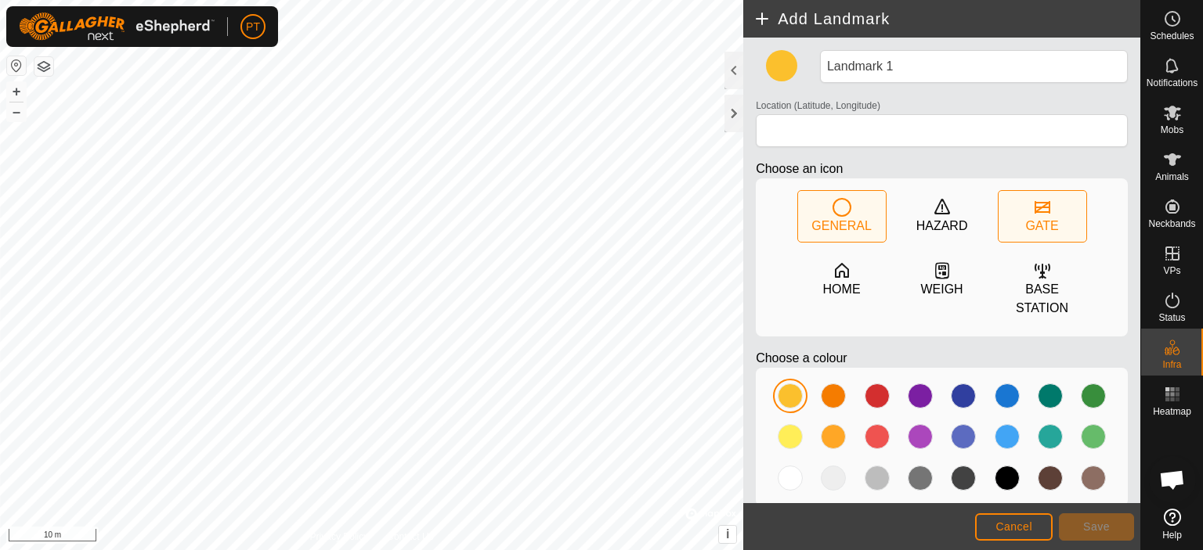
click at [1035, 218] on div "GATE" at bounding box center [1041, 226] width 33 height 19
type input "-34.097619, 145.925948"
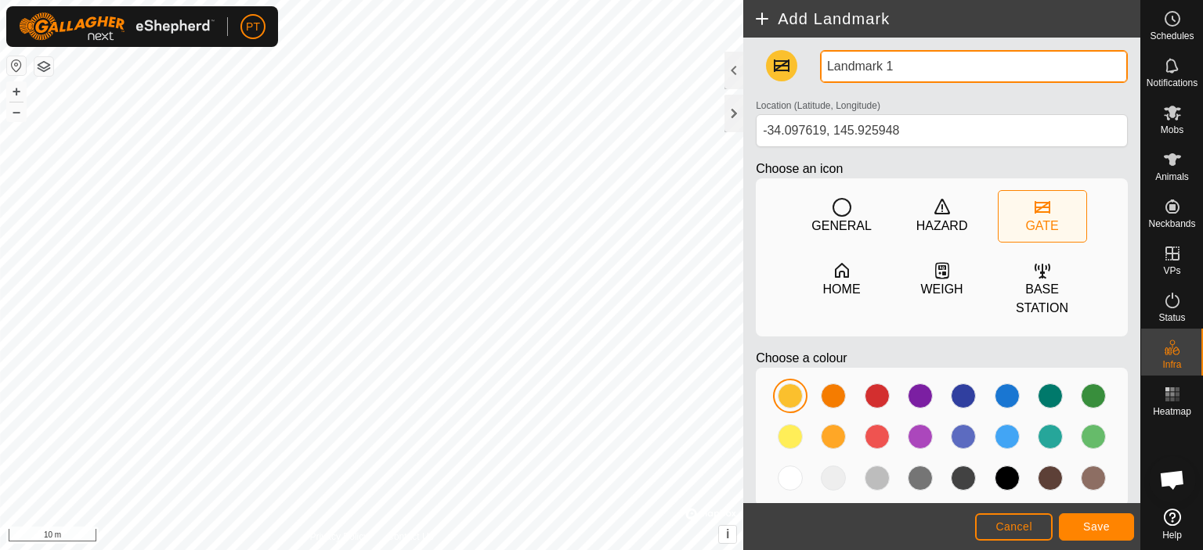
click at [900, 65] on input "Landmark 1" at bounding box center [974, 66] width 308 height 33
drag, startPoint x: 900, startPoint y: 65, endPoint x: 817, endPoint y: 69, distance: 83.1
click at [817, 69] on div "Landmark 1" at bounding box center [974, 66] width 320 height 33
click at [890, 65] on input "Gateway int Turners" at bounding box center [974, 66] width 308 height 33
type input "Gateway into Turners"
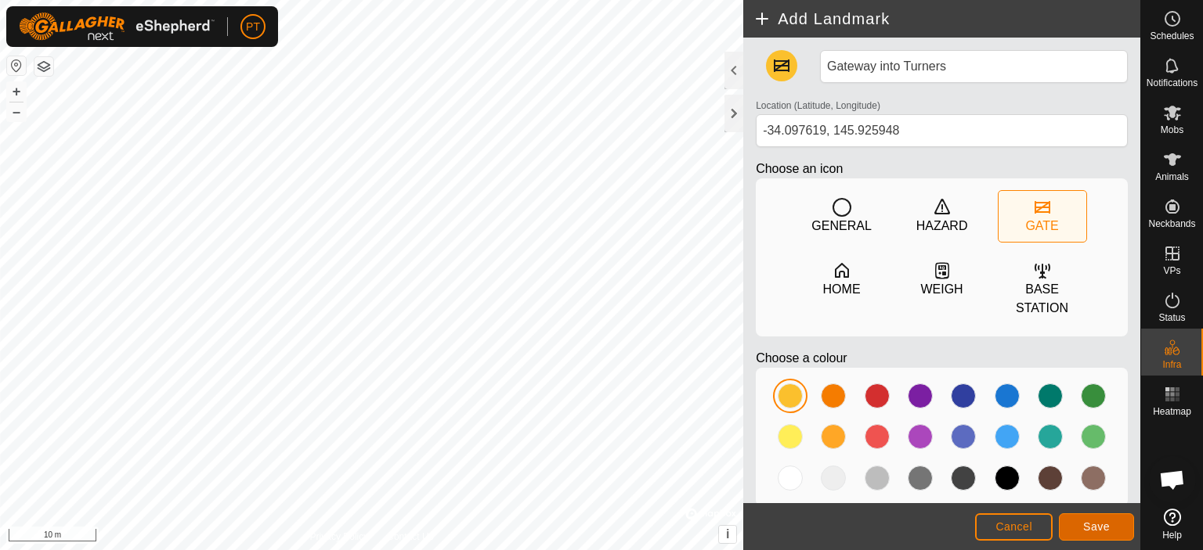
click at [1097, 525] on span "Save" at bounding box center [1096, 527] width 27 height 13
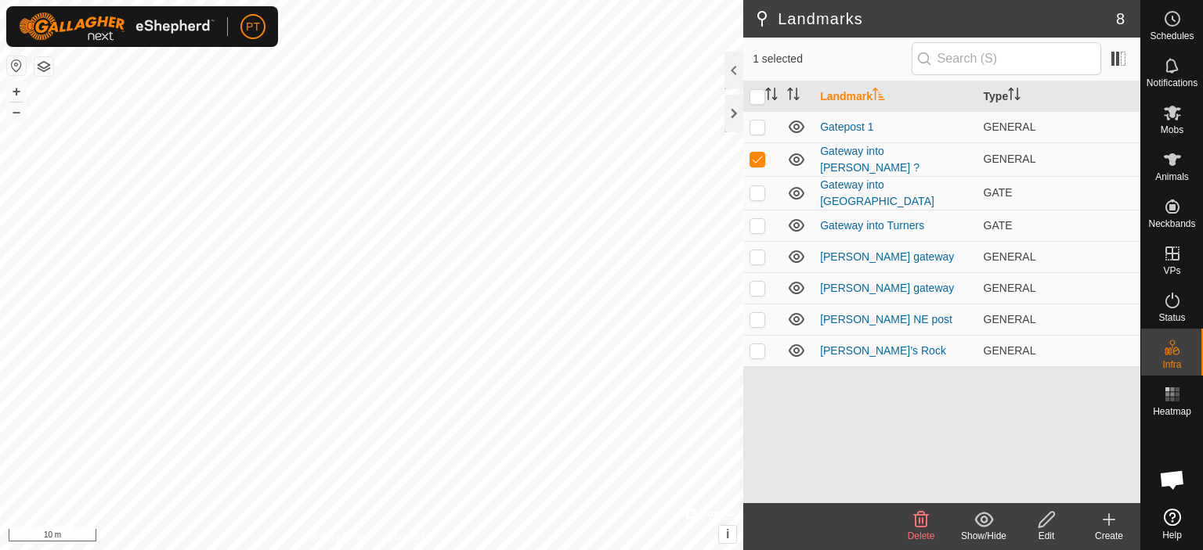
click at [921, 522] on icon at bounding box center [920, 520] width 19 height 19
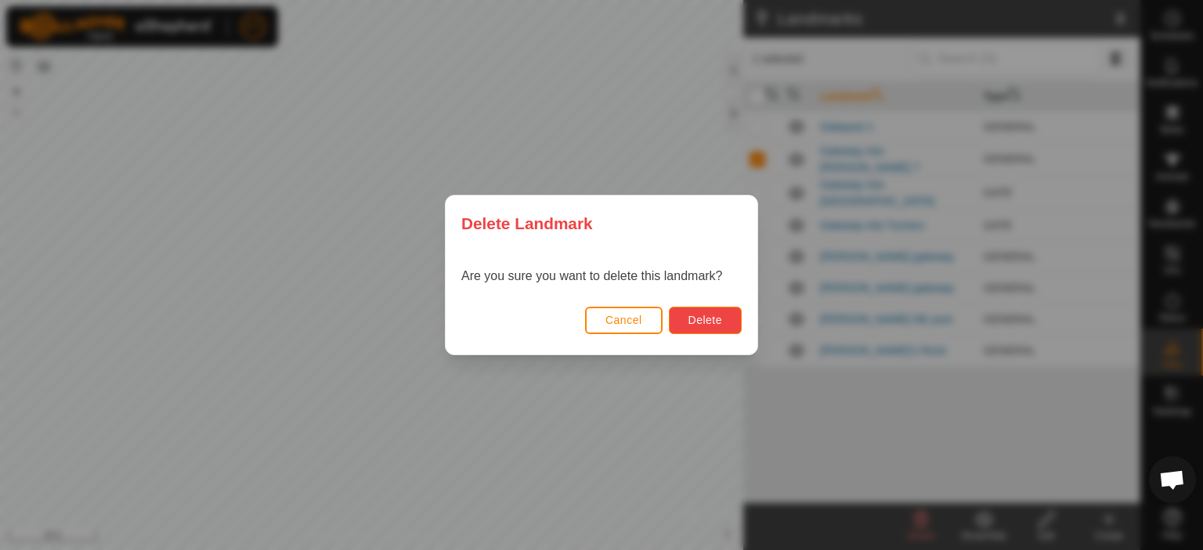
click at [706, 327] on button "Delete" at bounding box center [705, 320] width 73 height 27
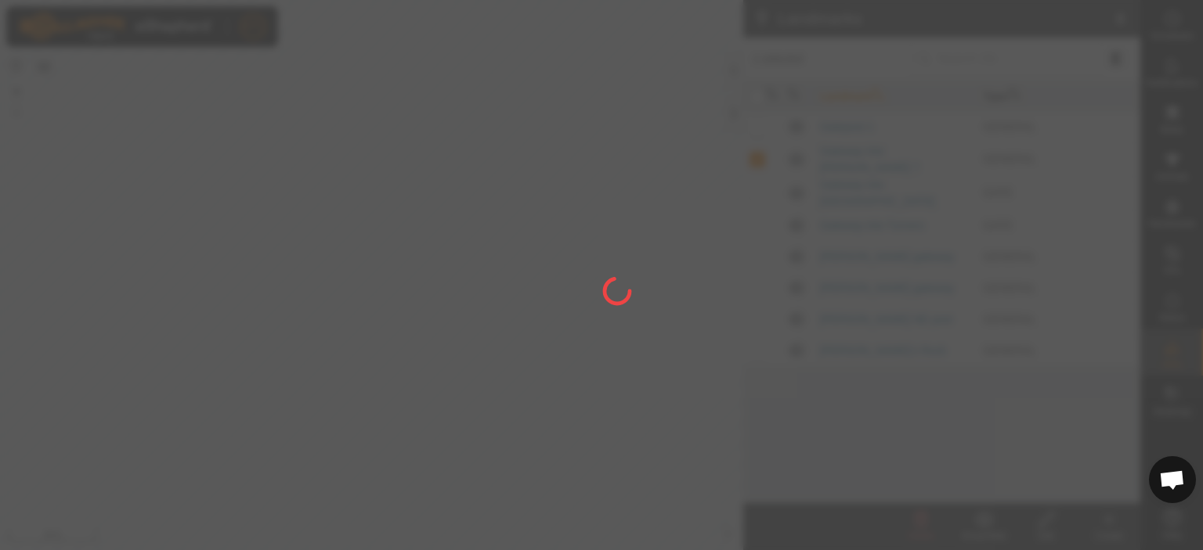
checkbox input "false"
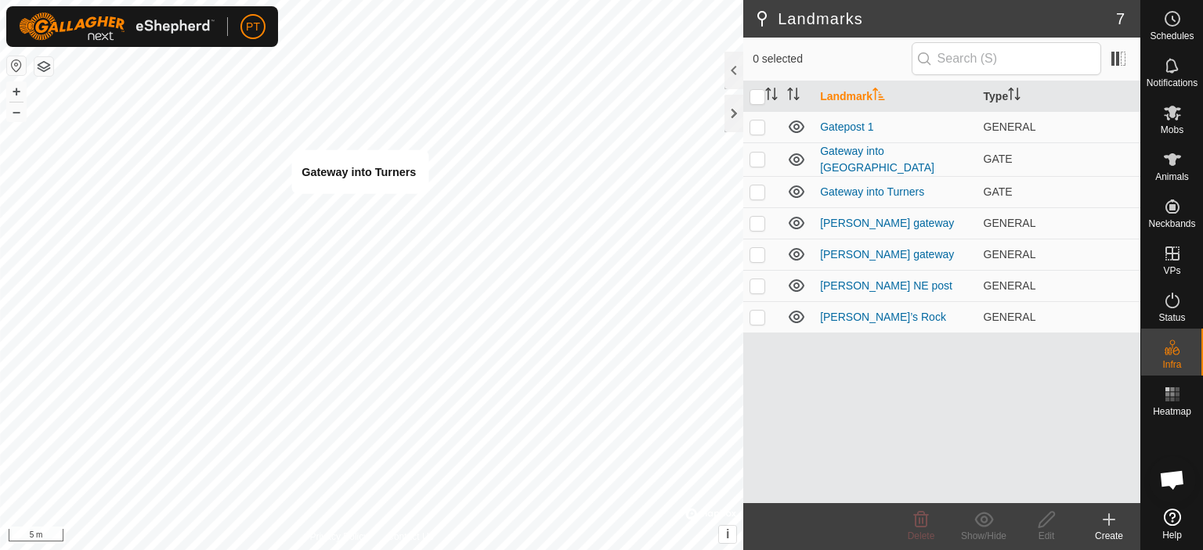
checkbox input "true"
click at [919, 186] on link "Gateway into Turners" at bounding box center [872, 192] width 104 height 13
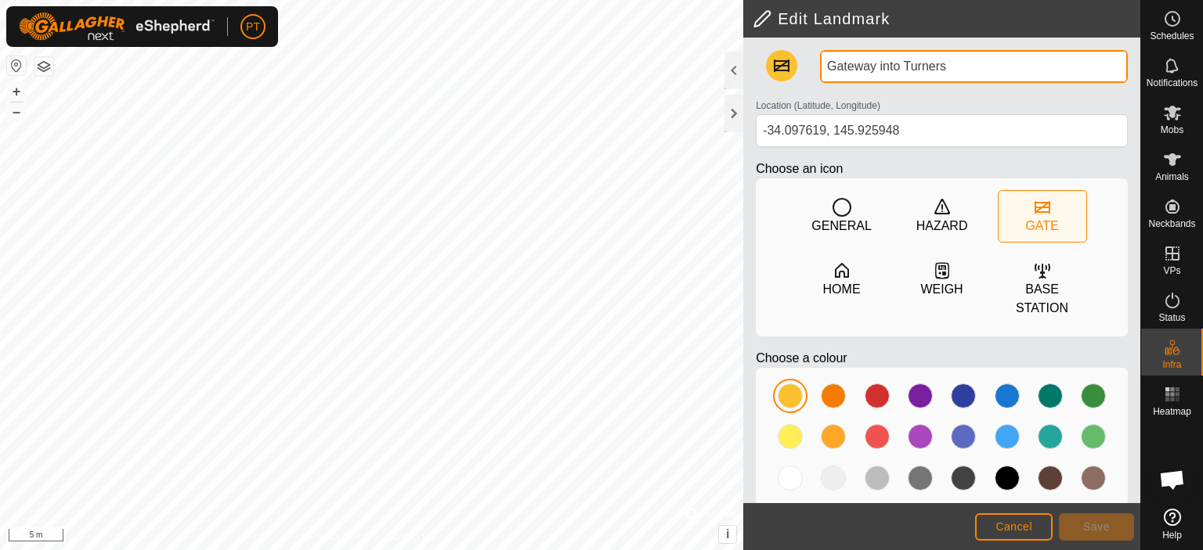
click at [937, 66] on input "Gateway into Turners" at bounding box center [974, 66] width 308 height 33
click at [962, 63] on input "Gateway into [PERSON_NAME]" at bounding box center [974, 66] width 308 height 33
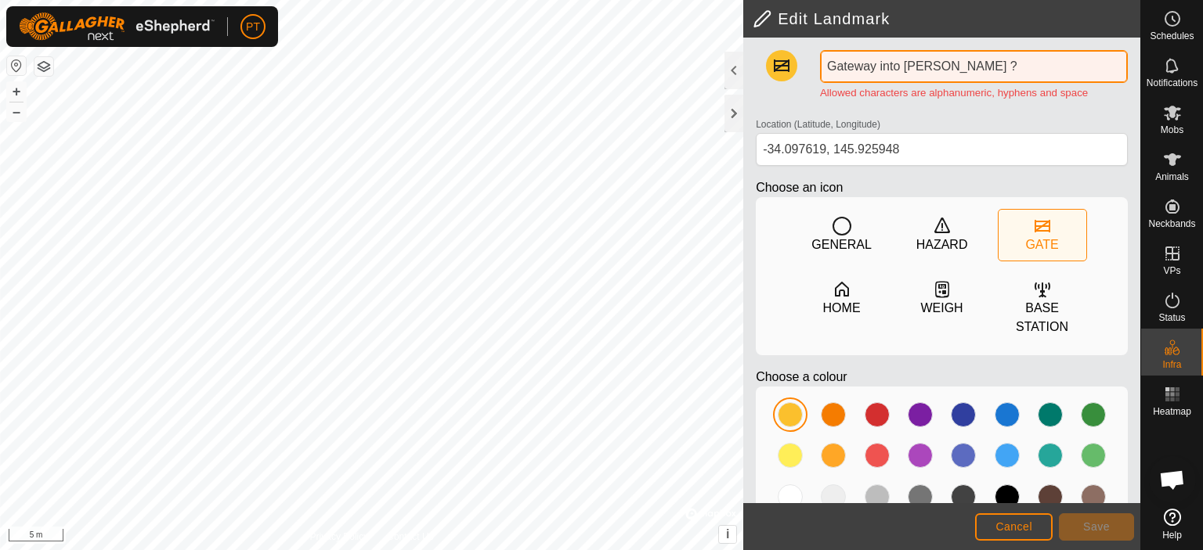
click at [955, 64] on input "Gateway into [PERSON_NAME] ?" at bounding box center [974, 66] width 308 height 33
drag, startPoint x: 955, startPoint y: 64, endPoint x: 946, endPoint y: 74, distance: 13.3
click at [946, 74] on input "Gateway into [PERSON_NAME] ?" at bounding box center [974, 66] width 308 height 33
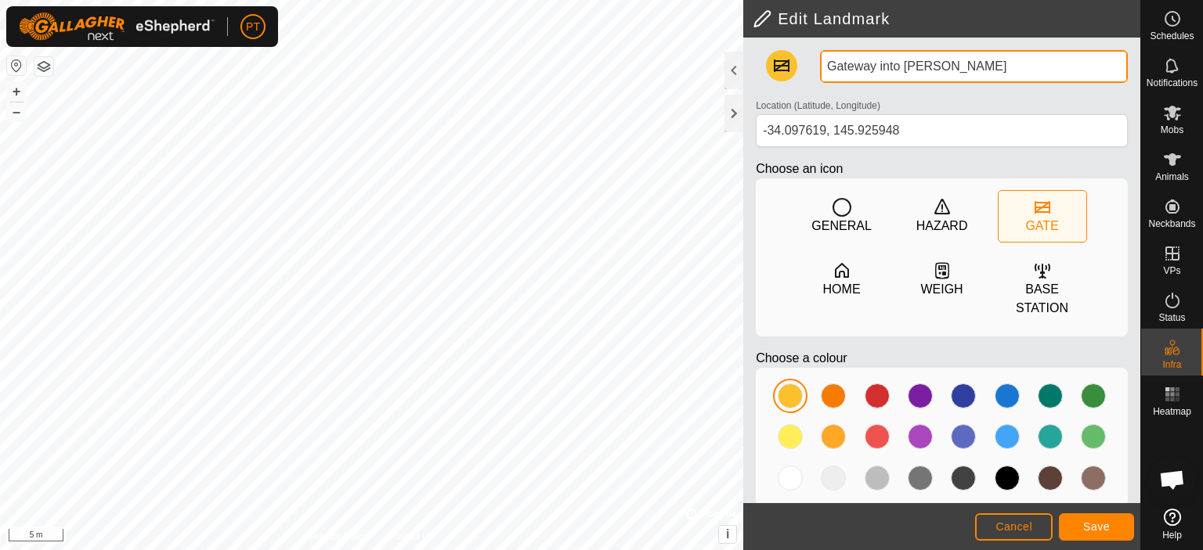
type input "Gateway into [PERSON_NAME]"
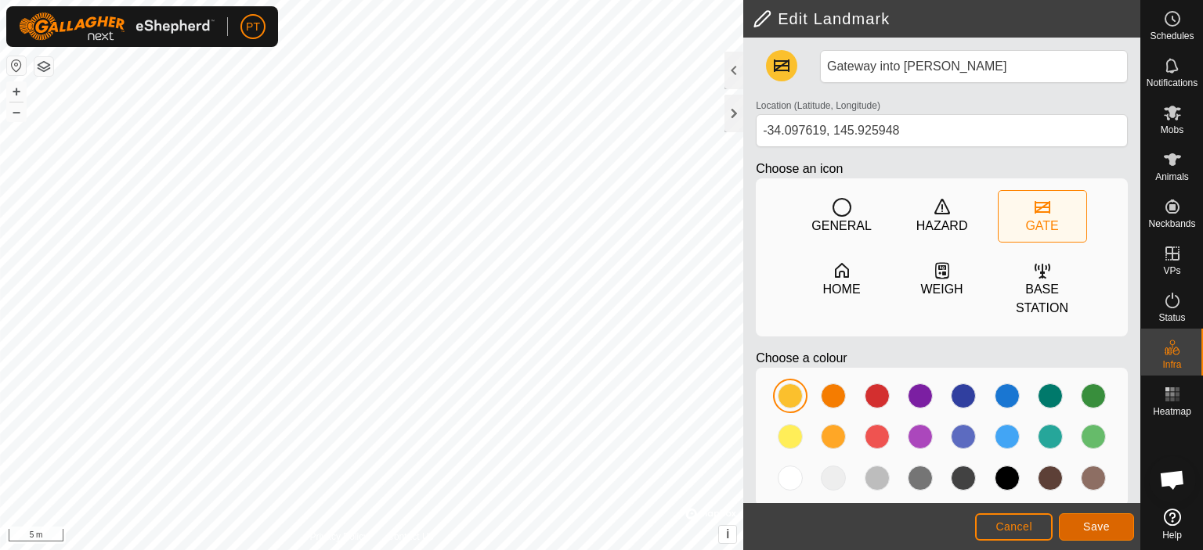
click at [1105, 529] on span "Save" at bounding box center [1096, 527] width 27 height 13
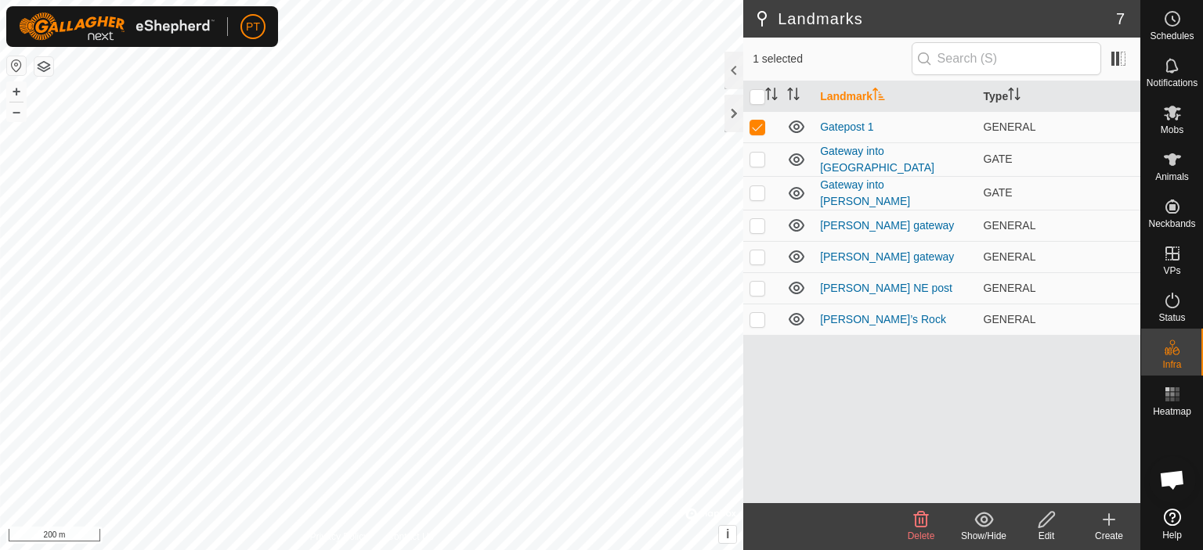
click at [918, 516] on icon at bounding box center [920, 520] width 19 height 19
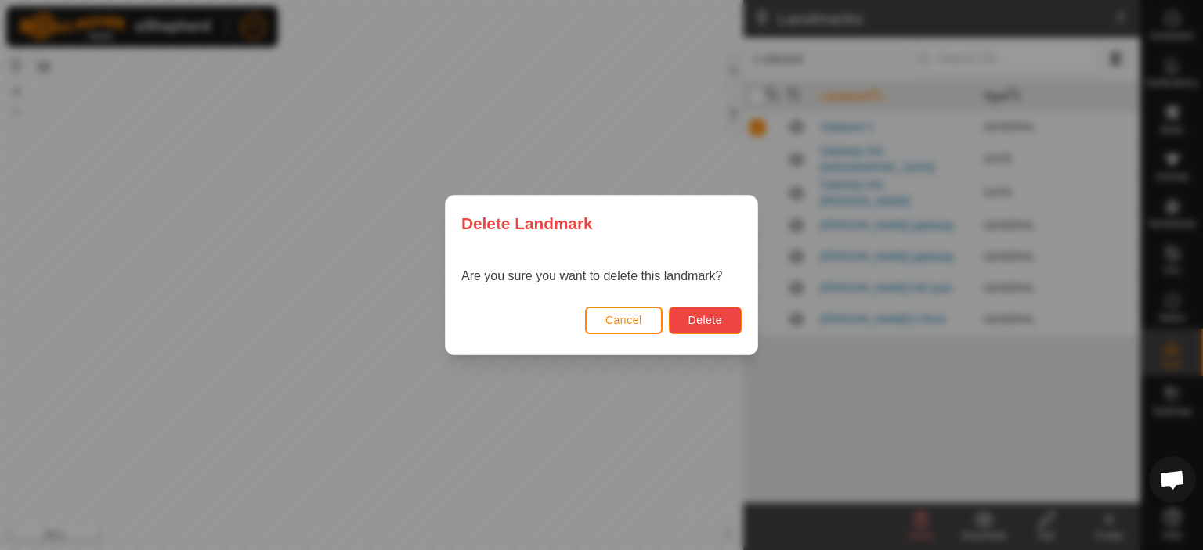
click at [694, 322] on span "Delete" at bounding box center [705, 320] width 34 height 13
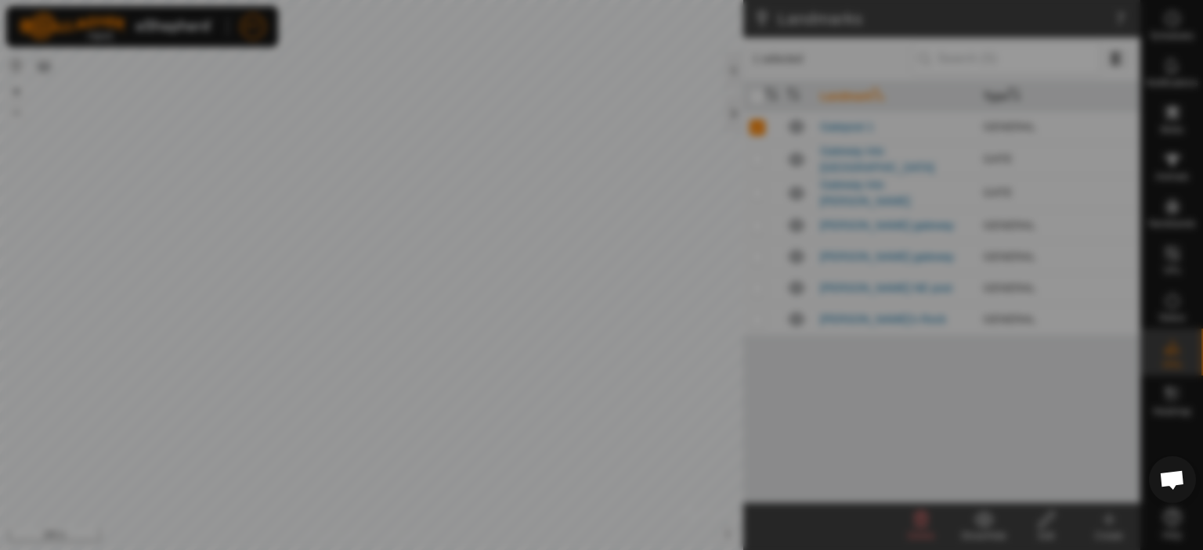
checkbox input "false"
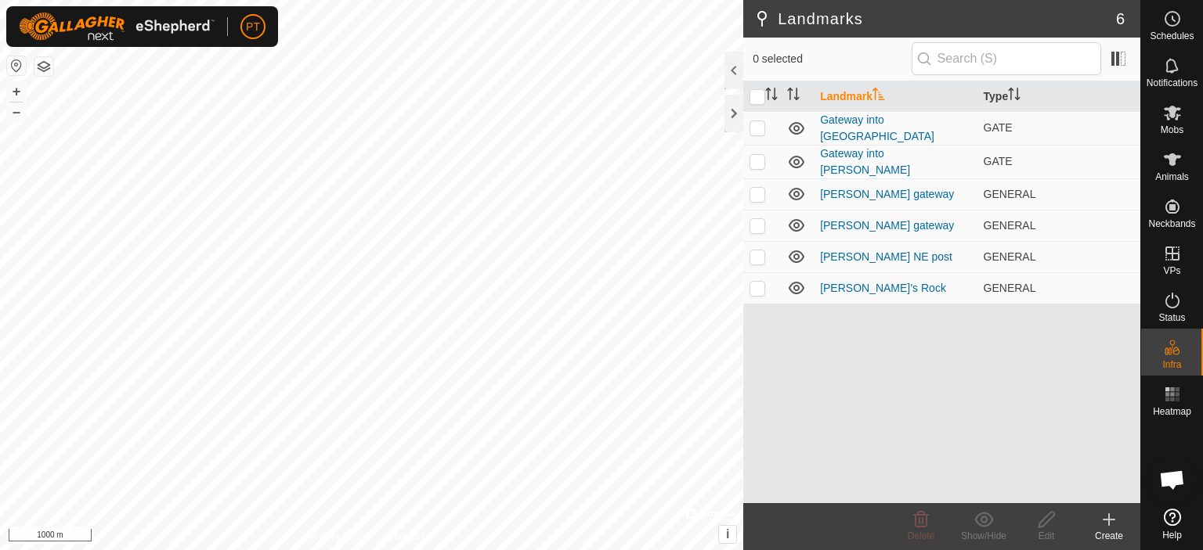
click at [458, 550] on html "PT Schedules Notifications Mobs Animals Neckbands VPs Status Infra Heatmap Help…" at bounding box center [601, 275] width 1203 height 550
click at [1109, 522] on icon at bounding box center [1109, 519] width 0 height 11
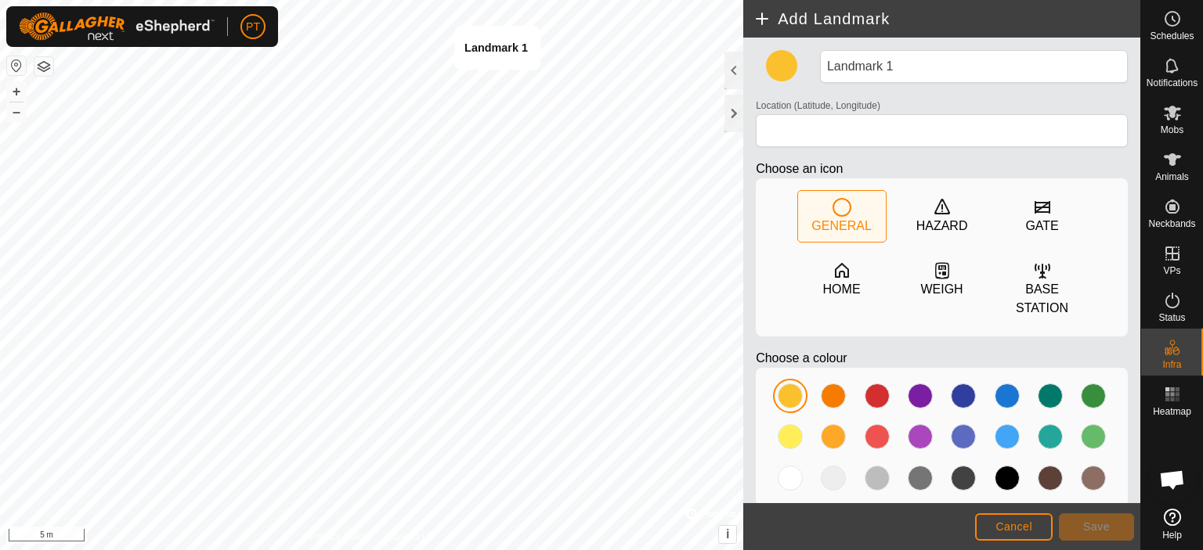
type input "-34.079924, 145.917264"
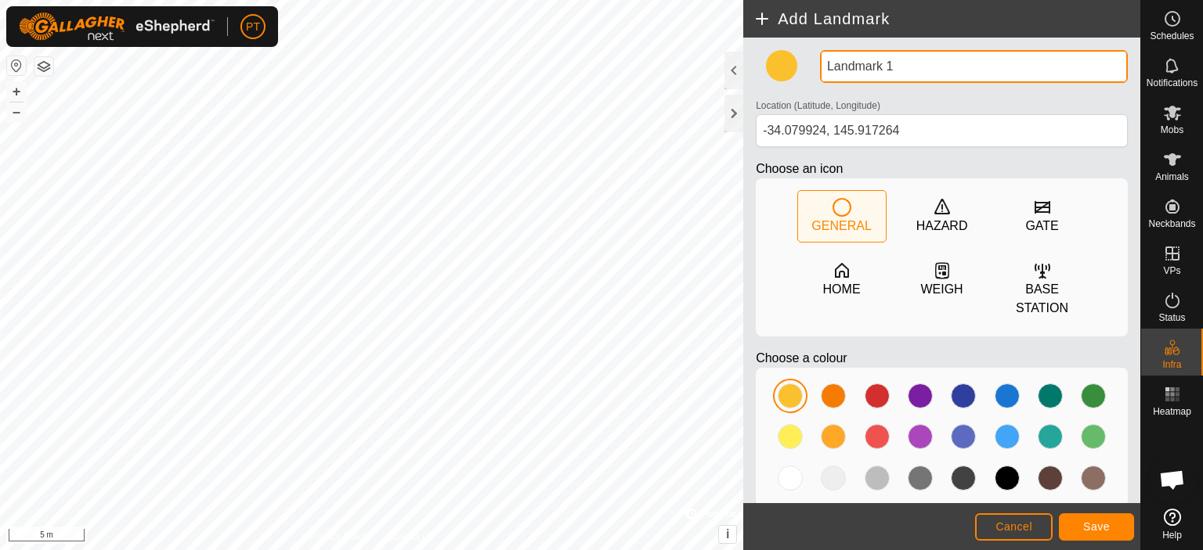
drag, startPoint x: 899, startPoint y: 65, endPoint x: 793, endPoint y: 70, distance: 105.9
click at [793, 70] on div "Landmark 1 Location (Latitude, Longitude) [GEOGRAPHIC_DATA] Choose an icon GENE…" at bounding box center [941, 284] width 384 height 469
type input "Bore site"
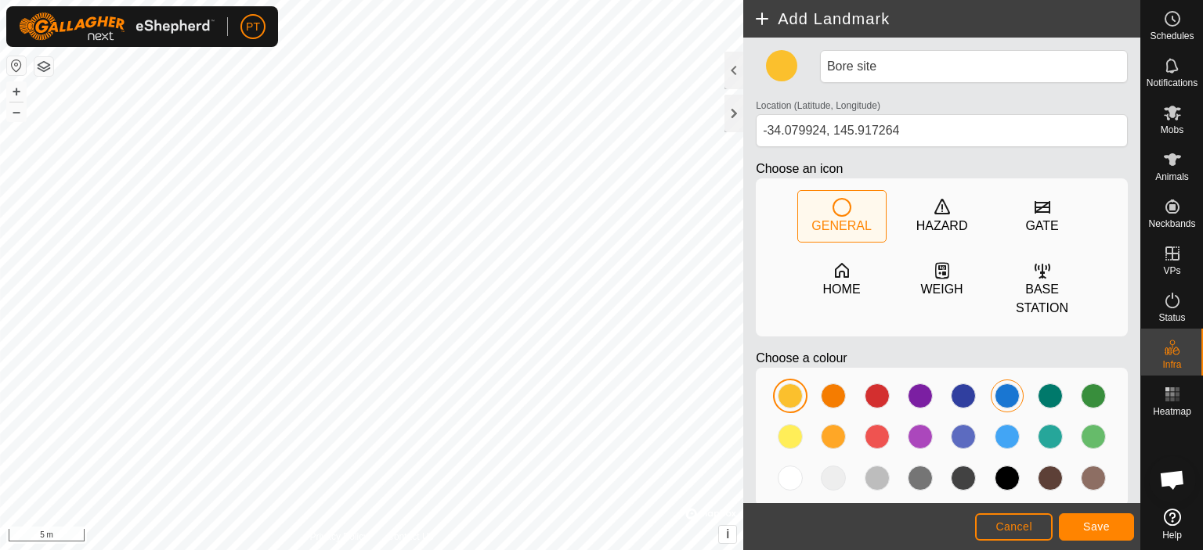
click at [1001, 397] on div at bounding box center [1006, 396] width 25 height 25
click at [1097, 522] on span "Save" at bounding box center [1096, 527] width 27 height 13
